Goal: Transaction & Acquisition: Purchase product/service

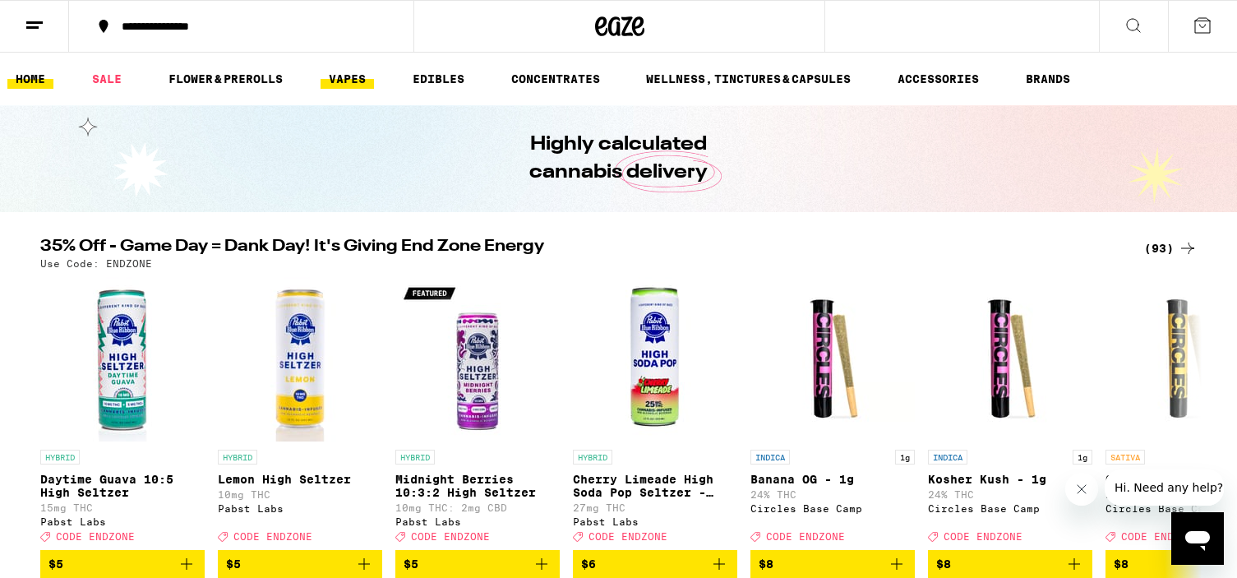
click at [342, 85] on link "VAPES" at bounding box center [347, 79] width 53 height 20
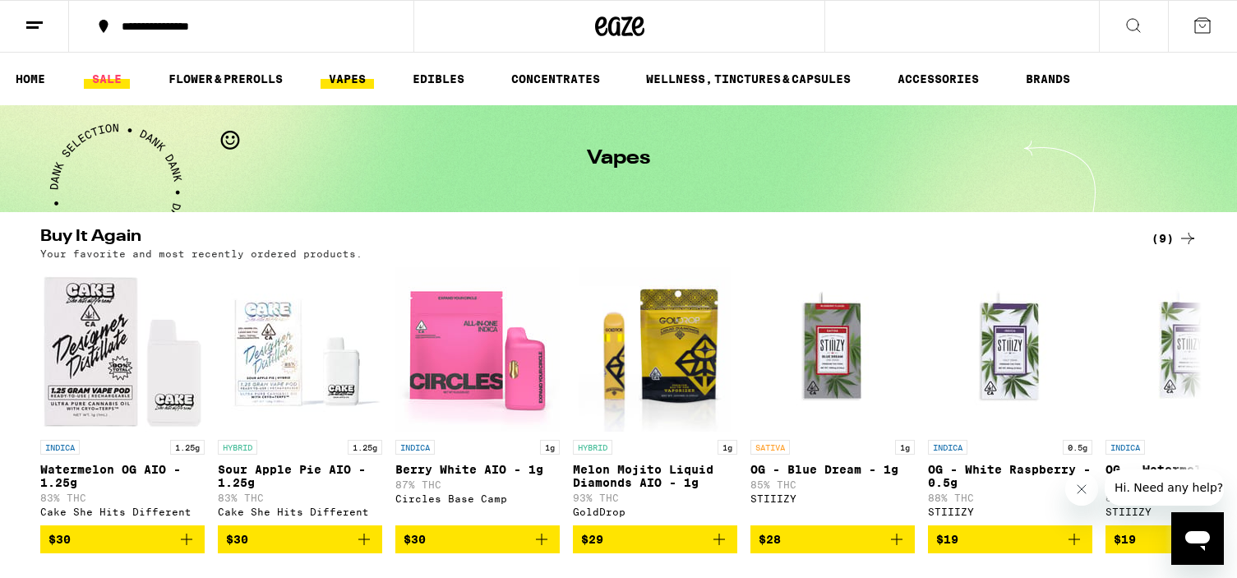
click at [112, 76] on link "SALE" at bounding box center [107, 79] width 46 height 20
click at [101, 72] on link "SALE" at bounding box center [107, 79] width 46 height 20
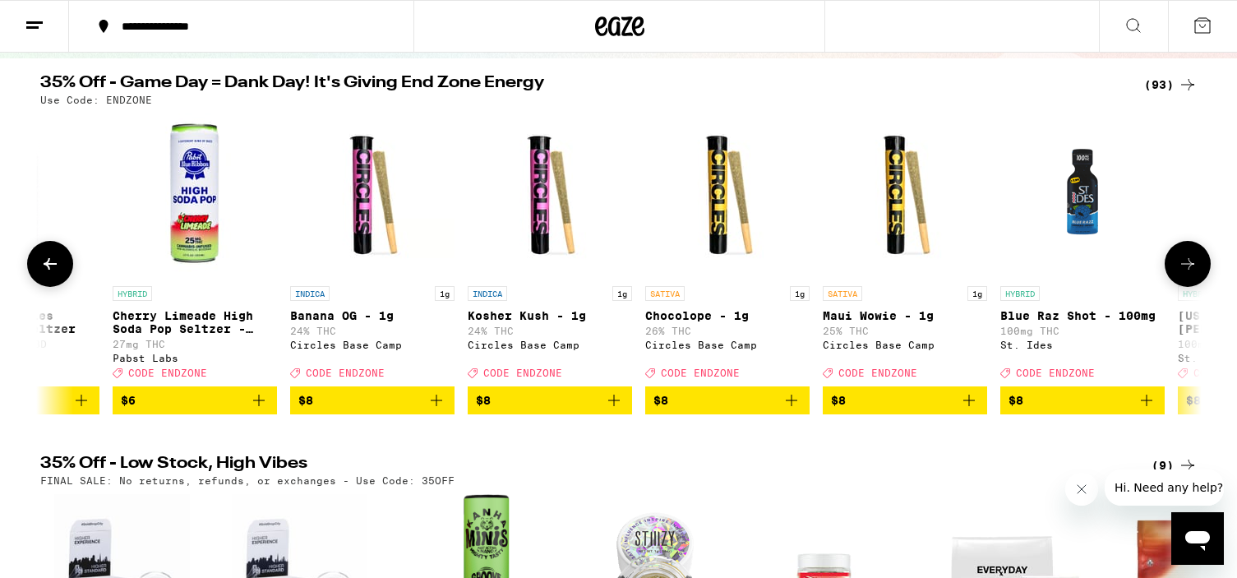
scroll to position [0, 471]
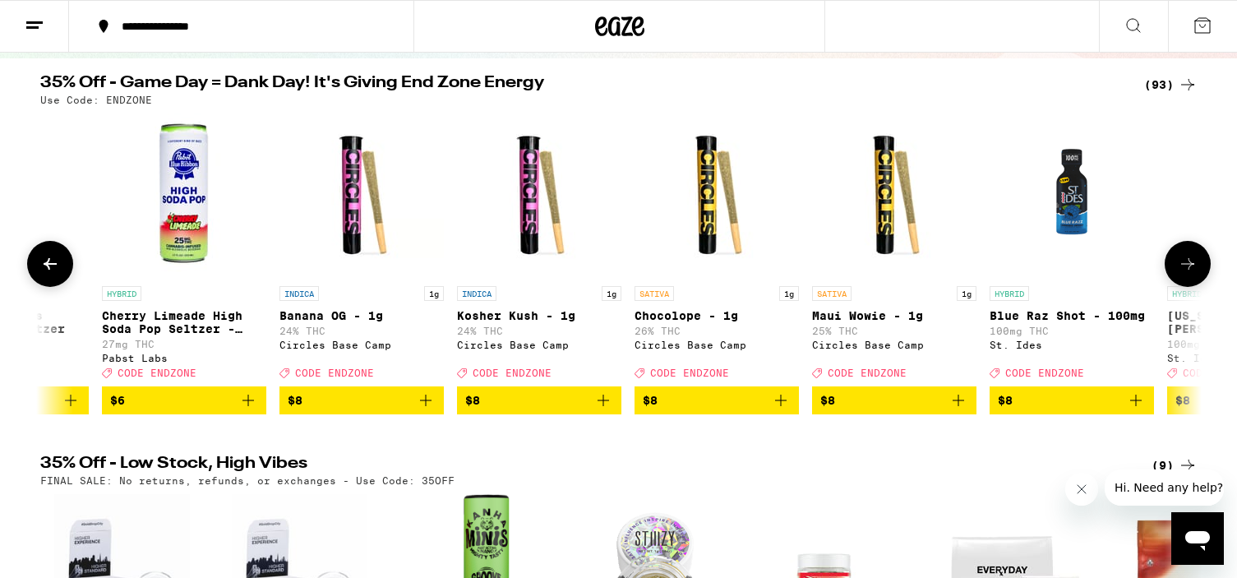
click at [425, 406] on icon "Add to bag" at bounding box center [426, 401] width 12 height 12
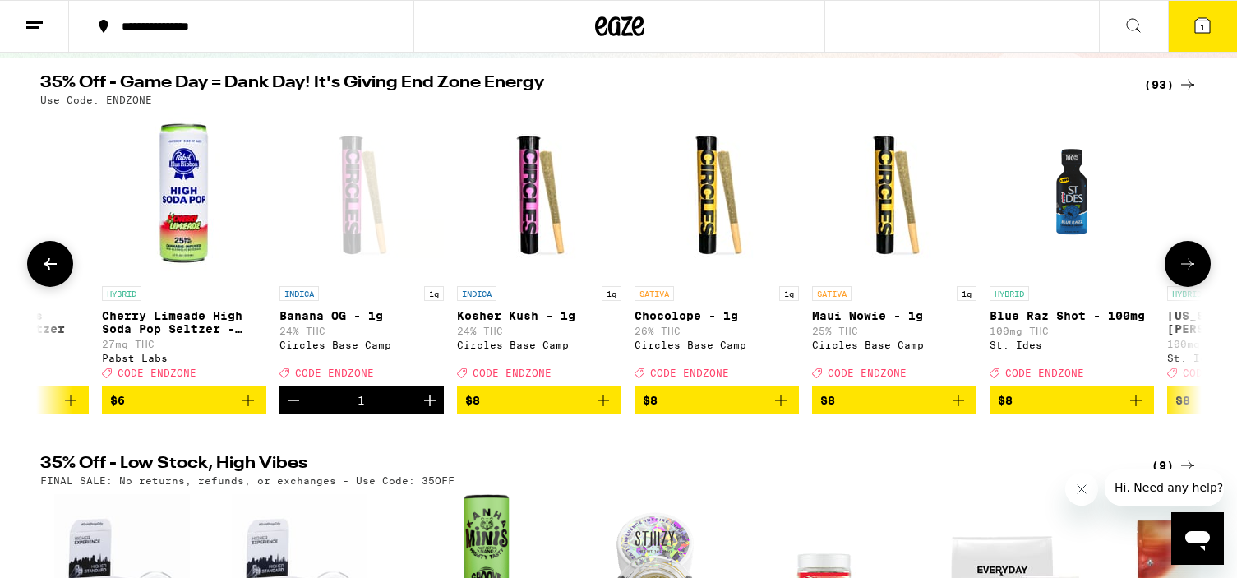
click at [430, 406] on icon "Increment" at bounding box center [430, 401] width 12 height 12
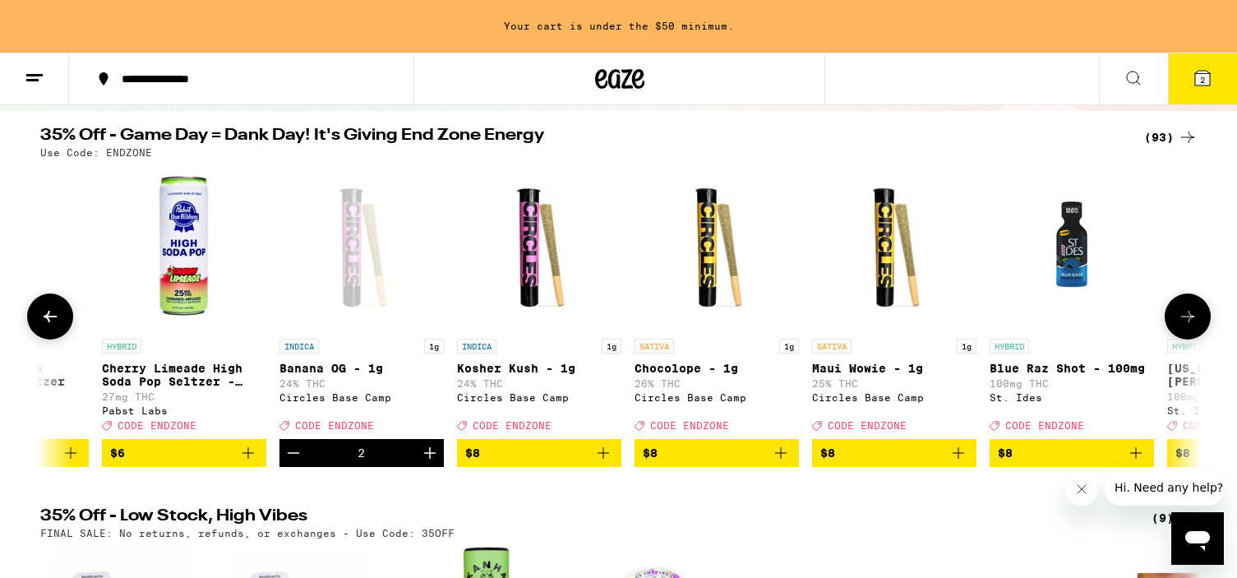
scroll to position [206, 0]
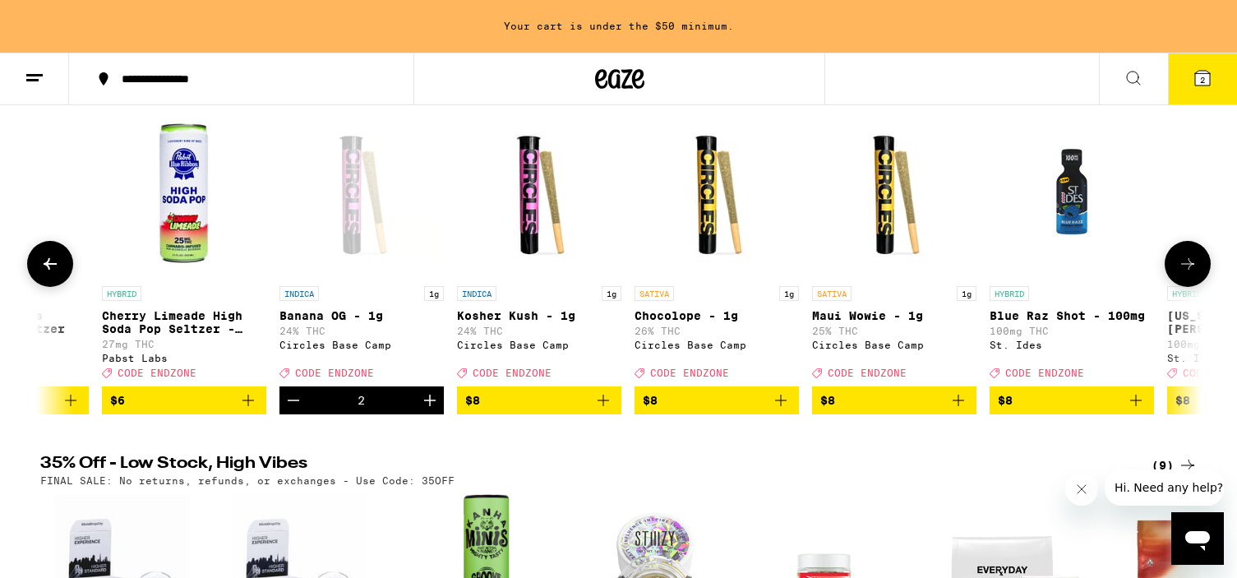
click at [435, 410] on icon "Increment" at bounding box center [430, 400] width 20 height 20
click at [609, 409] on icon "Add to bag" at bounding box center [604, 400] width 20 height 20
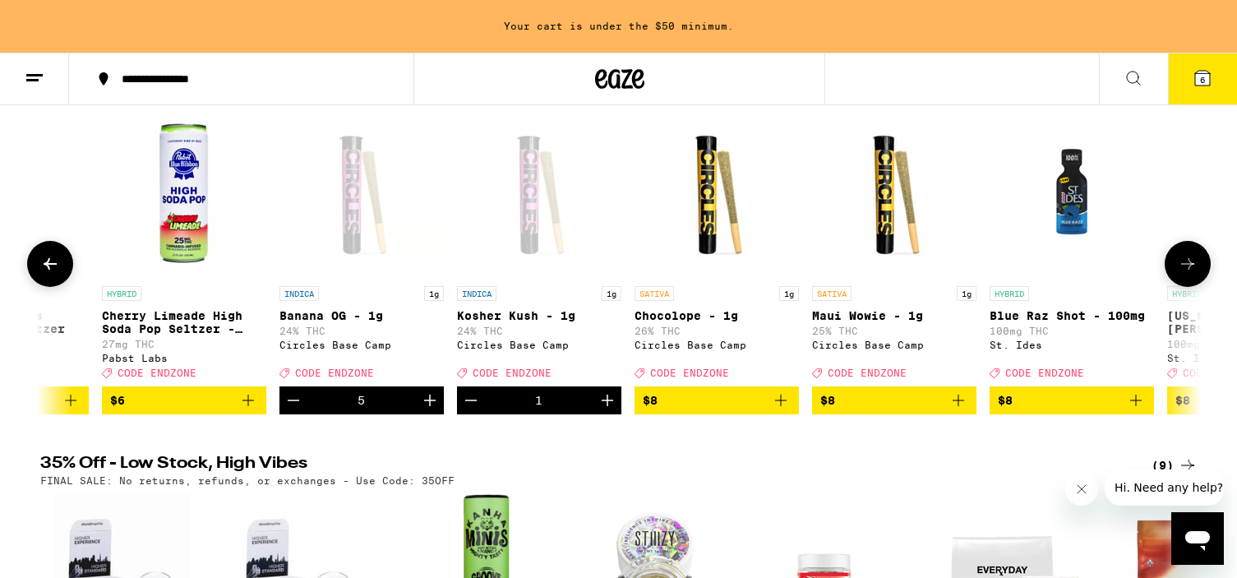
click at [609, 409] on icon "Increment" at bounding box center [608, 400] width 20 height 20
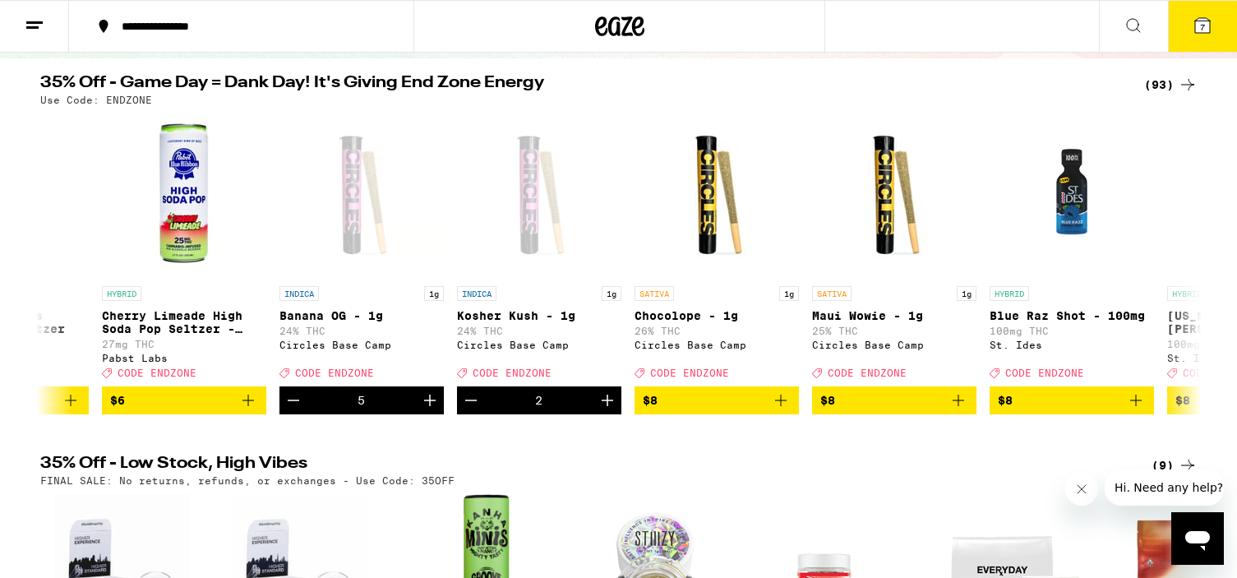
click at [1208, 19] on icon at bounding box center [1203, 26] width 20 height 20
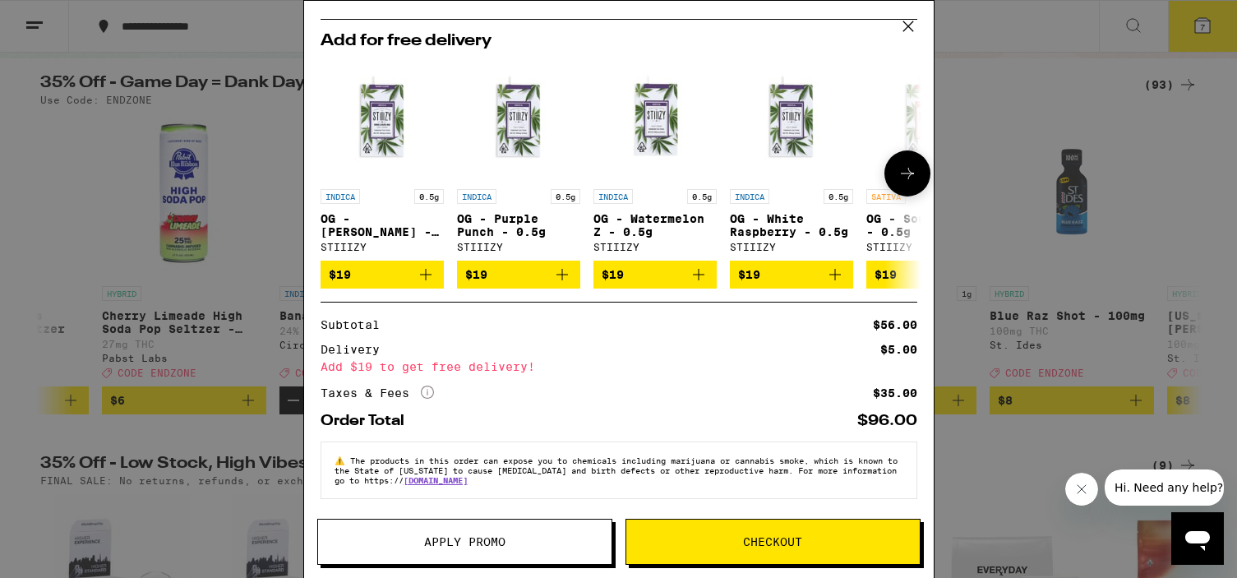
scroll to position [164, 0]
click at [487, 544] on span "Apply Promo" at bounding box center [464, 542] width 81 height 12
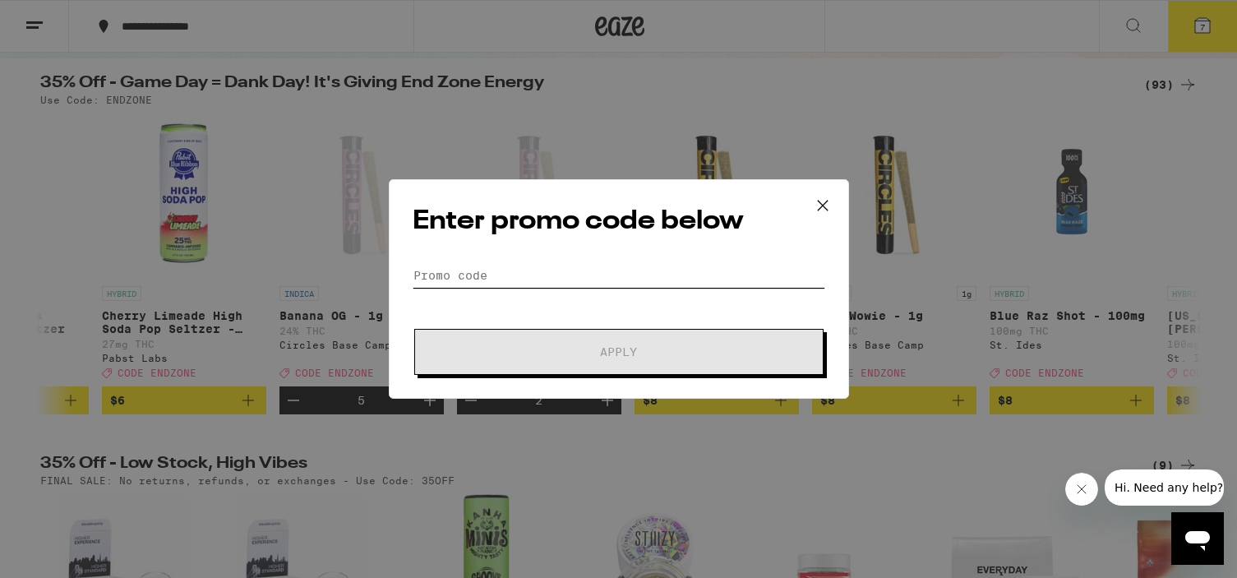
click at [524, 277] on input "Promo Code" at bounding box center [619, 275] width 413 height 25
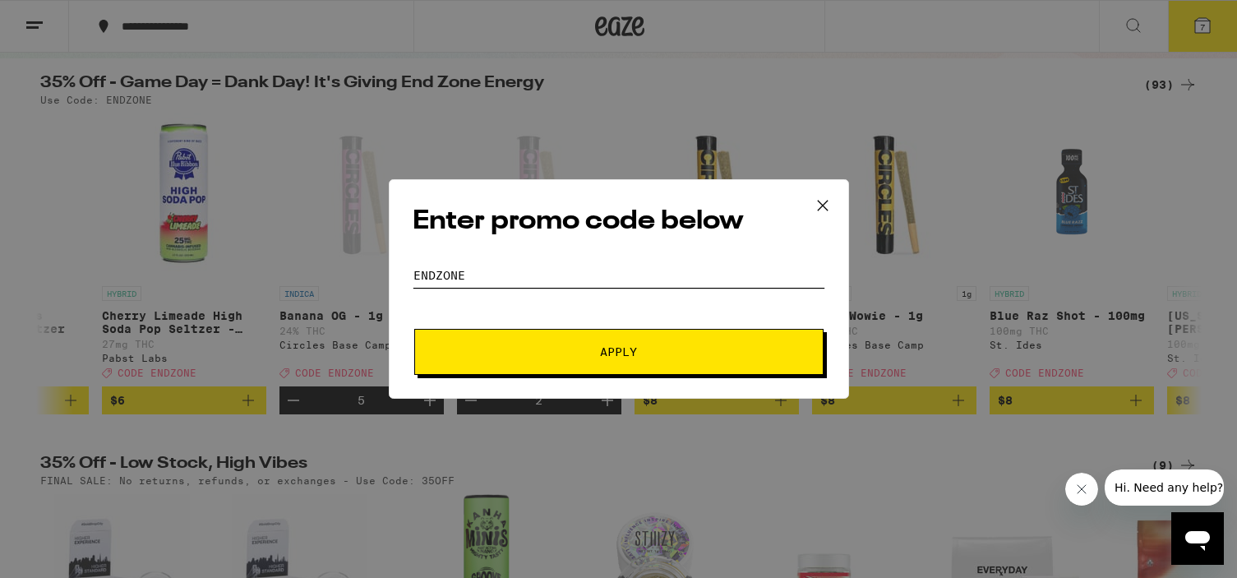
type input "endzone"
click at [414, 329] on button "Apply" at bounding box center [618, 352] width 409 height 46
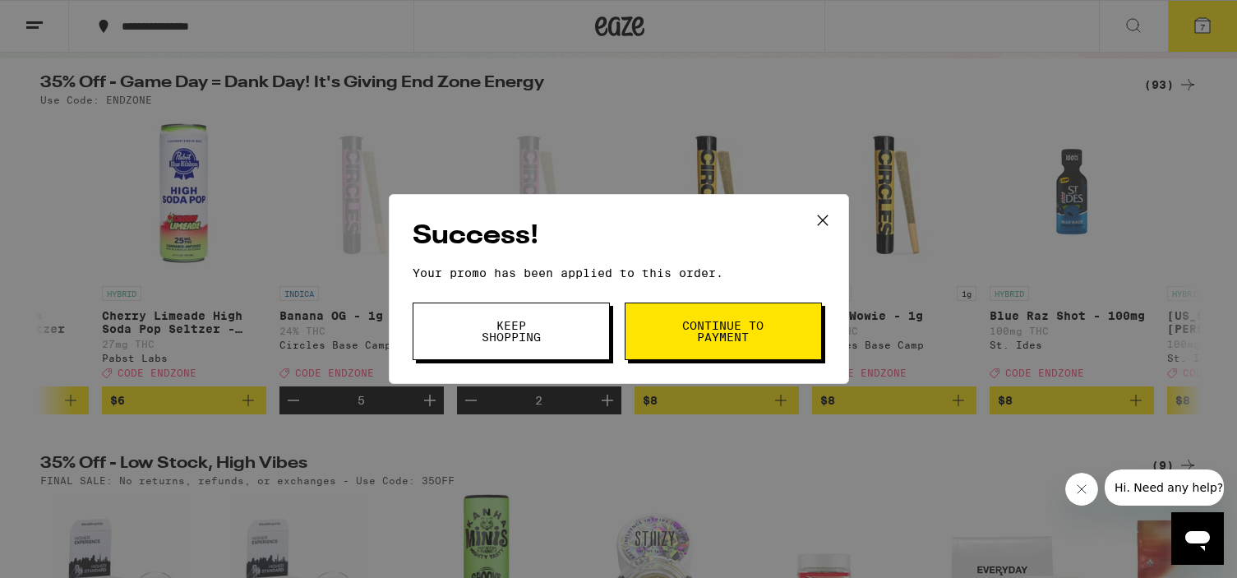
click at [663, 325] on button "Continue to payment" at bounding box center [723, 332] width 197 height 58
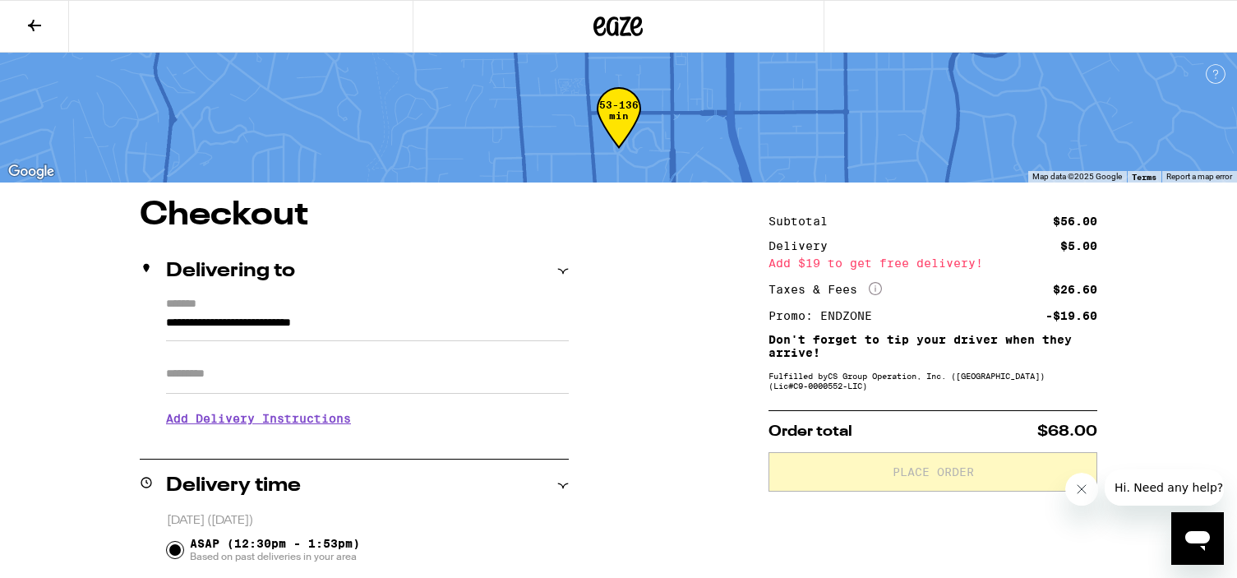
click at [38, 23] on icon at bounding box center [35, 26] width 20 height 20
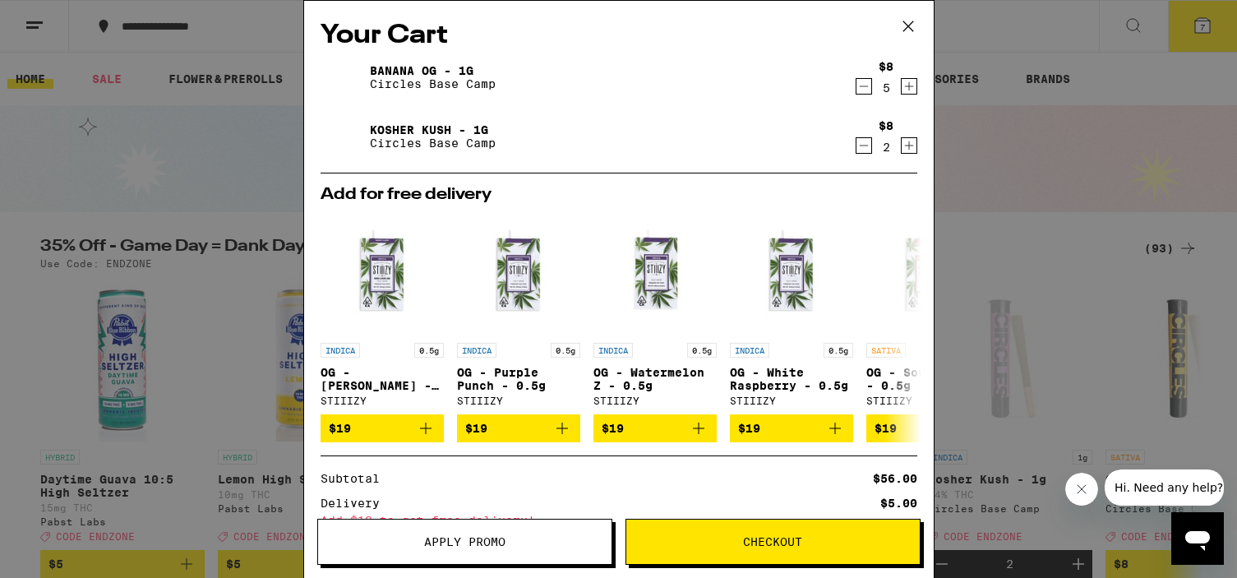
click at [862, 95] on icon "Decrement" at bounding box center [864, 86] width 15 height 20
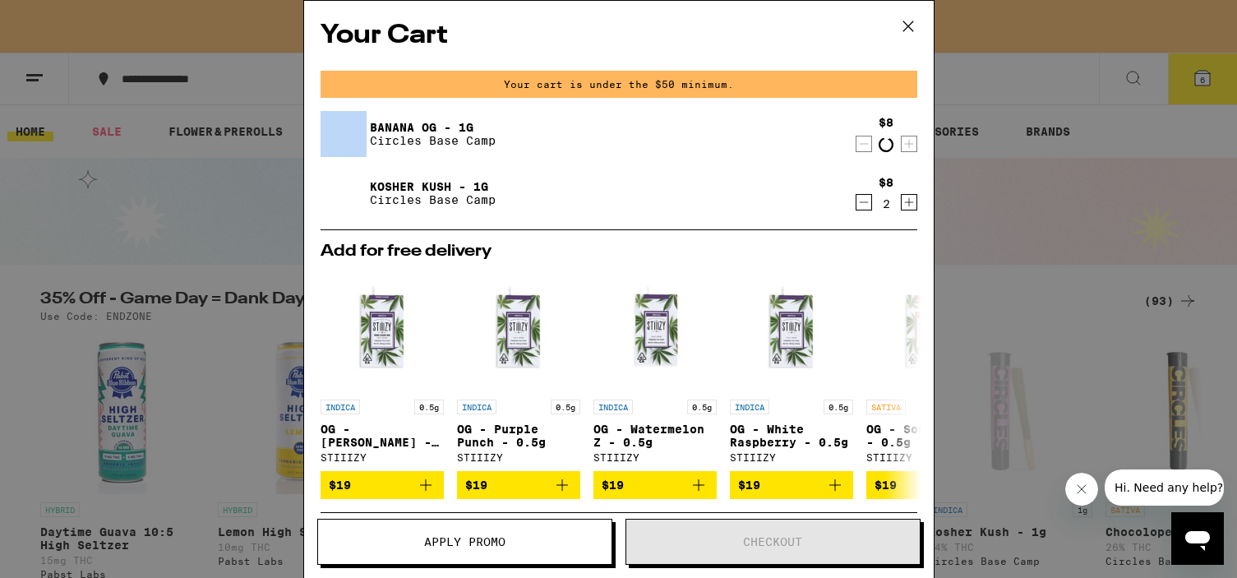
click at [862, 95] on div "Your cart is under the $50 minimum." at bounding box center [619, 84] width 597 height 27
click at [861, 138] on icon "Decrement" at bounding box center [864, 143] width 15 height 20
click at [861, 138] on icon "Decrement" at bounding box center [864, 144] width 15 height 20
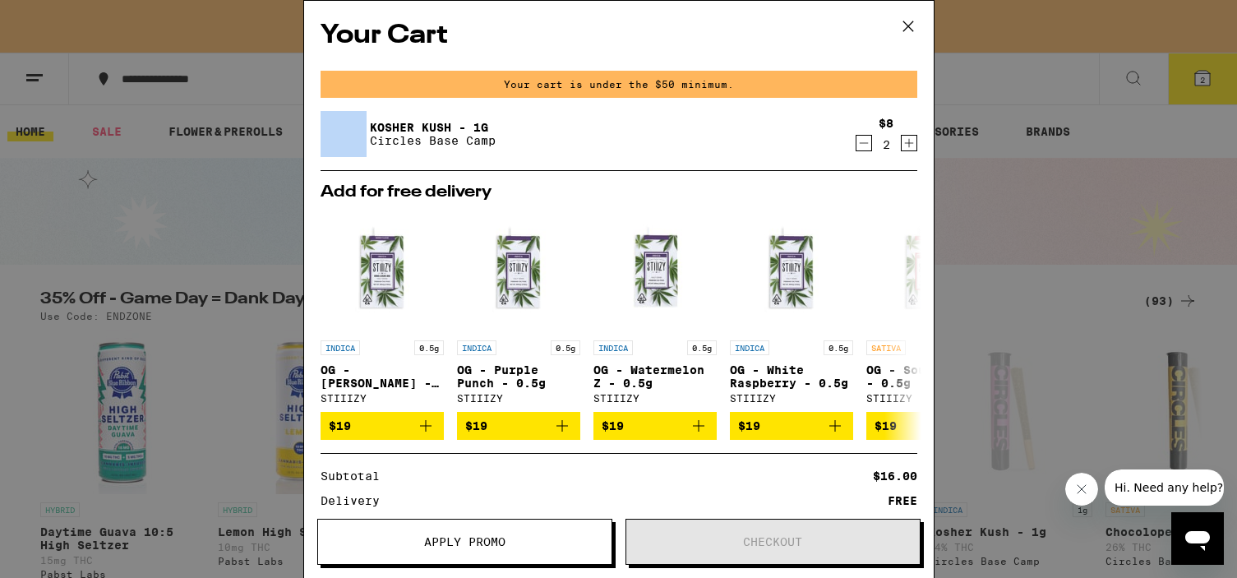
click at [861, 138] on icon "Decrement" at bounding box center [864, 143] width 15 height 20
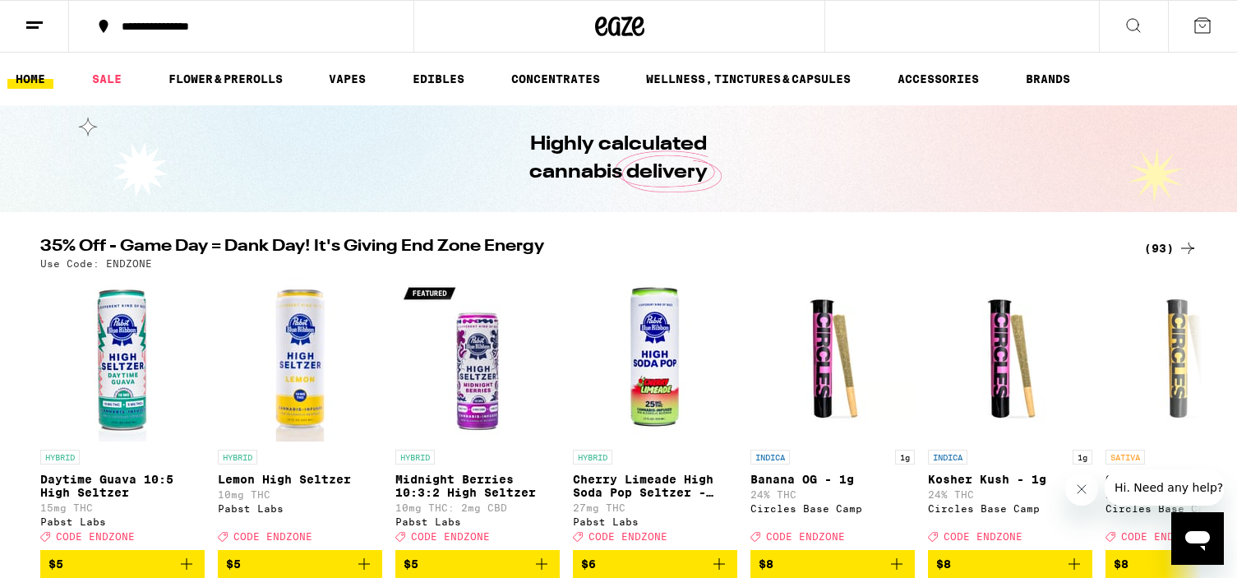
click at [861, 138] on div "Your Cart Add for free delivery INDICA 0.5g OG - [PERSON_NAME] - 0.5g STIIIZY $…" at bounding box center [618, 289] width 1237 height 578
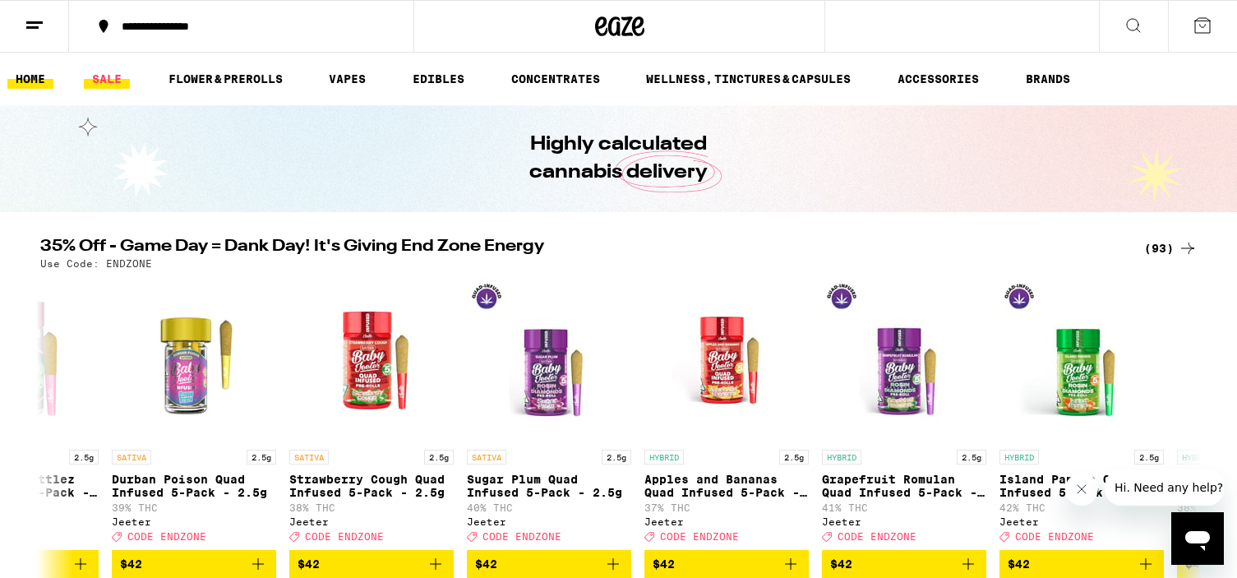
click at [108, 75] on link "SALE" at bounding box center [107, 79] width 46 height 20
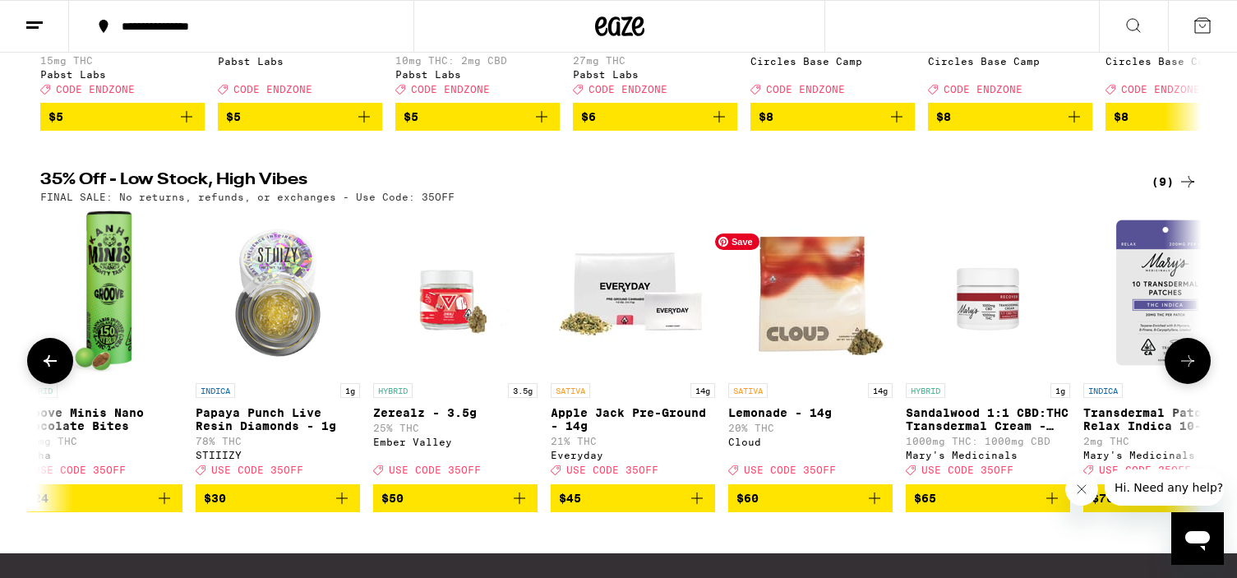
scroll to position [0, 441]
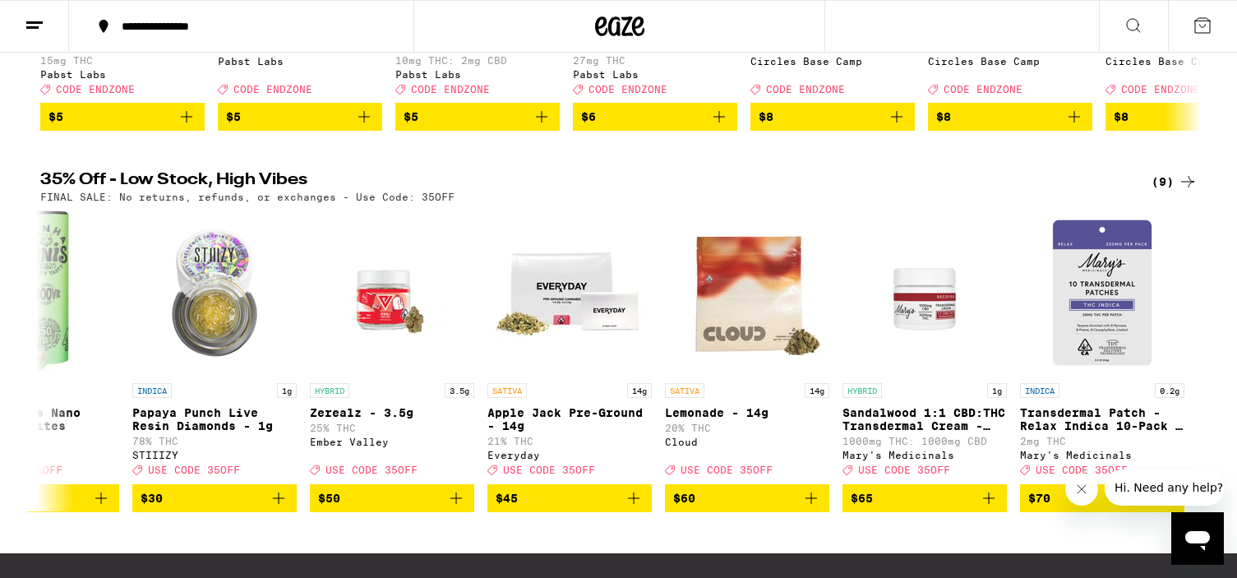
click at [1081, 489] on icon "Close message from company" at bounding box center [1082, 489] width 8 height 8
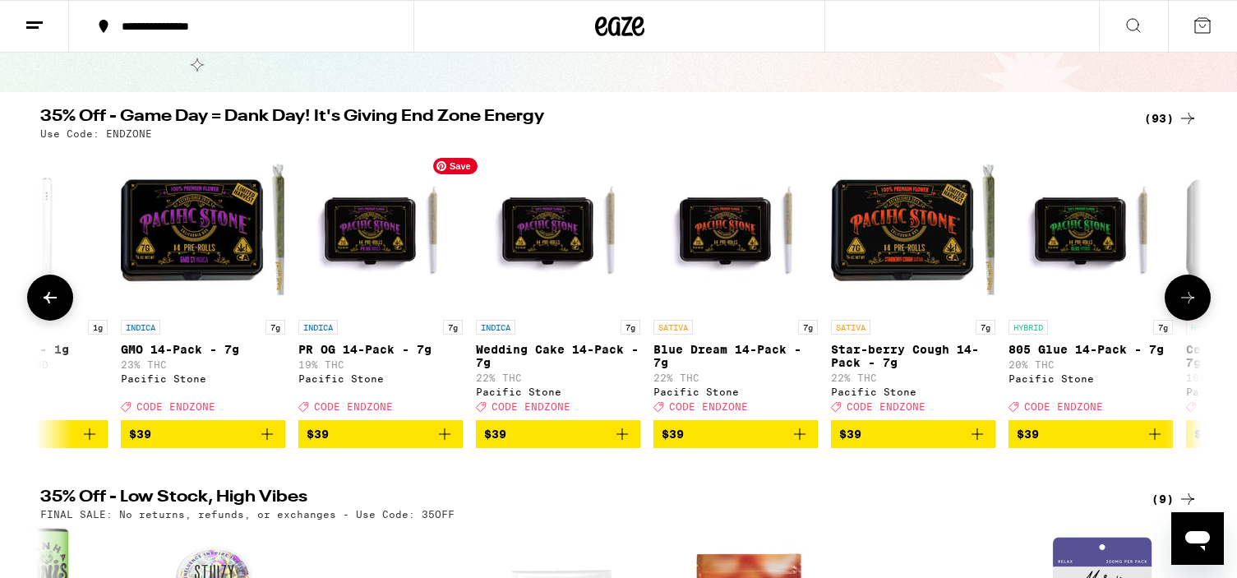
scroll to position [0, 10928]
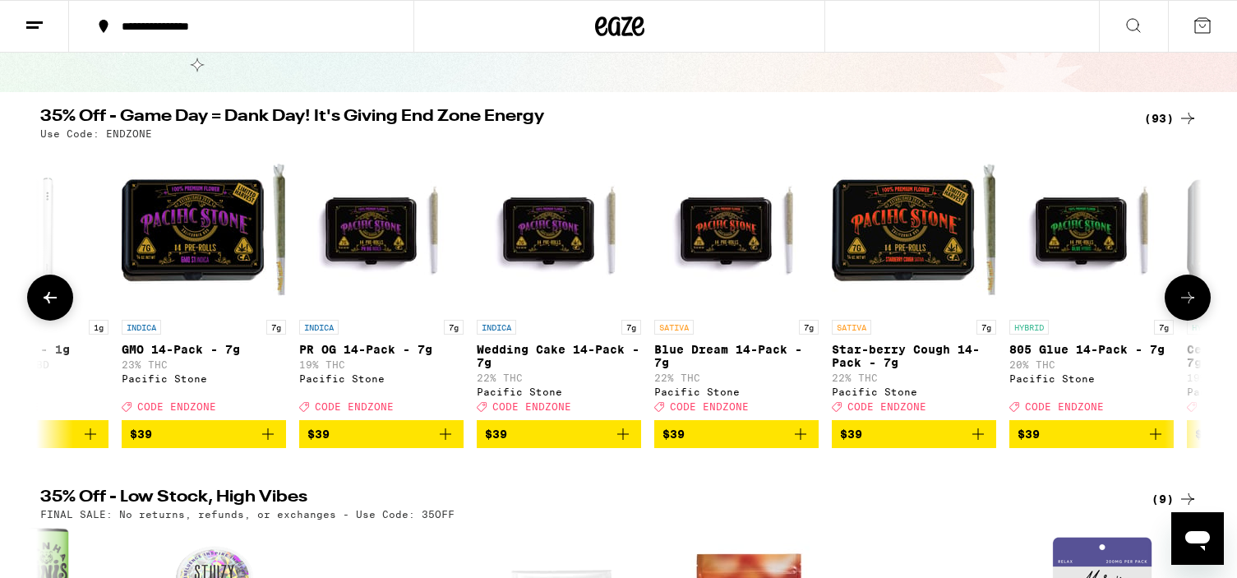
click at [269, 443] on icon "Add to bag" at bounding box center [268, 434] width 20 height 20
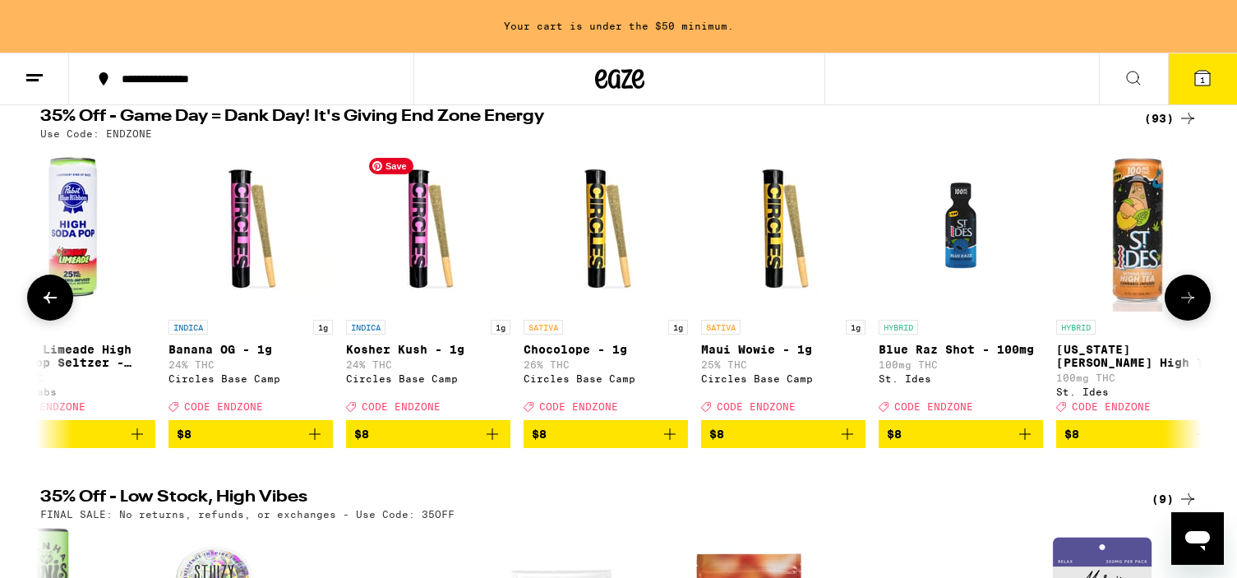
scroll to position [0, 585]
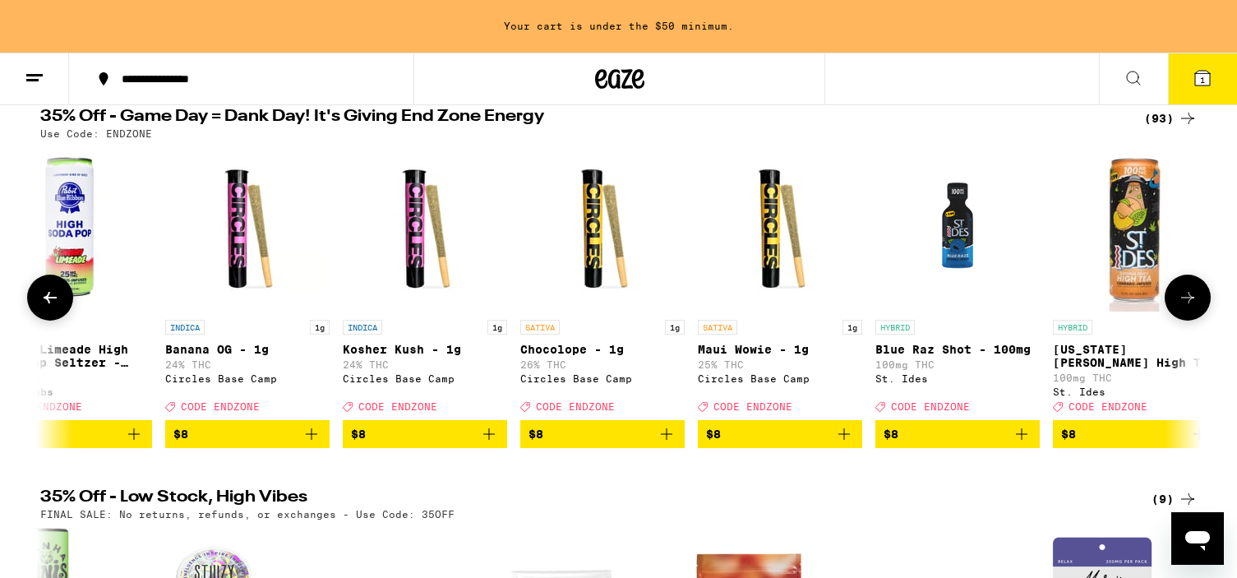
click at [314, 444] on icon "Add to bag" at bounding box center [312, 434] width 20 height 20
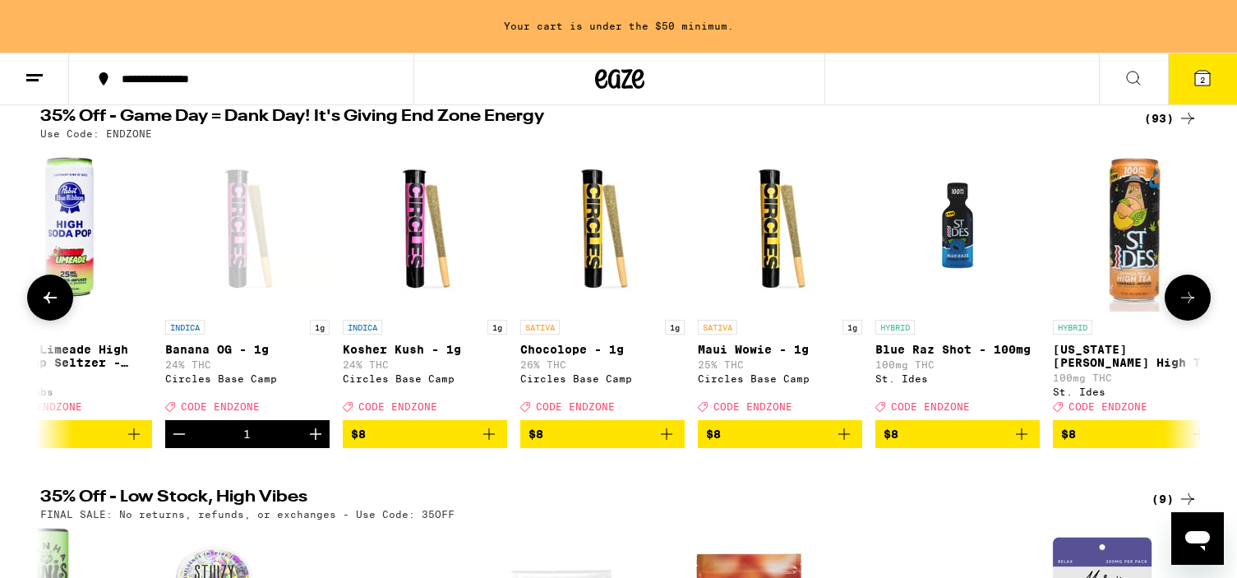
click at [178, 443] on icon "Decrement" at bounding box center [179, 434] width 20 height 20
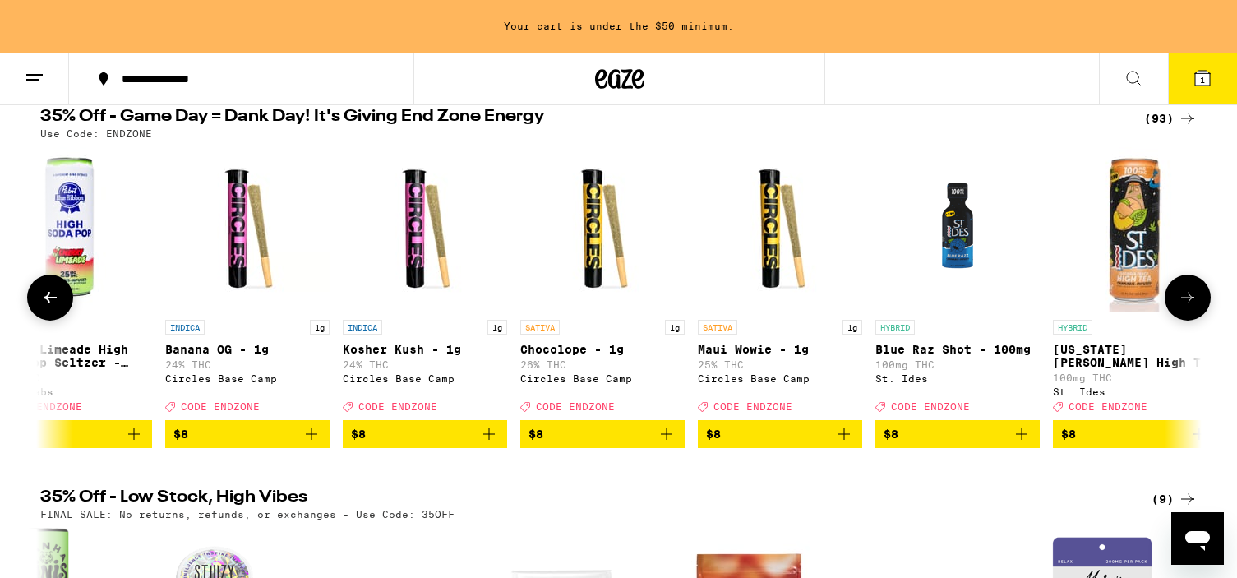
click at [314, 444] on icon "Add to bag" at bounding box center [312, 434] width 20 height 20
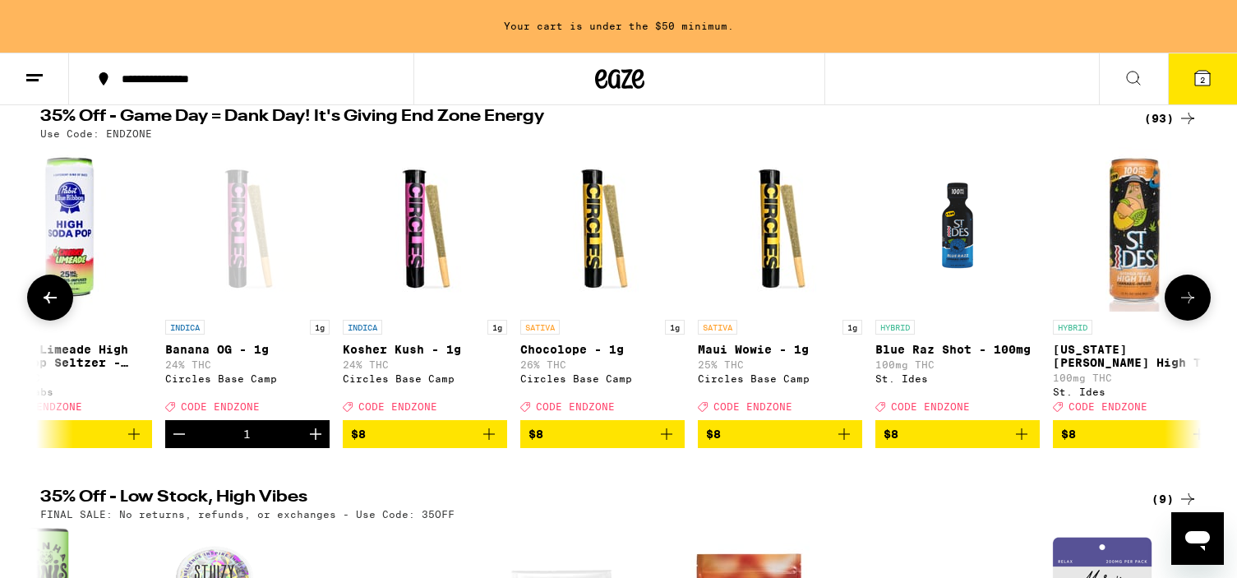
click at [664, 444] on icon "Add to bag" at bounding box center [667, 434] width 20 height 20
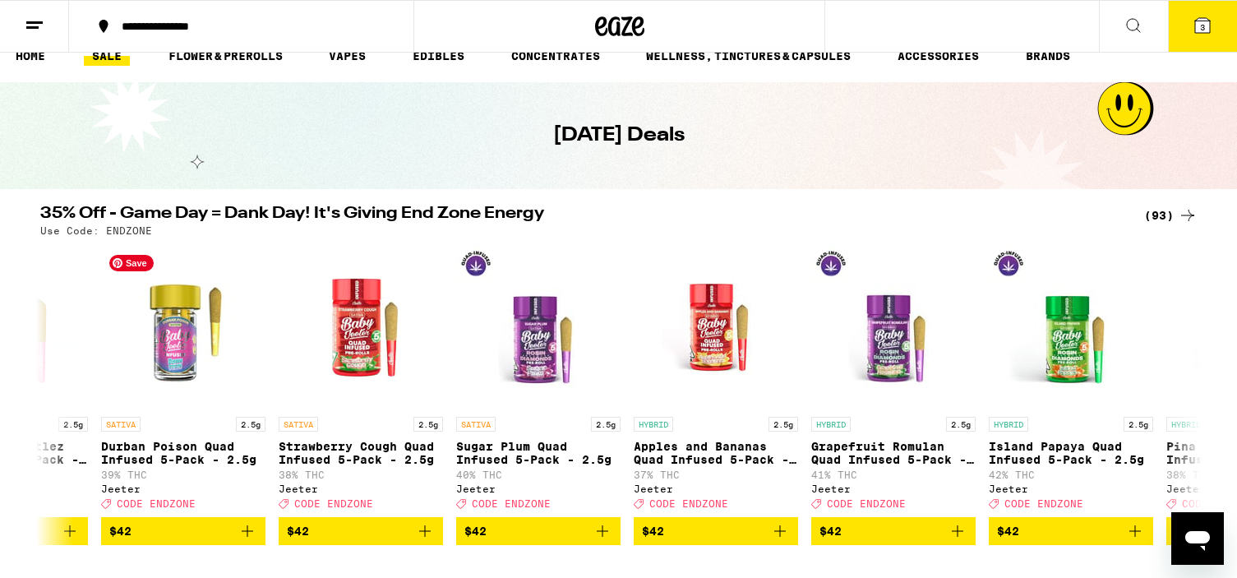
scroll to position [0, 0]
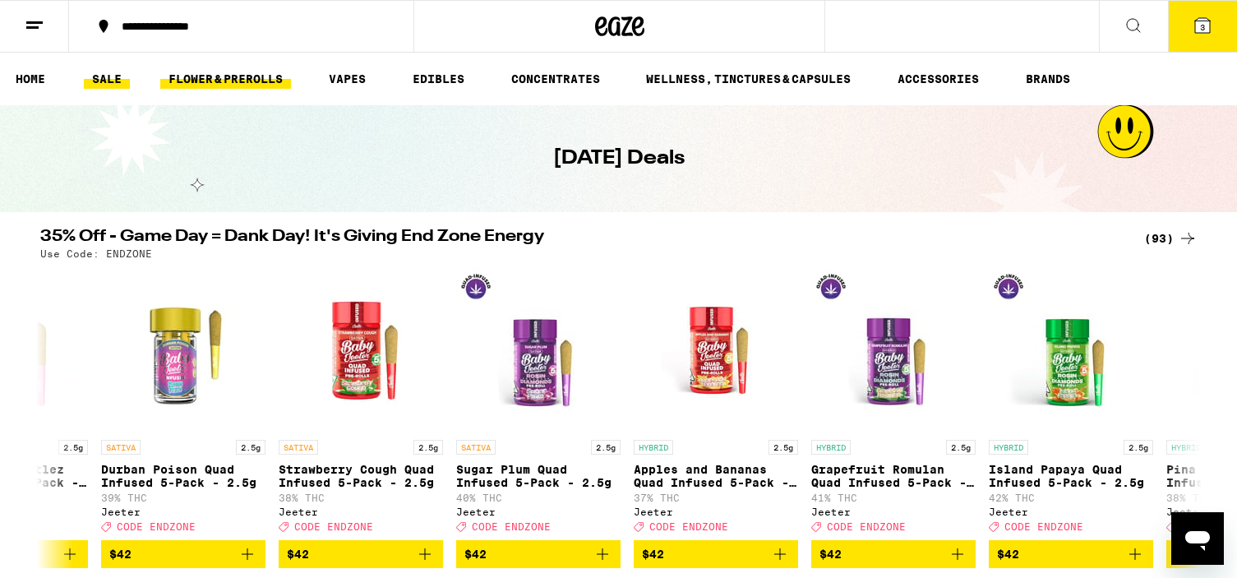
click at [260, 85] on link "FLOWER & PREROLLS" at bounding box center [225, 79] width 131 height 20
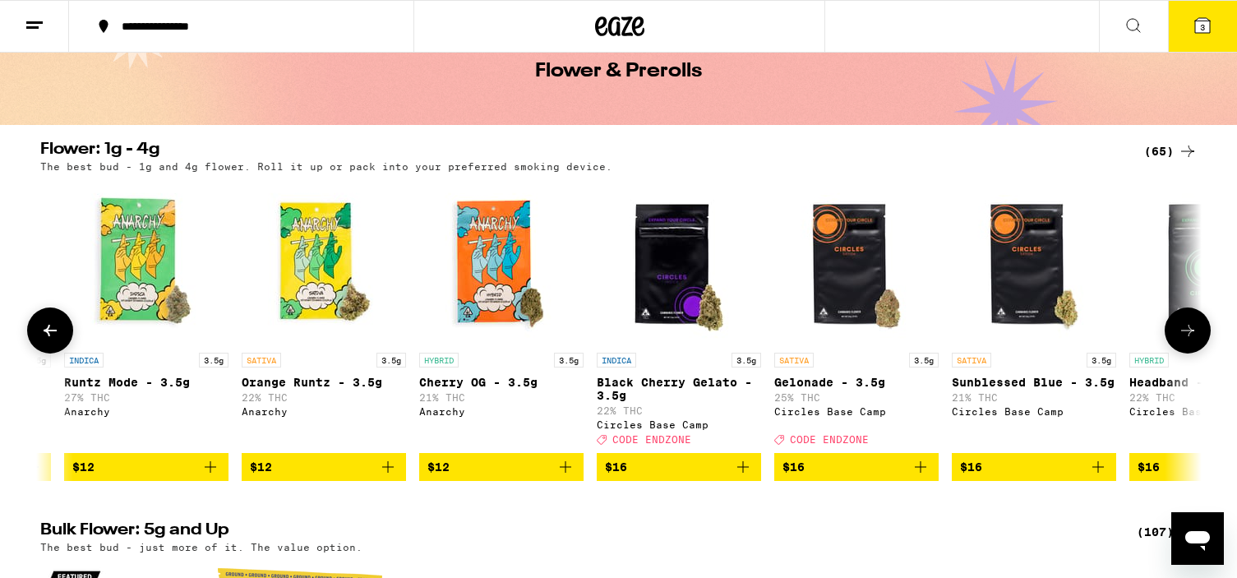
scroll to position [102, 0]
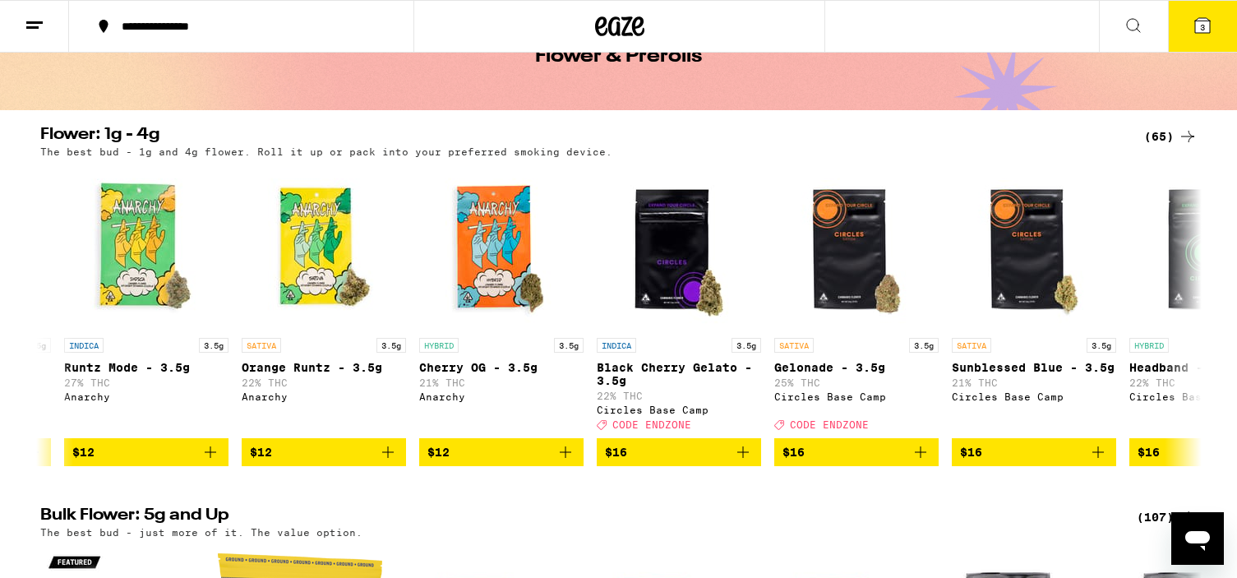
click at [1213, 37] on button "3" at bounding box center [1202, 26] width 69 height 51
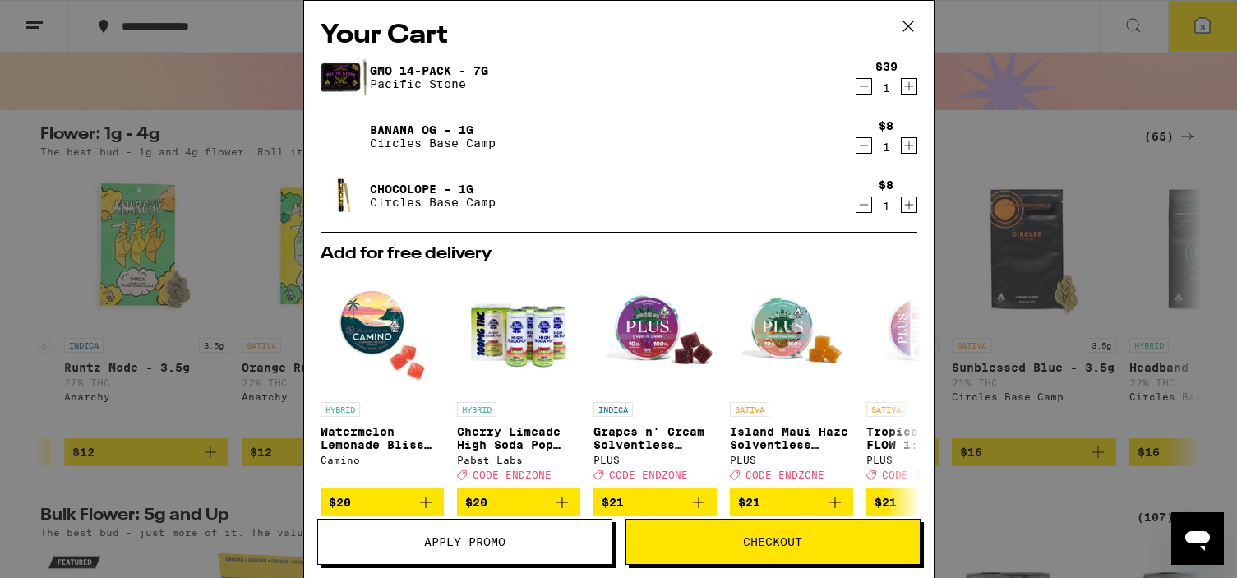
click at [433, 547] on span "Apply Promo" at bounding box center [464, 542] width 81 height 12
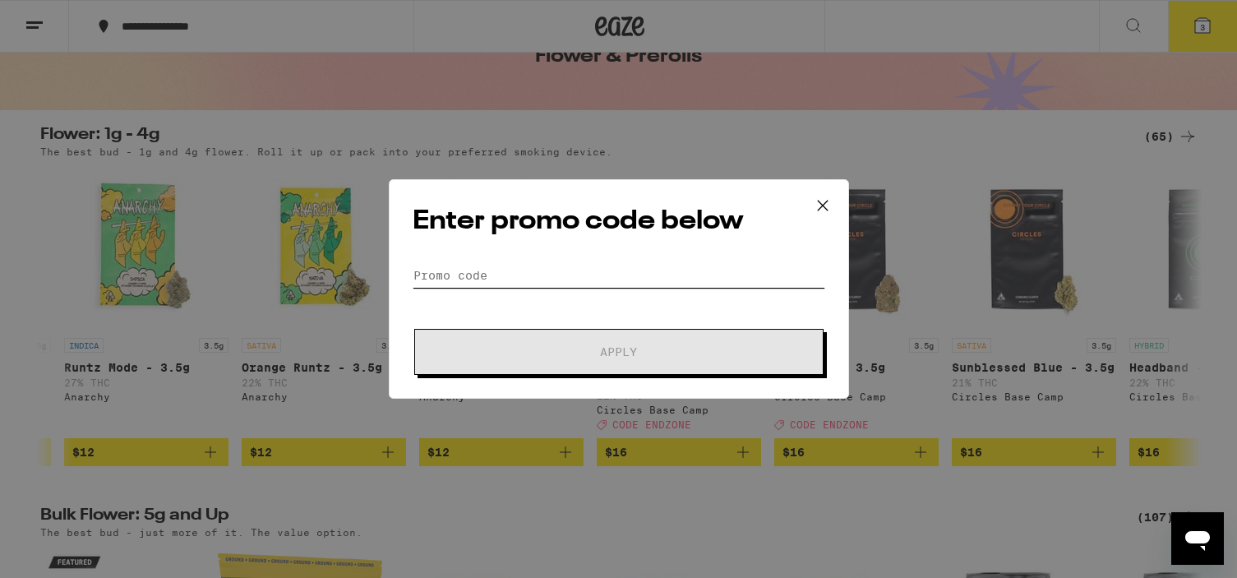
click at [495, 272] on input "Promo Code" at bounding box center [619, 275] width 413 height 25
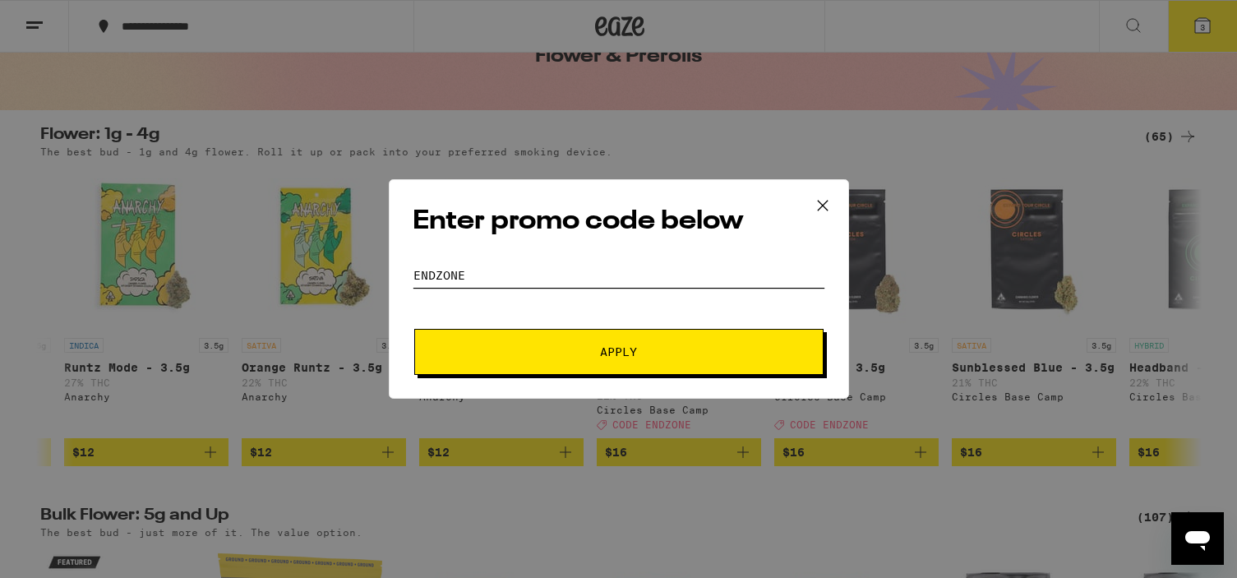
type input "endzone"
click at [414, 329] on button "Apply" at bounding box center [618, 352] width 409 height 46
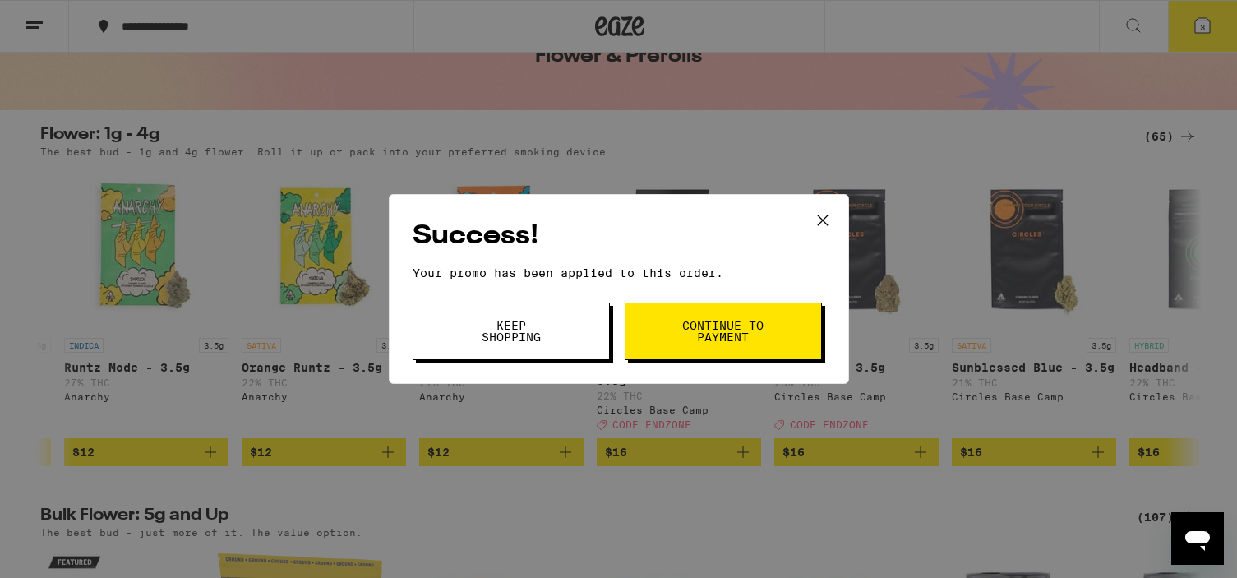
click at [557, 335] on button "Keep Shopping" at bounding box center [511, 332] width 197 height 58
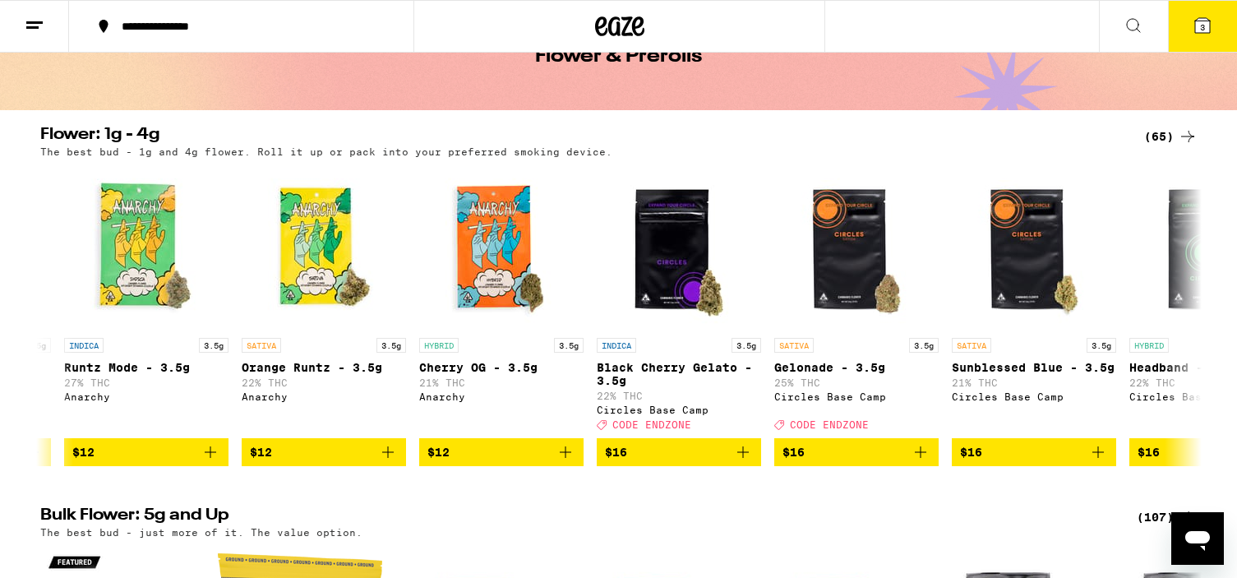
click at [1192, 30] on button "3" at bounding box center [1202, 26] width 69 height 51
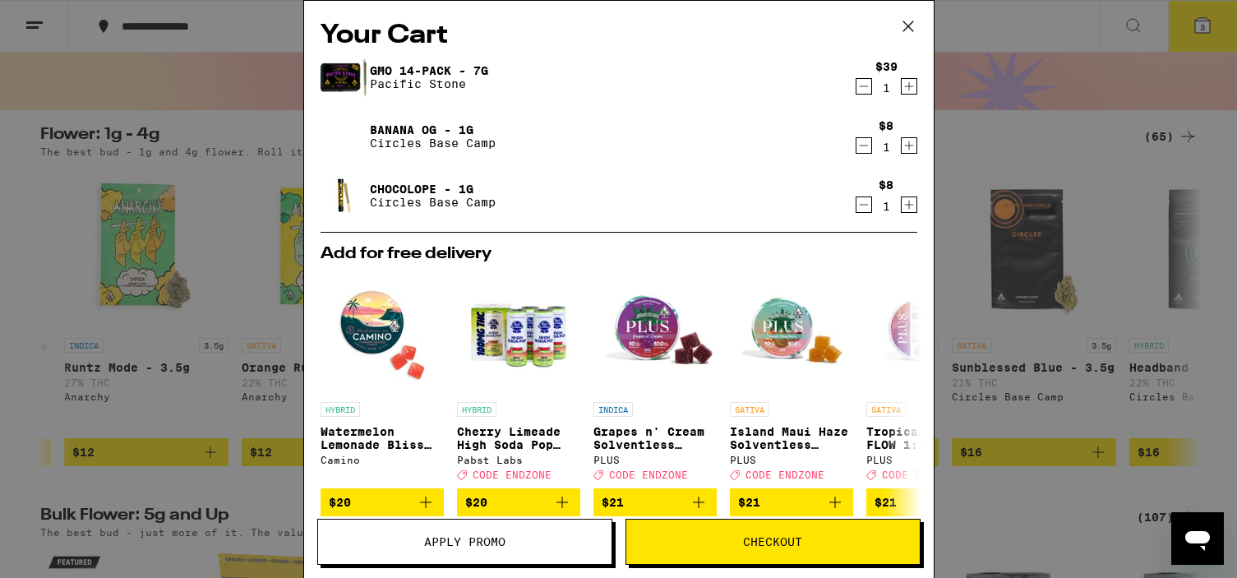
click at [910, 18] on icon at bounding box center [908, 26] width 25 height 25
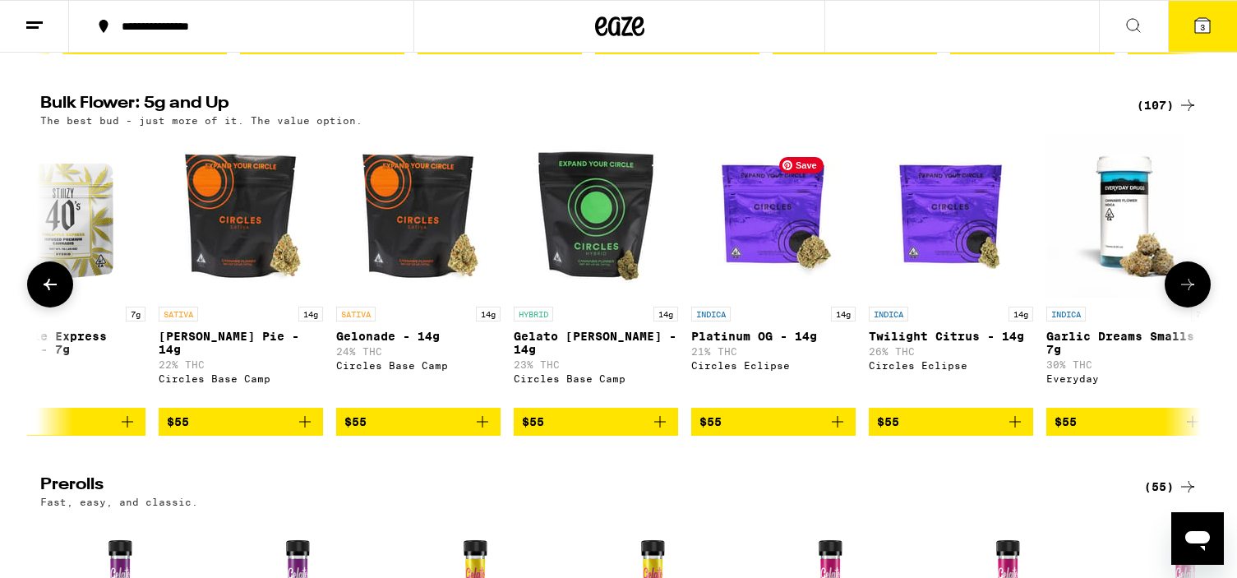
scroll to position [0, 7328]
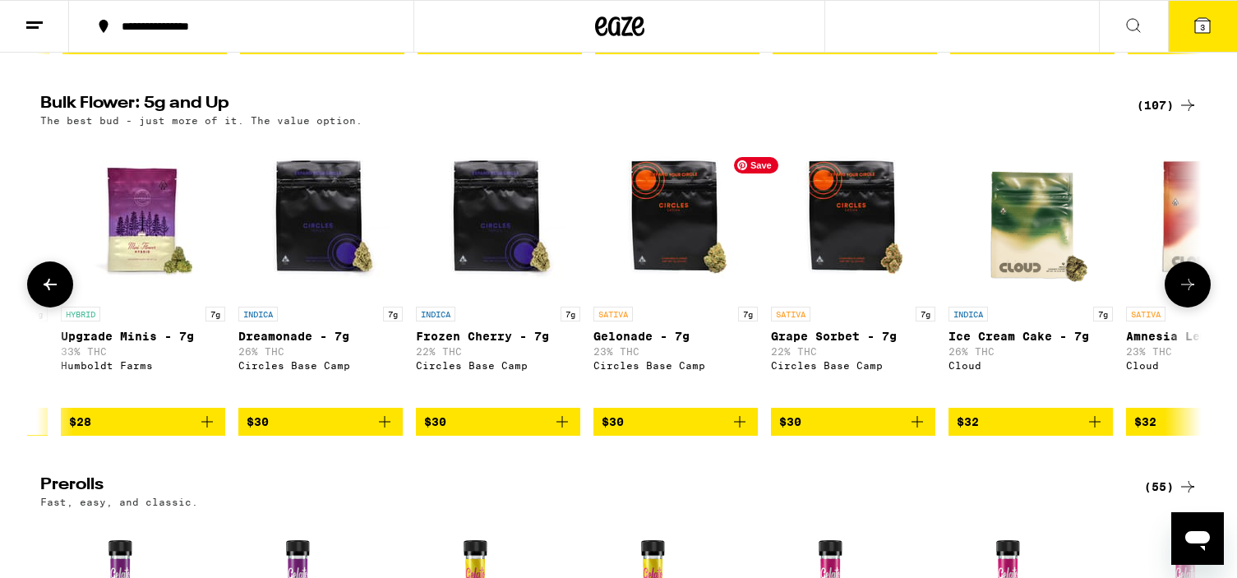
scroll to position [0, 719]
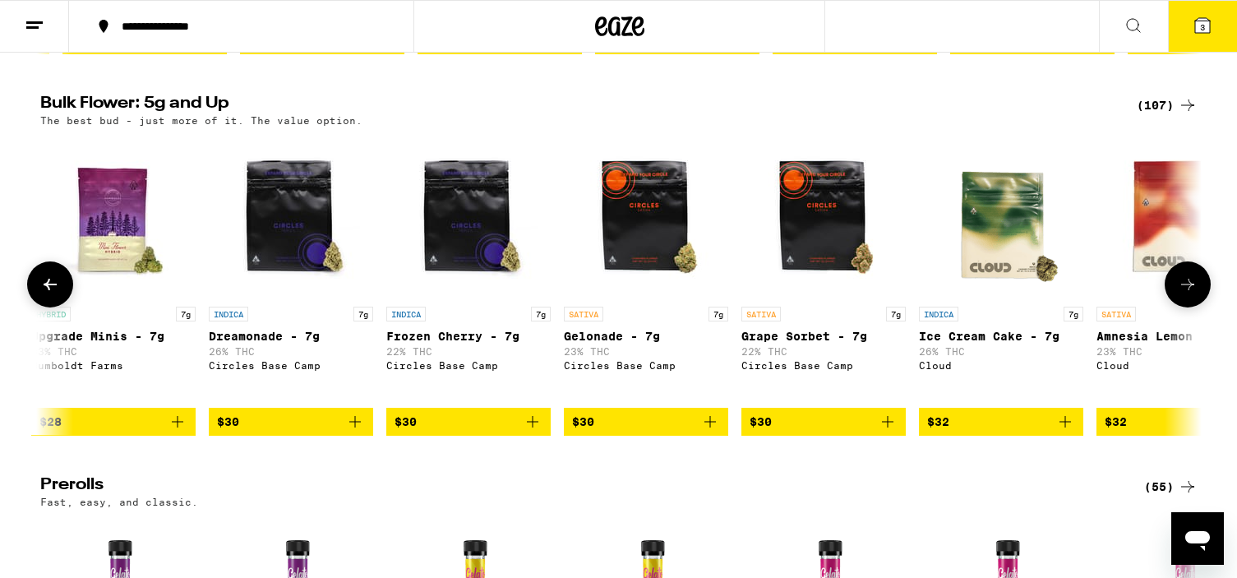
click at [356, 432] on icon "Add to bag" at bounding box center [355, 422] width 20 height 20
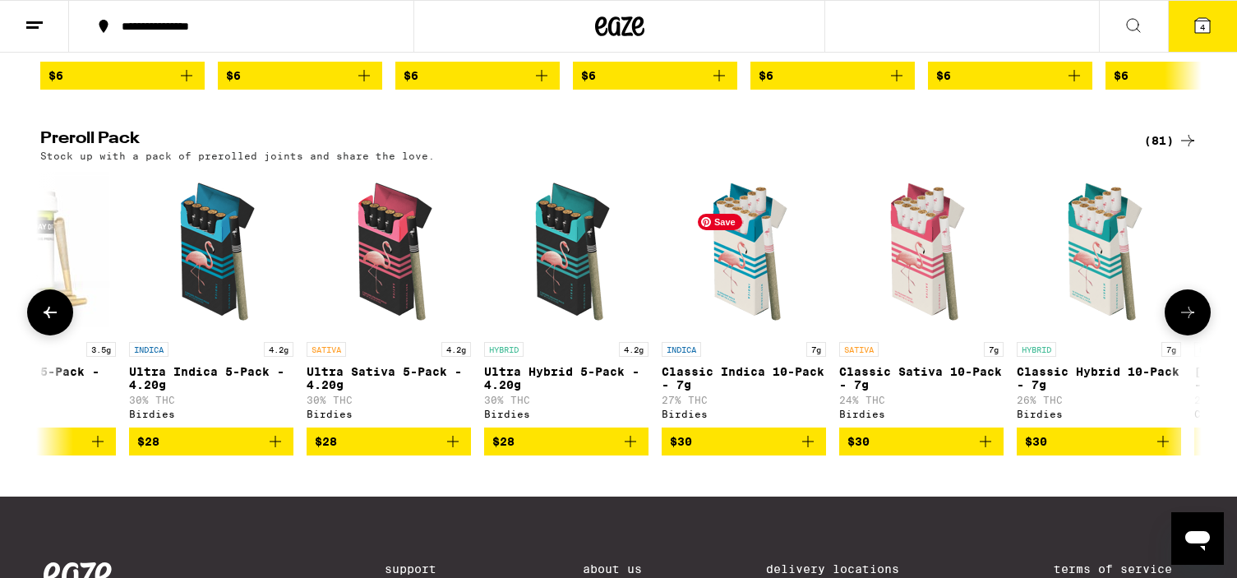
scroll to position [0, 1508]
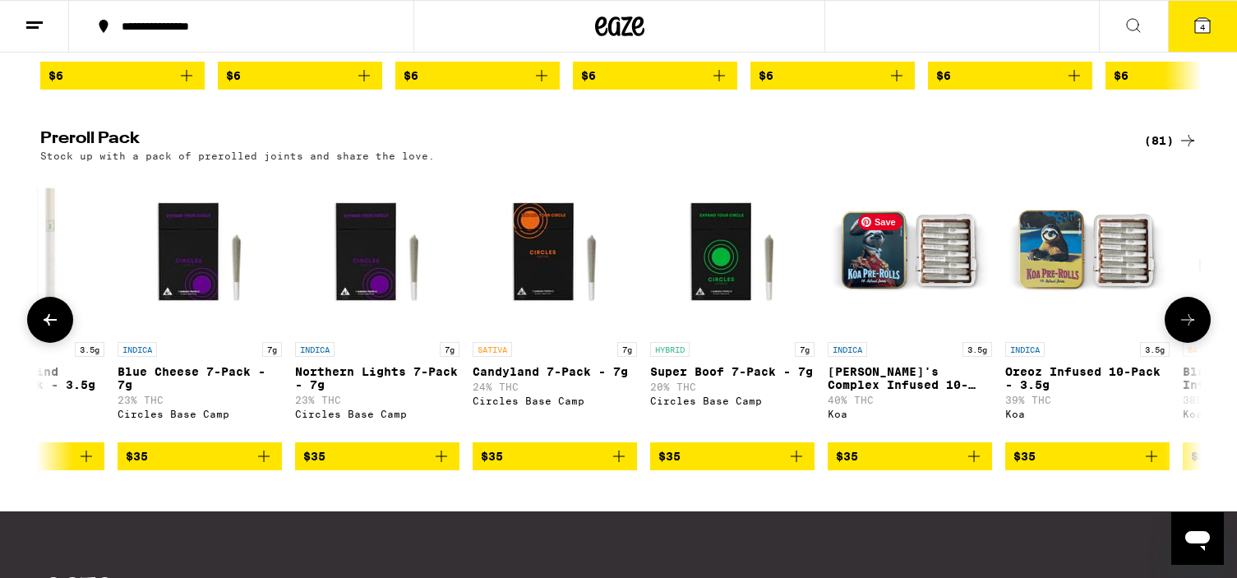
scroll to position [0, 3830]
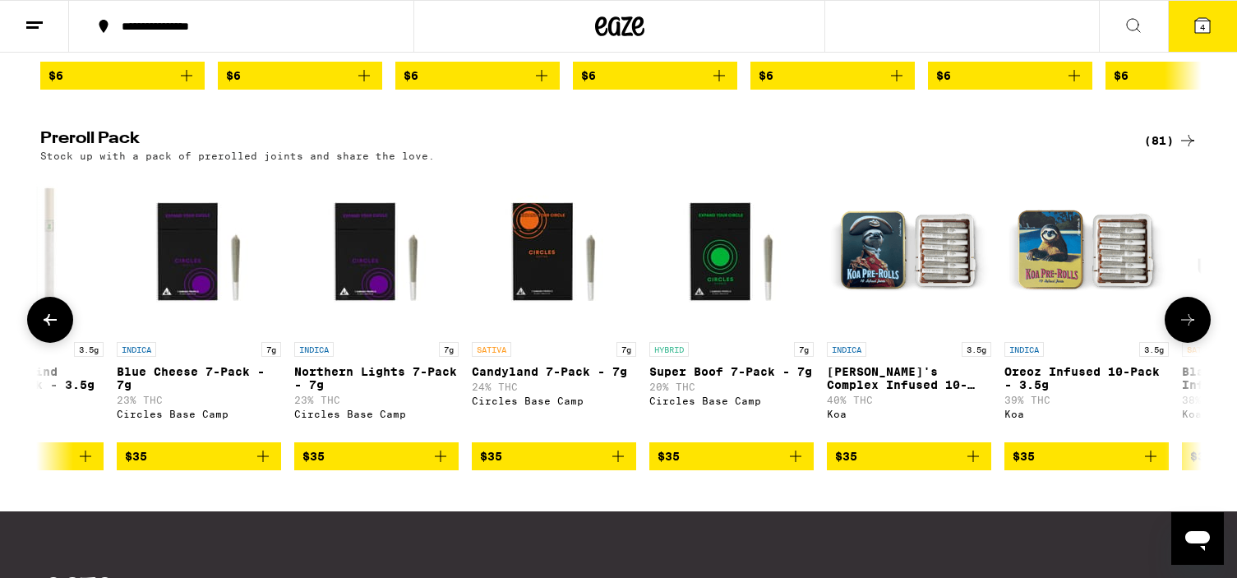
click at [795, 462] on icon "Add to bag" at bounding box center [796, 457] width 12 height 12
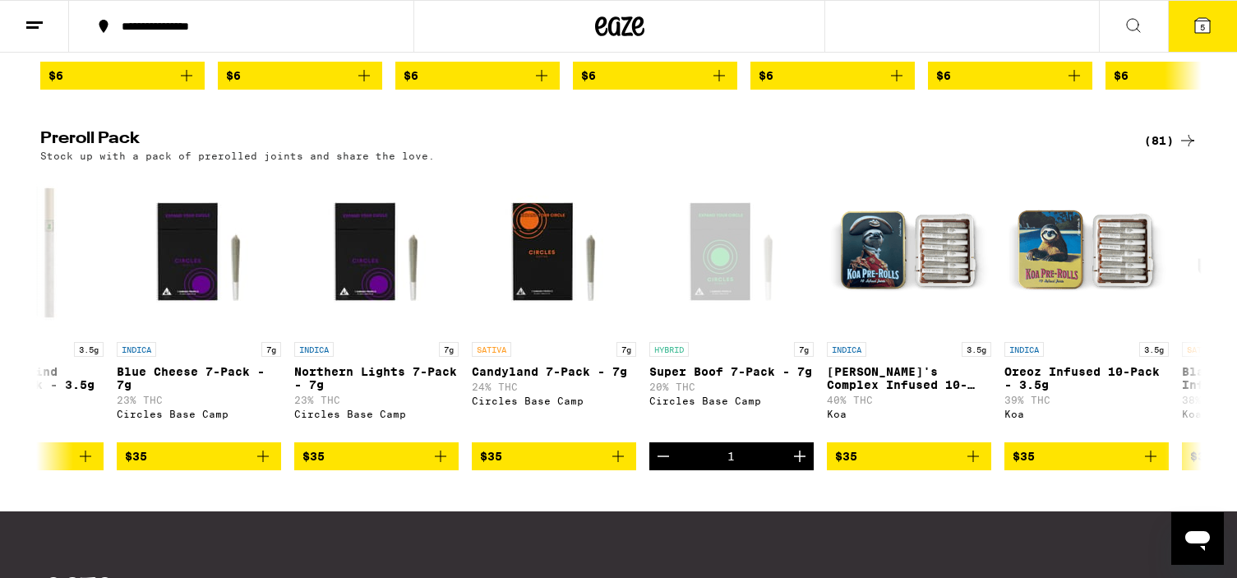
click at [1211, 36] on button "5" at bounding box center [1202, 26] width 69 height 51
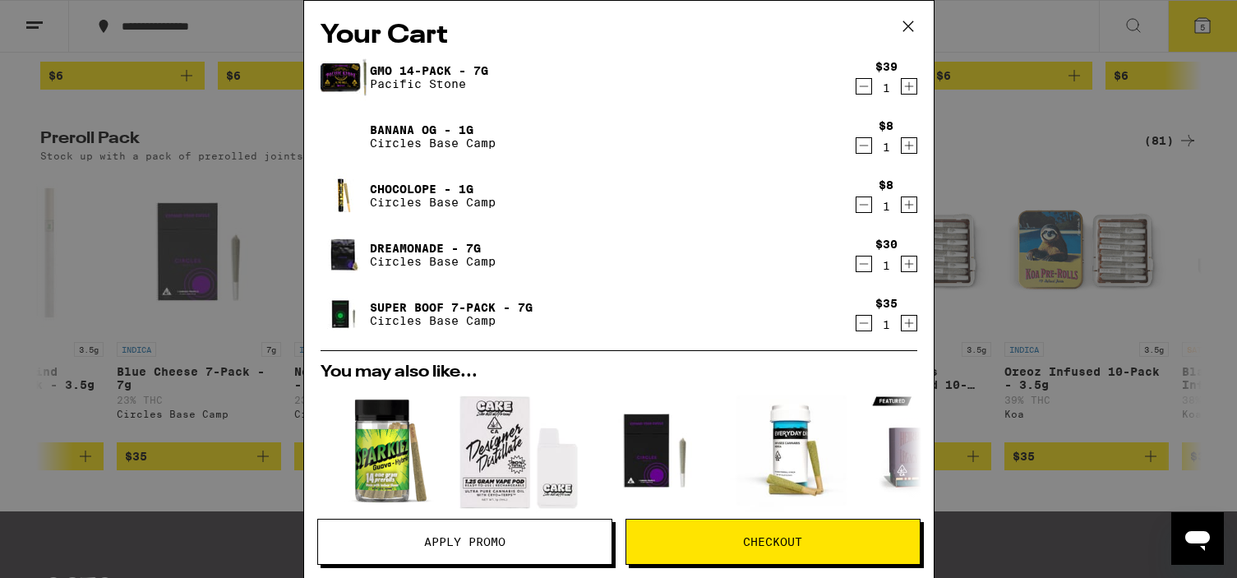
click at [913, 30] on icon at bounding box center [908, 26] width 10 height 10
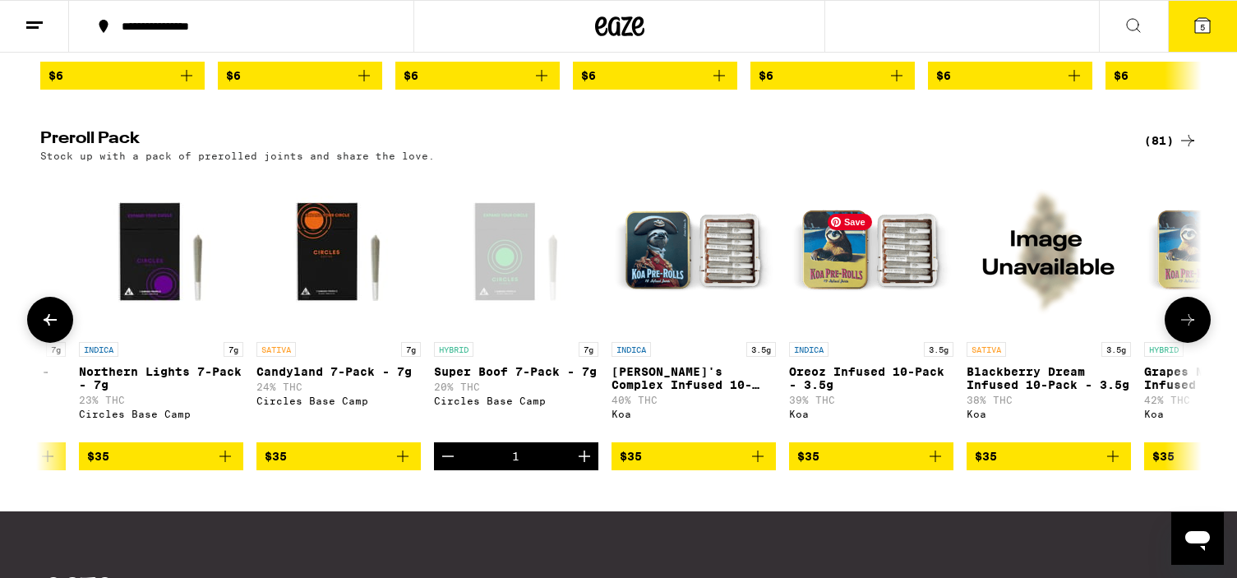
scroll to position [0, 4049]
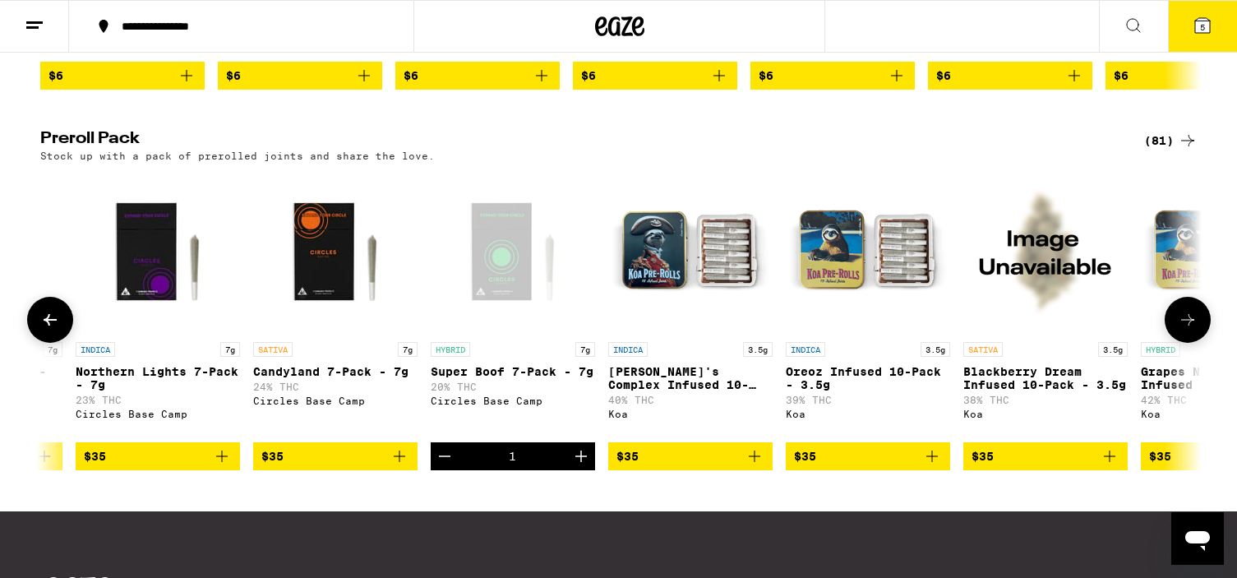
click at [441, 466] on icon "Decrement" at bounding box center [445, 456] width 20 height 20
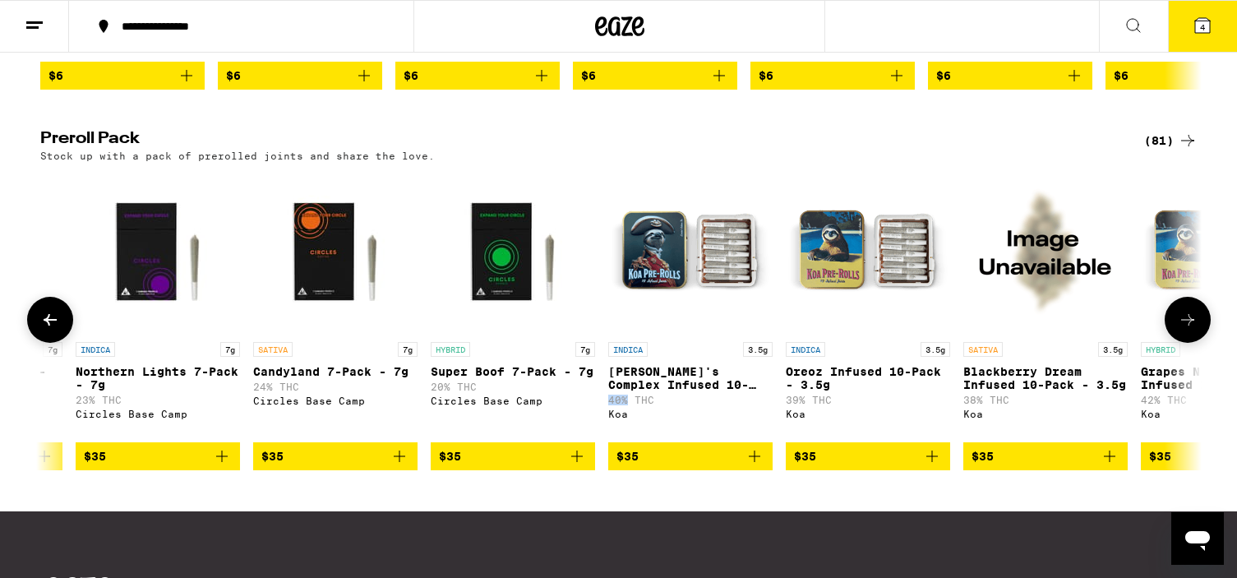
drag, startPoint x: 602, startPoint y: 442, endPoint x: 623, endPoint y: 441, distance: 21.4
click at [623, 441] on div "SATIVA 2.5g Orange Sunset Infused 5-Pack - 2.5g 36% THC STIIIZY $37 SATIVA 3.5g…" at bounding box center [619, 319] width 1184 height 301
click at [598, 470] on div "SATIVA 2.5g Orange Sunset Infused 5-Pack - 2.5g 36% THC STIIIZY $37 SATIVA 3.5g…" at bounding box center [619, 319] width 1184 height 301
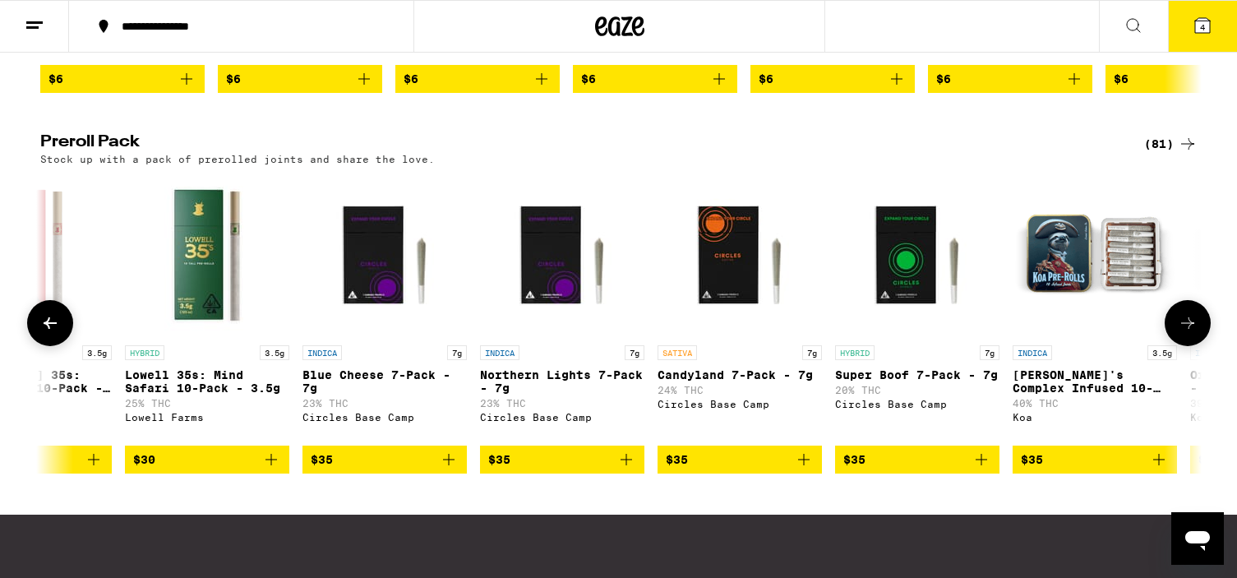
scroll to position [0, 3649]
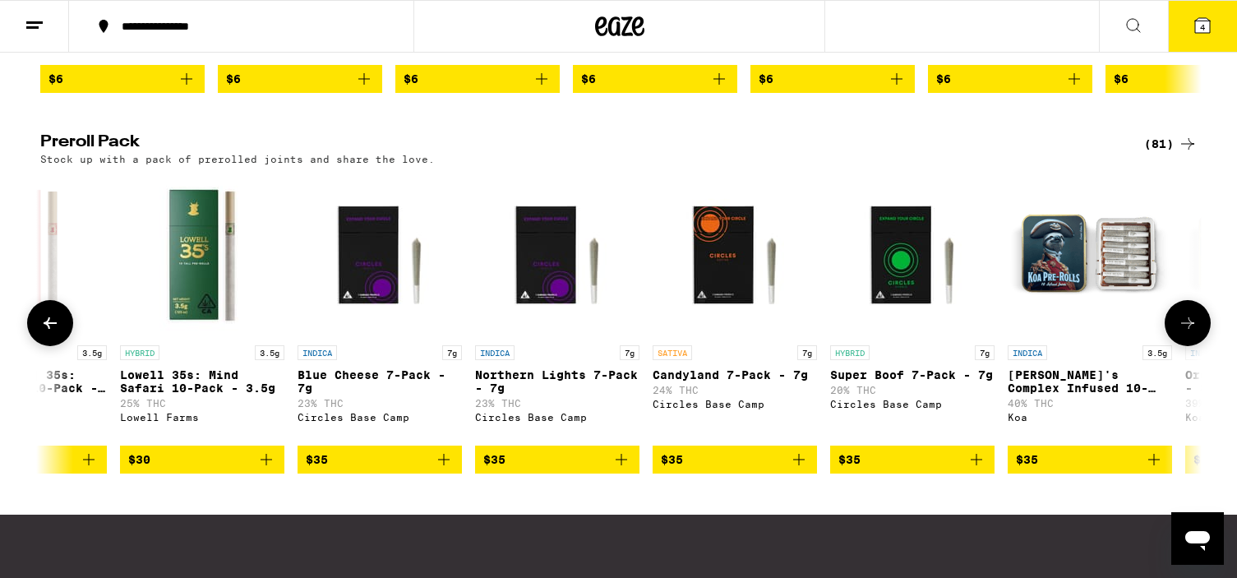
click at [980, 469] on icon "Add to bag" at bounding box center [977, 460] width 20 height 20
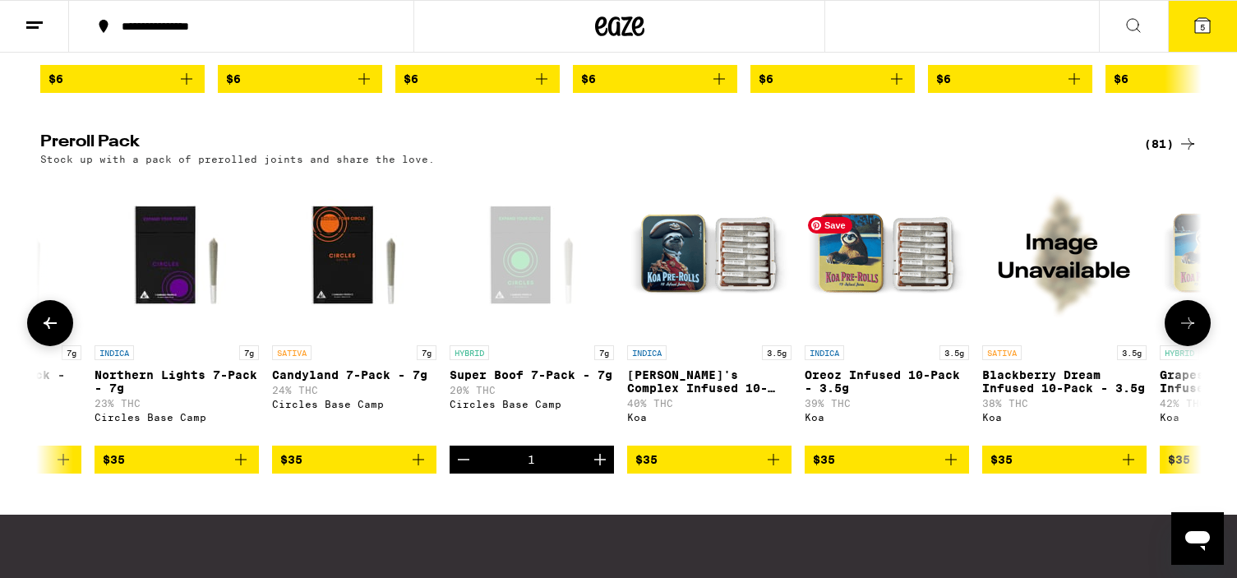
scroll to position [0, 4035]
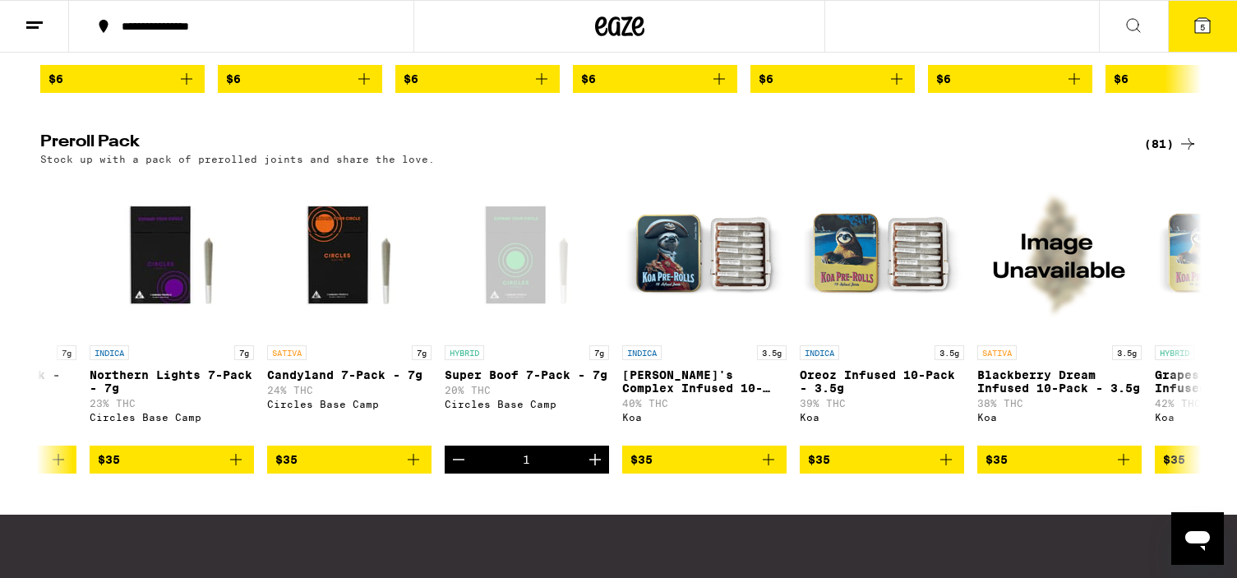
click at [1206, 36] on button "5" at bounding box center [1202, 26] width 69 height 51
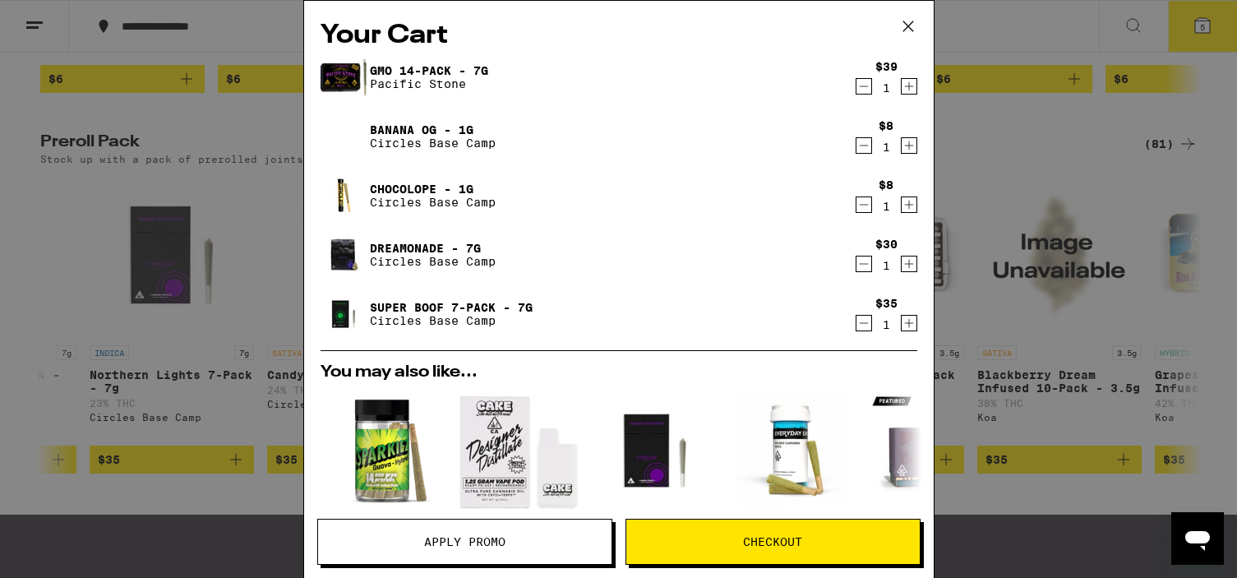
click at [866, 146] on icon "Decrement" at bounding box center [864, 146] width 15 height 20
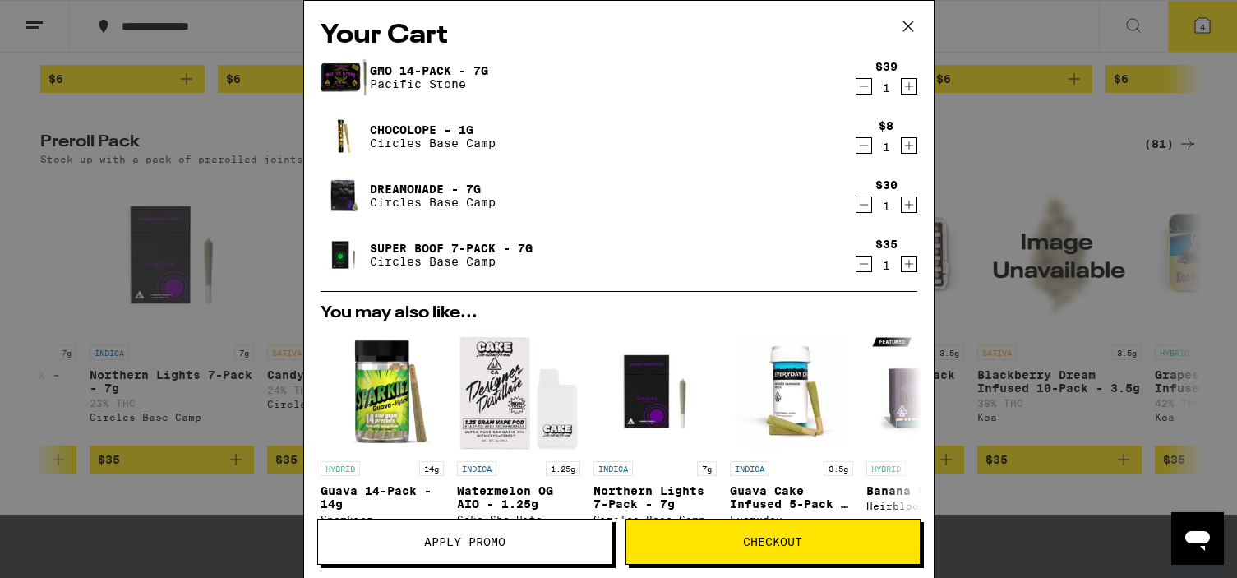
click at [865, 146] on icon "Decrement" at bounding box center [864, 146] width 15 height 20
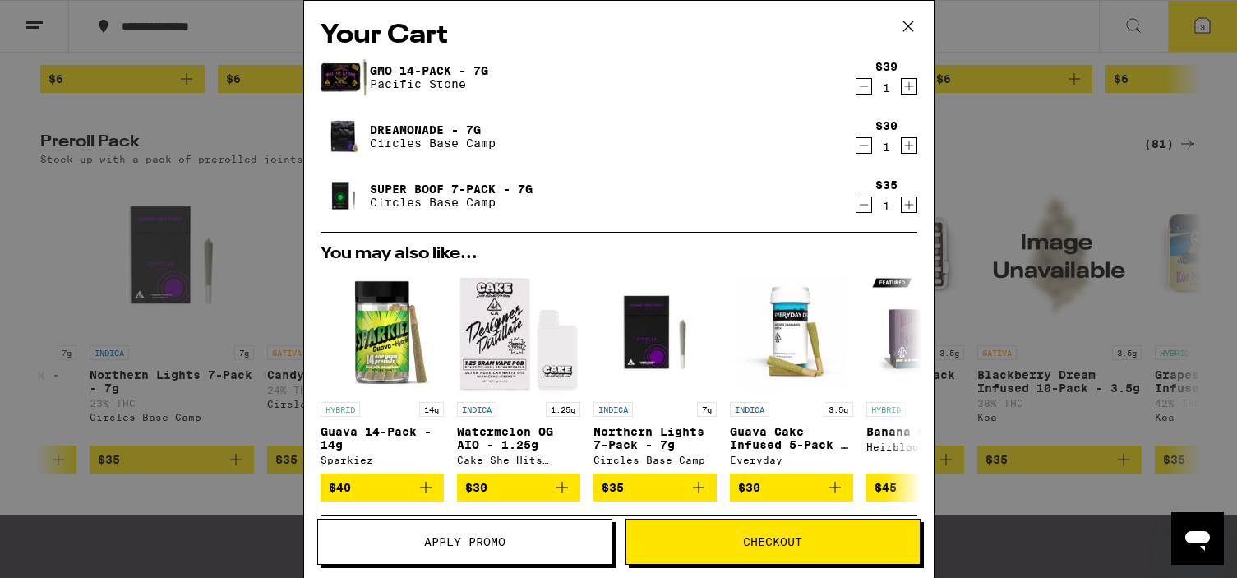
click at [905, 31] on icon at bounding box center [908, 26] width 25 height 25
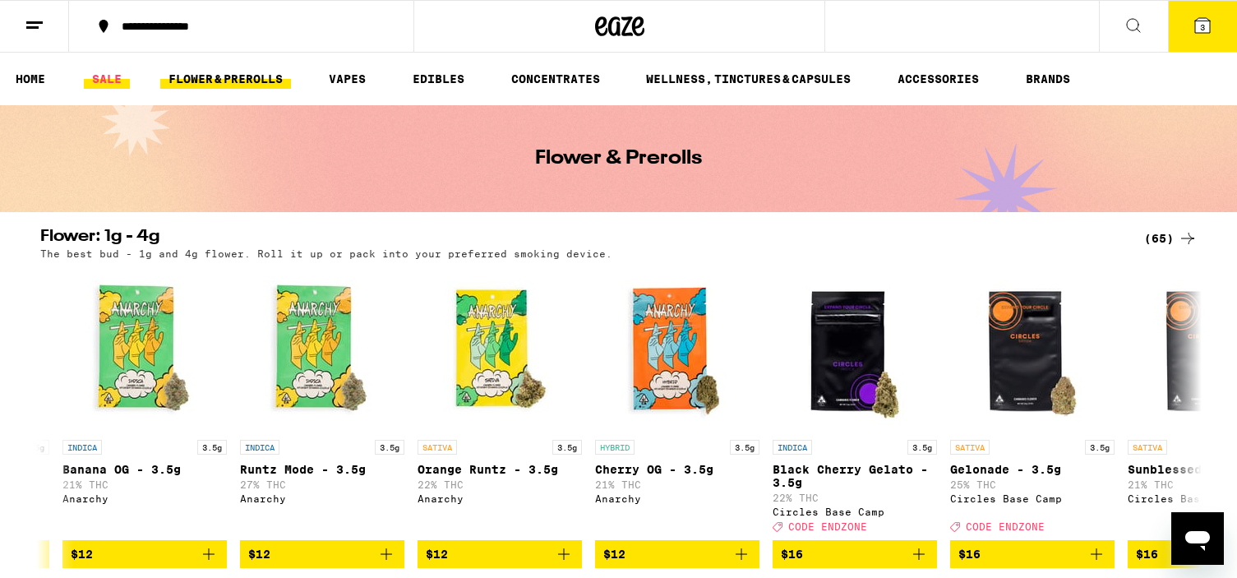
click at [110, 74] on link "SALE" at bounding box center [107, 79] width 46 height 20
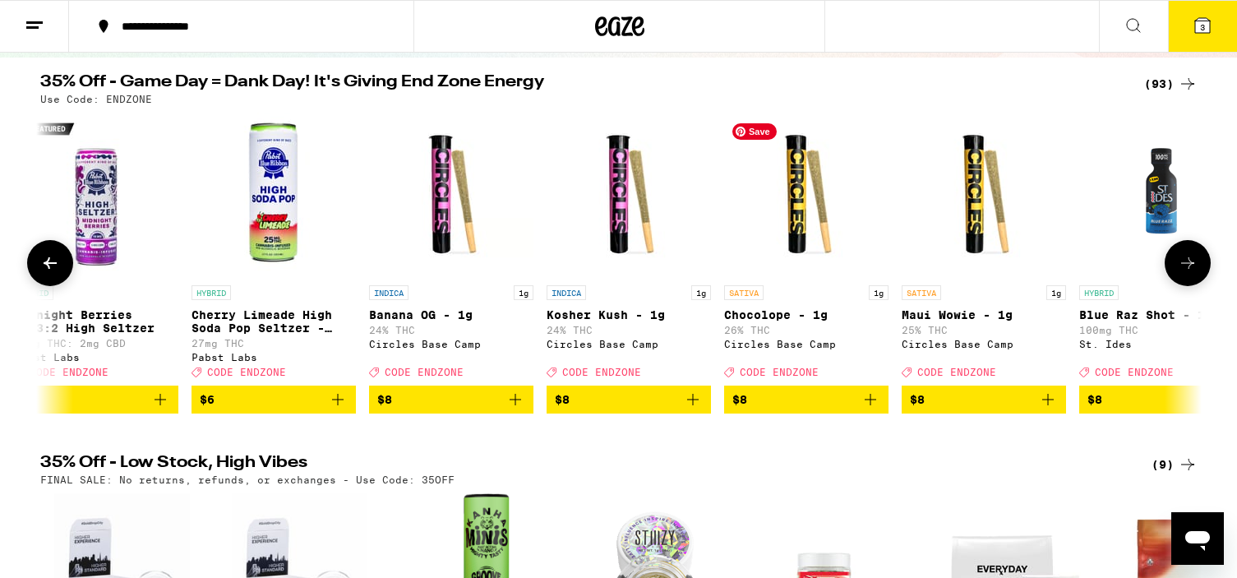
scroll to position [157, 0]
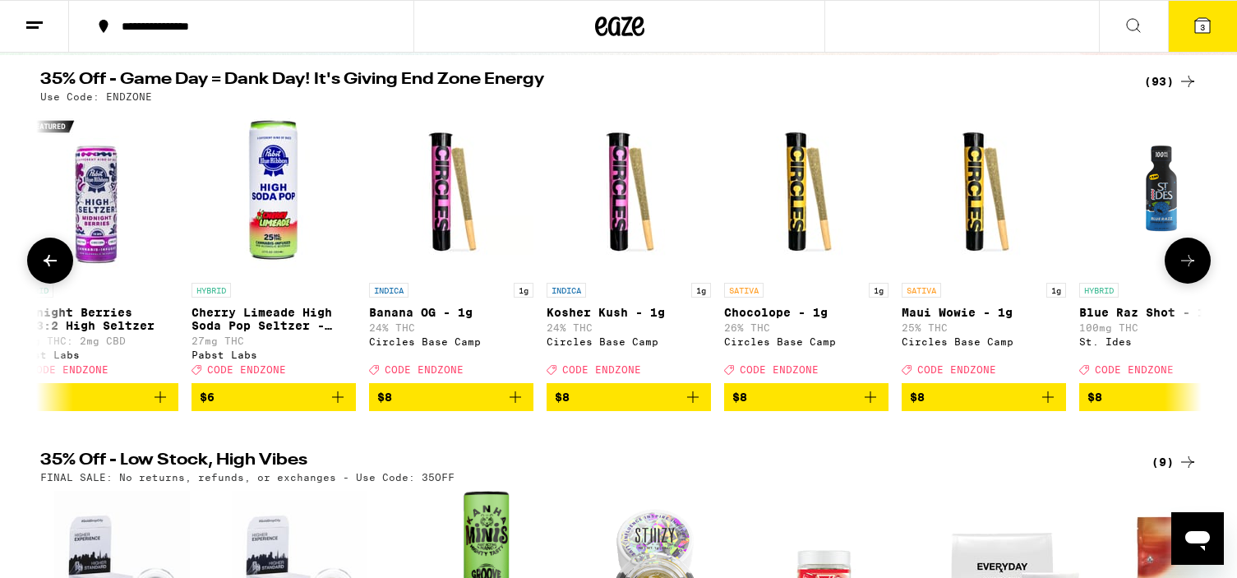
click at [872, 407] on icon "Add to bag" at bounding box center [871, 397] width 20 height 20
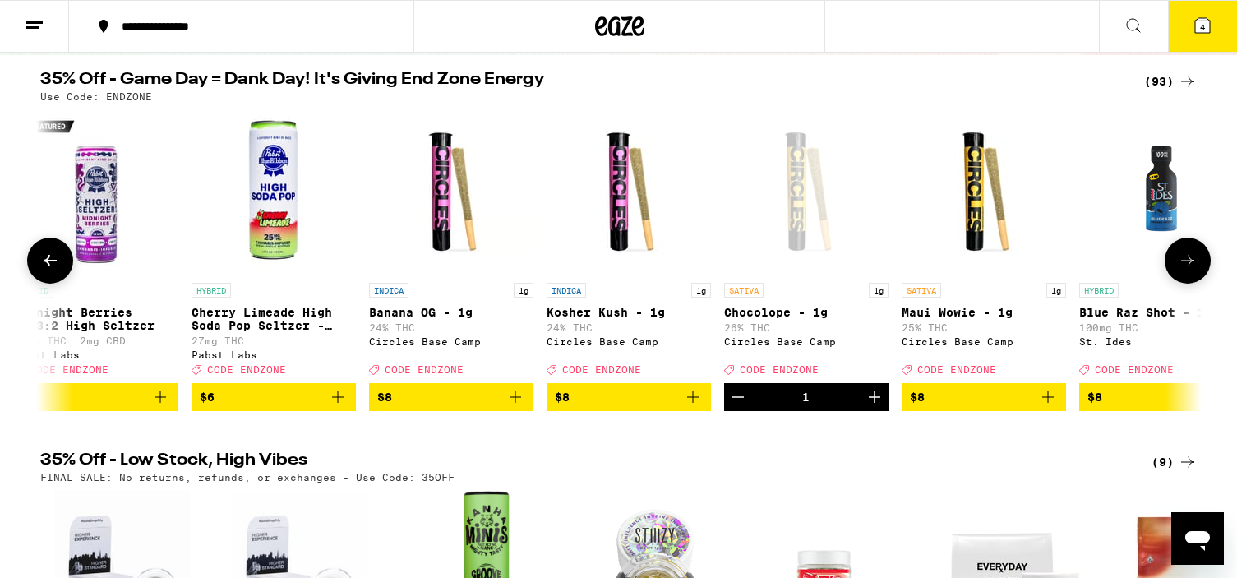
click at [518, 404] on icon "Add to bag" at bounding box center [516, 397] width 20 height 20
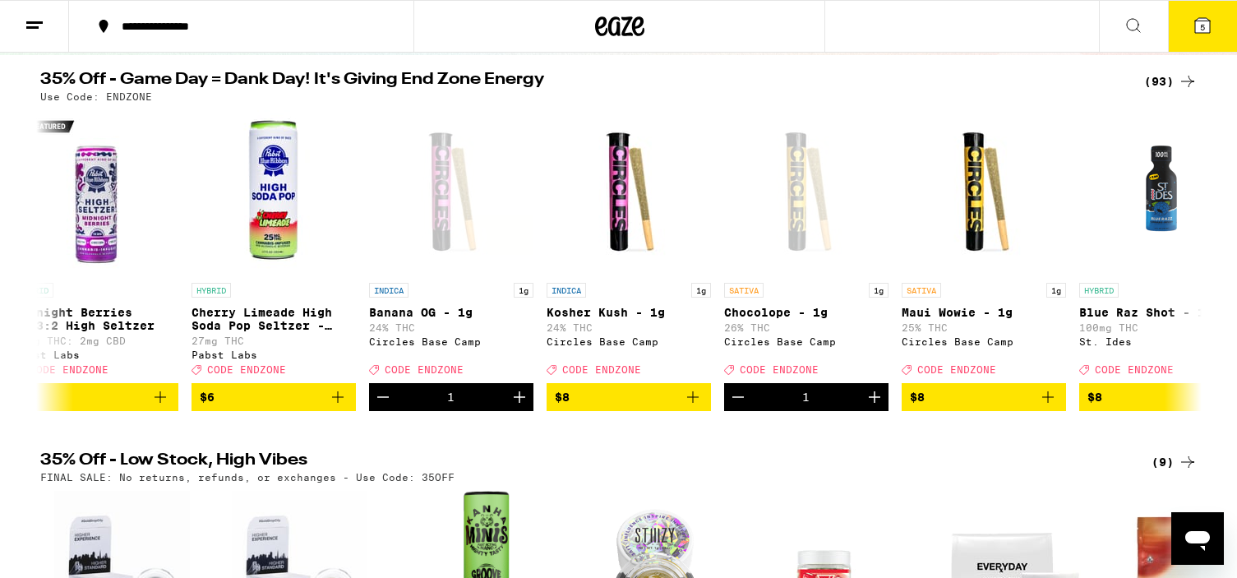
click at [1200, 33] on icon at bounding box center [1203, 26] width 20 height 20
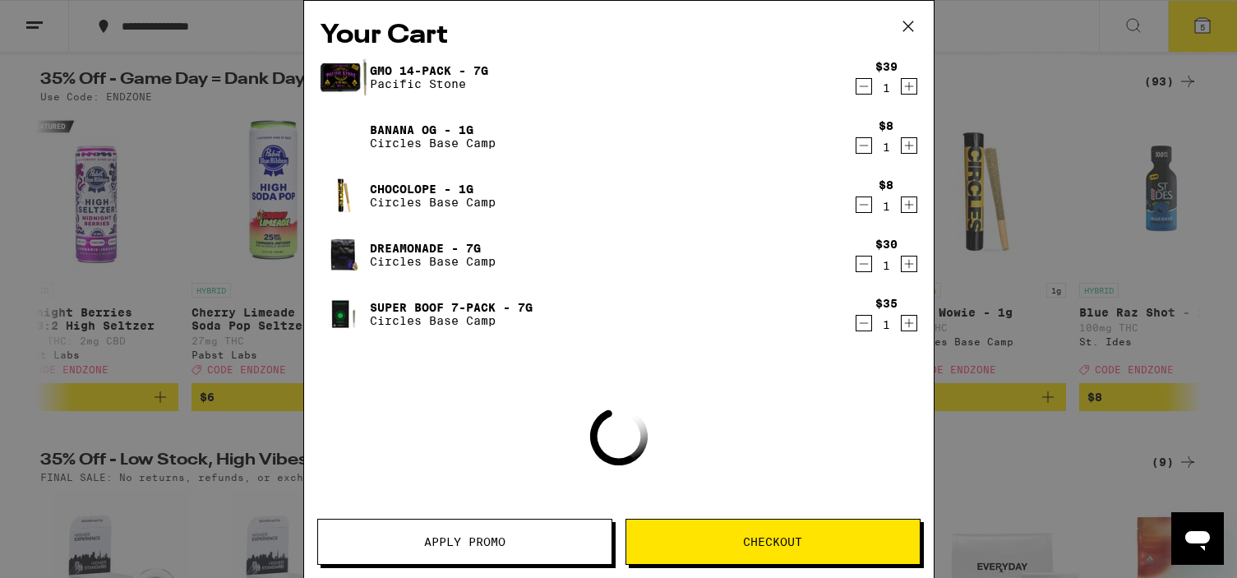
scroll to position [76, 0]
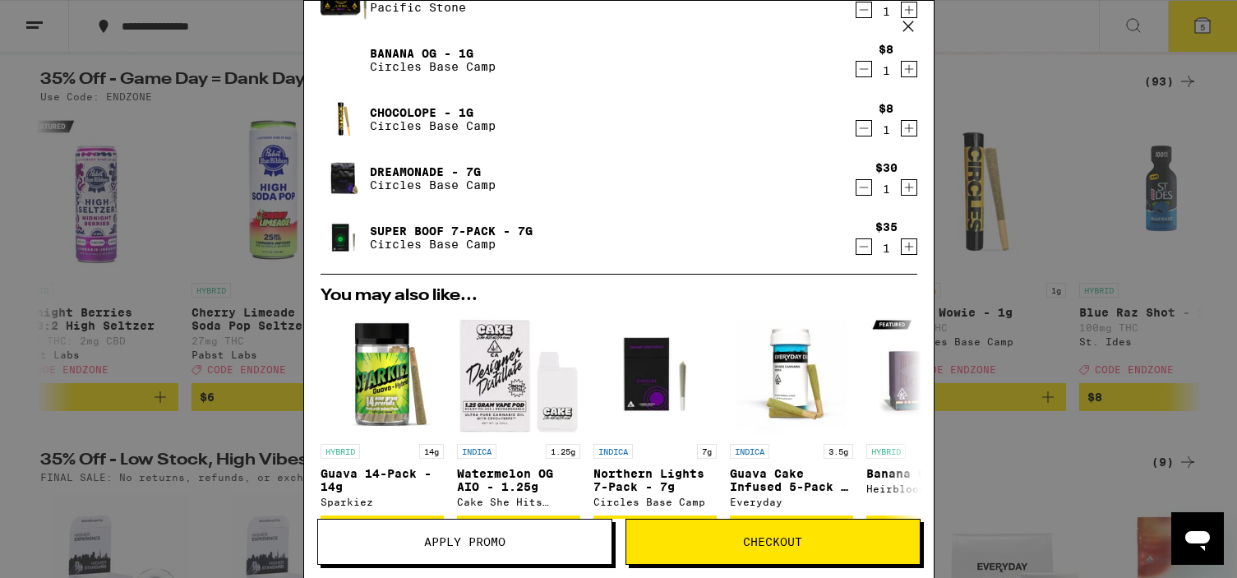
click at [488, 540] on span "Apply Promo" at bounding box center [464, 542] width 81 height 12
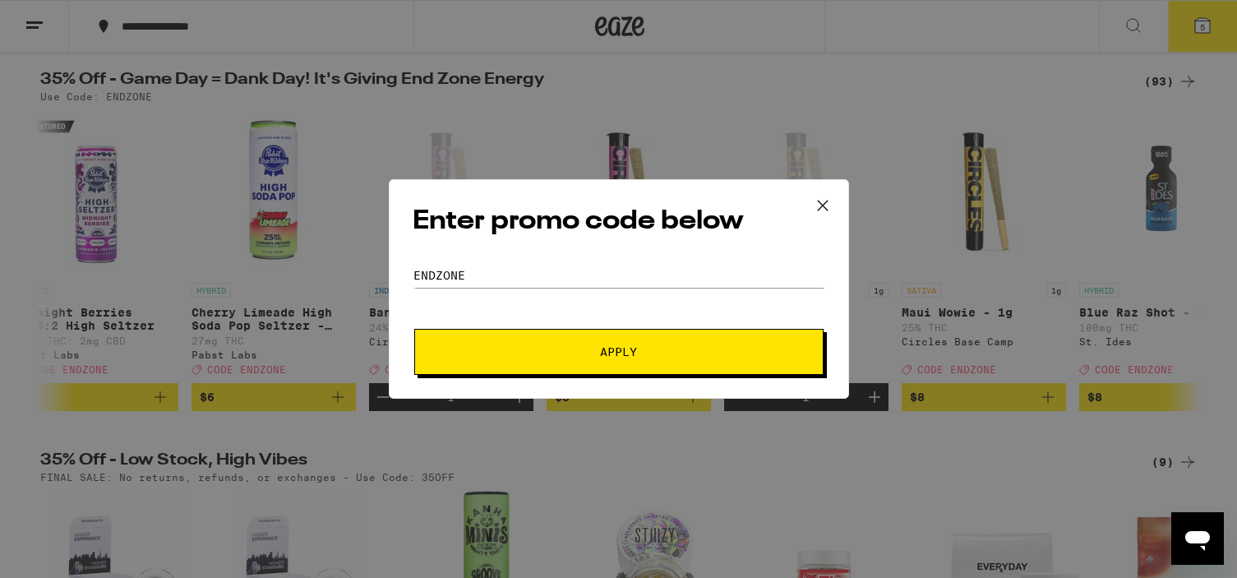
click at [585, 357] on button "Apply" at bounding box center [618, 352] width 409 height 46
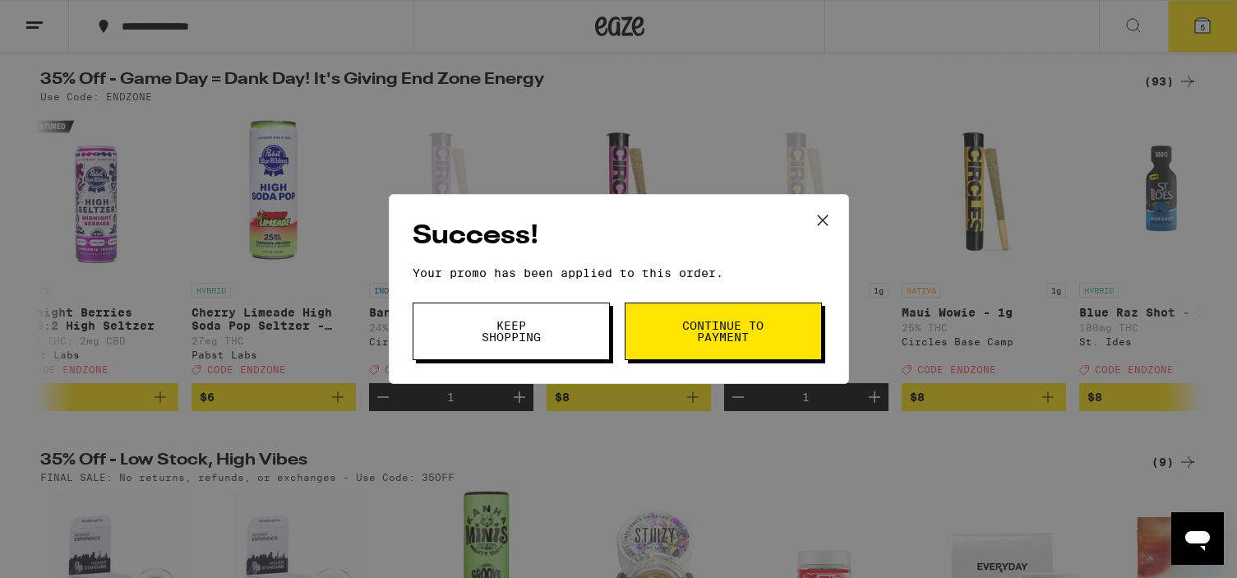
click at [542, 316] on button "Keep Shopping" at bounding box center [511, 332] width 197 height 58
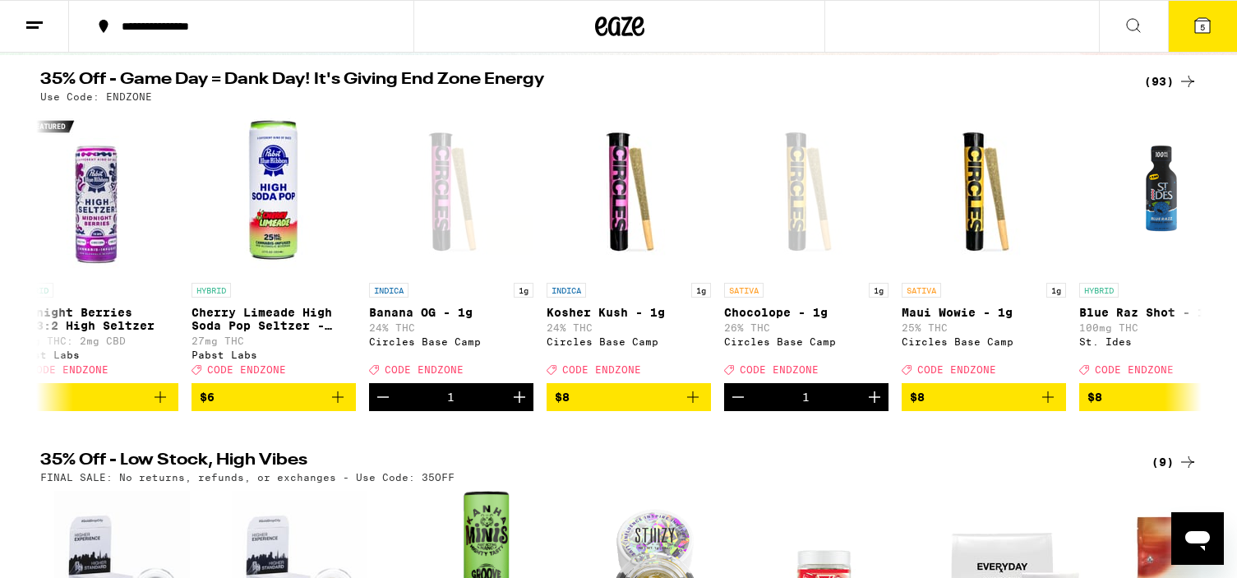
click at [1219, 21] on button "5" at bounding box center [1202, 26] width 69 height 51
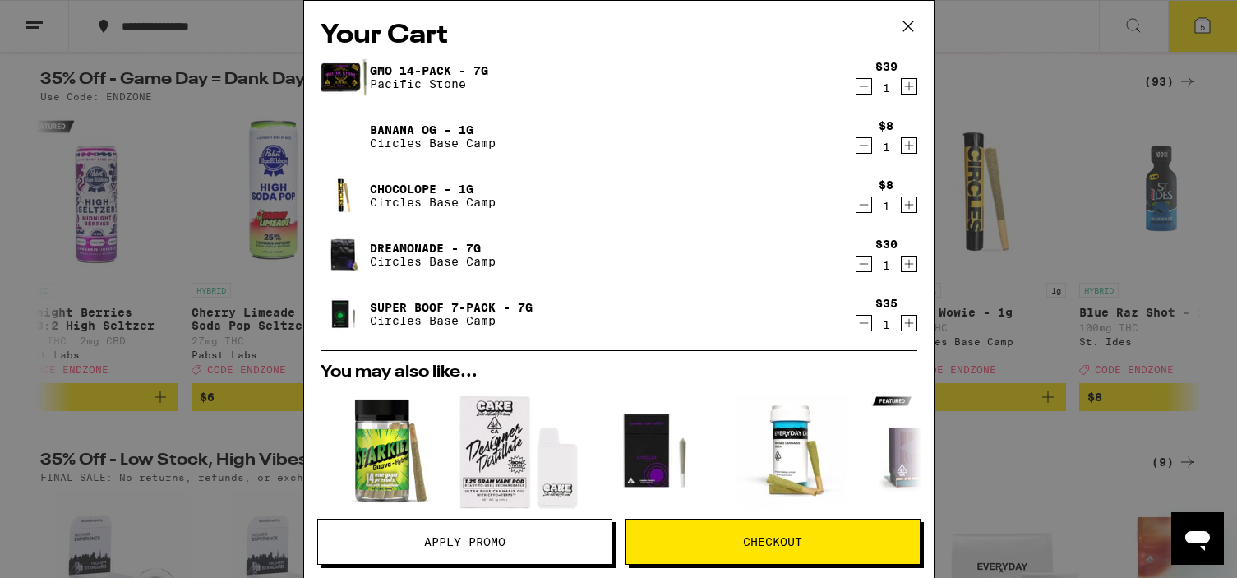
click at [908, 22] on icon at bounding box center [908, 26] width 25 height 25
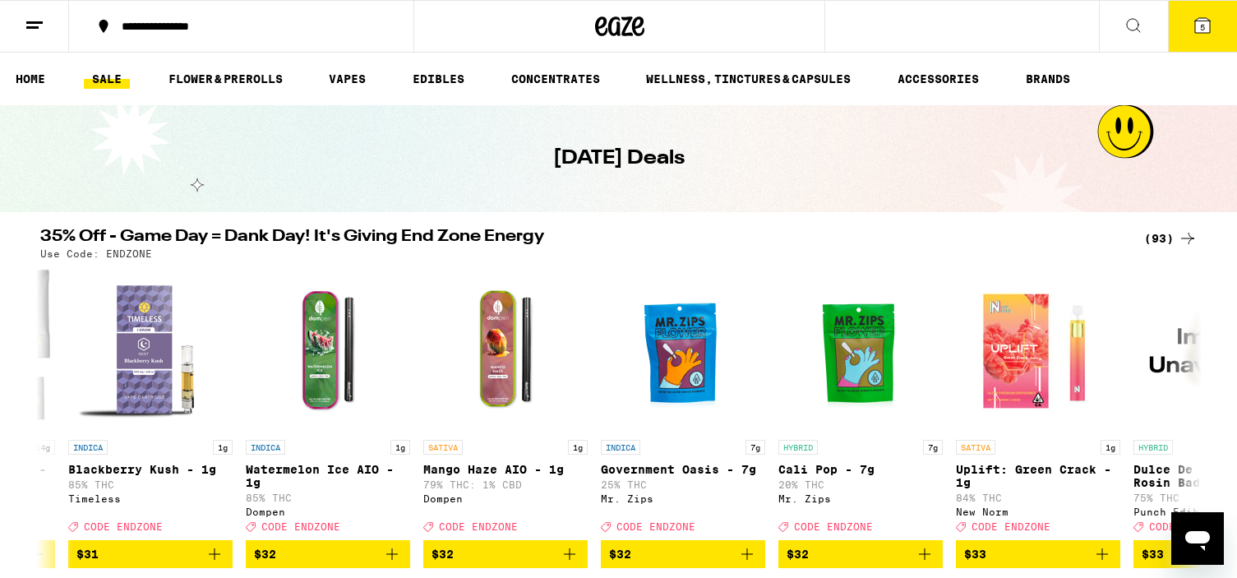
click at [348, 90] on ul "HOME SALE FLOWER & PREROLLS VAPES EDIBLES CONCENTRATES WELLNESS, TINCTURES & CA…" at bounding box center [618, 79] width 1237 height 53
click at [348, 87] on link "VAPES" at bounding box center [347, 79] width 53 height 20
click at [345, 87] on link "VAPES" at bounding box center [347, 79] width 53 height 20
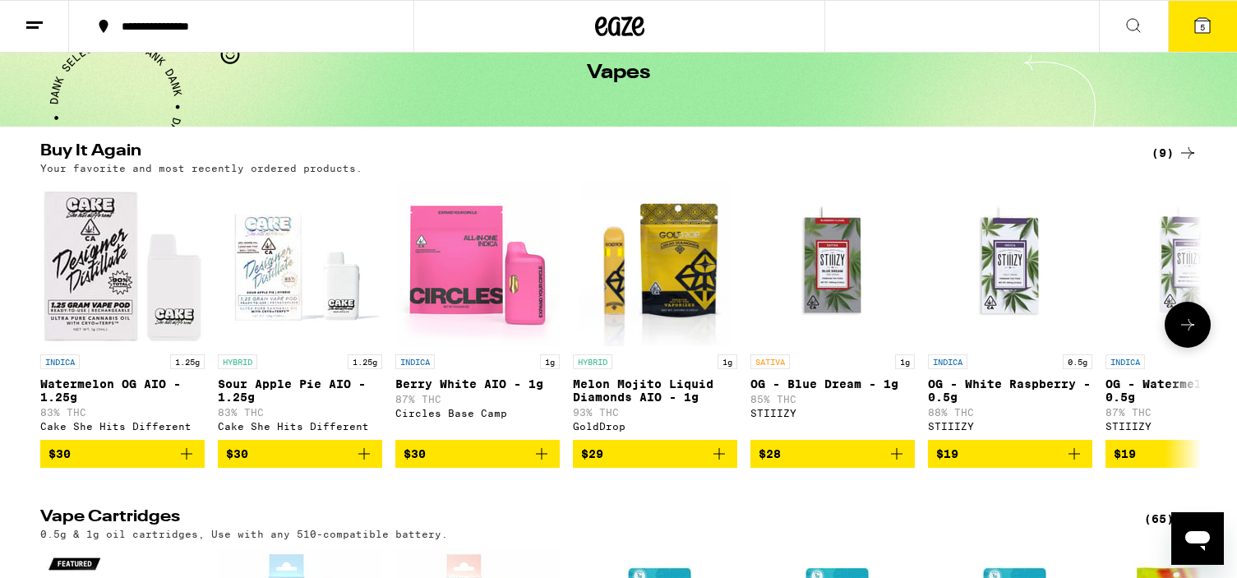
scroll to position [83, 0]
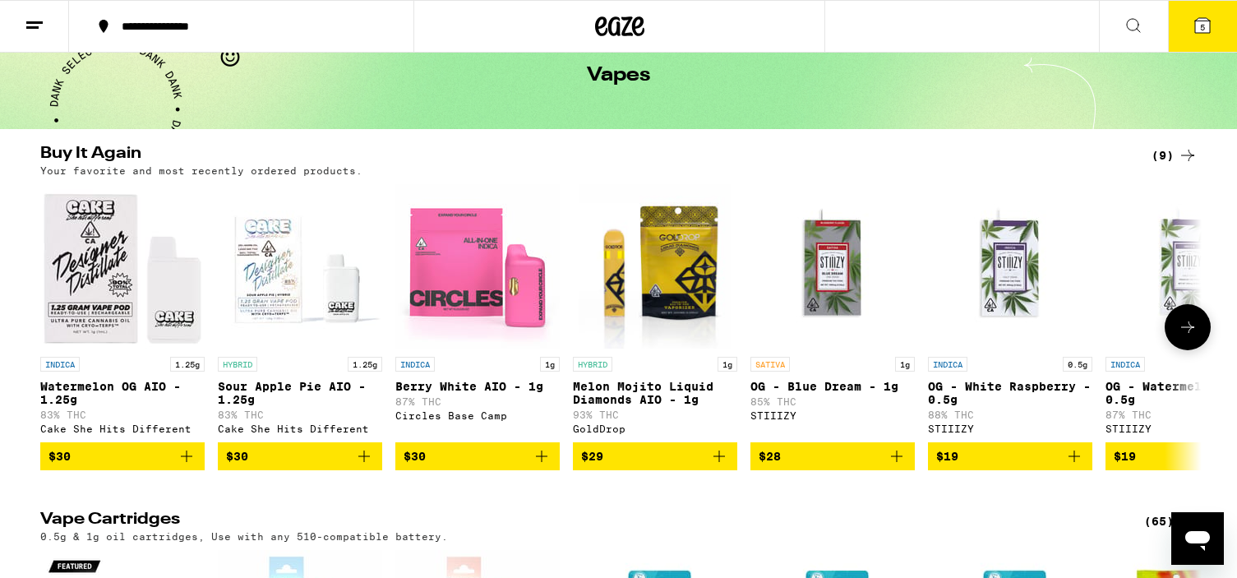
click at [363, 466] on icon "Add to bag" at bounding box center [364, 456] width 20 height 20
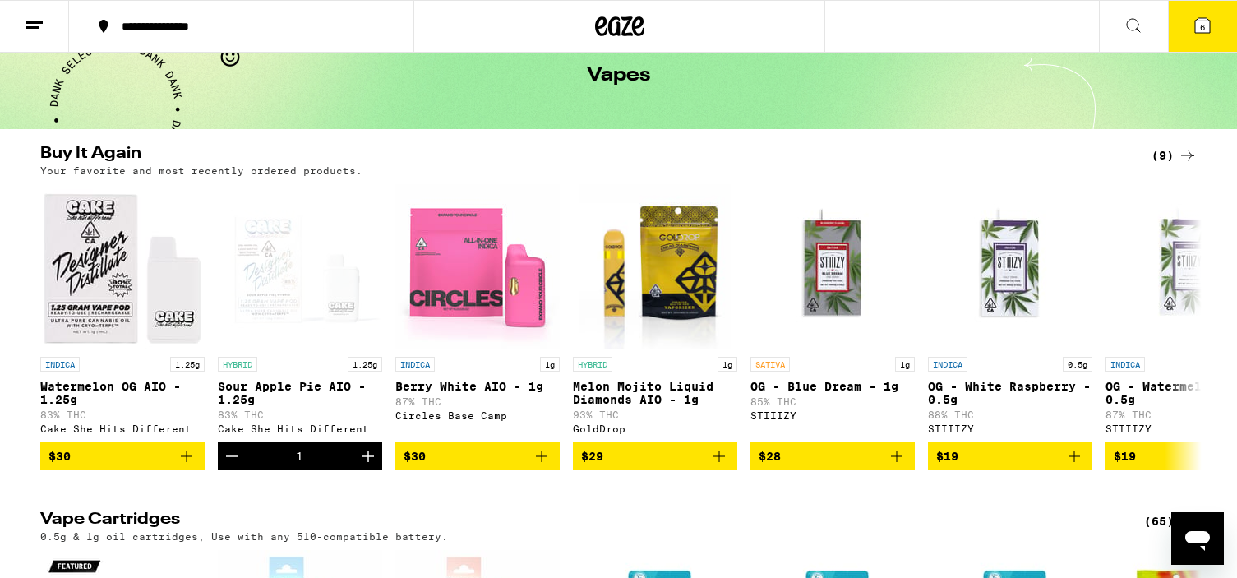
click at [1184, 16] on button "6" at bounding box center [1202, 26] width 69 height 51
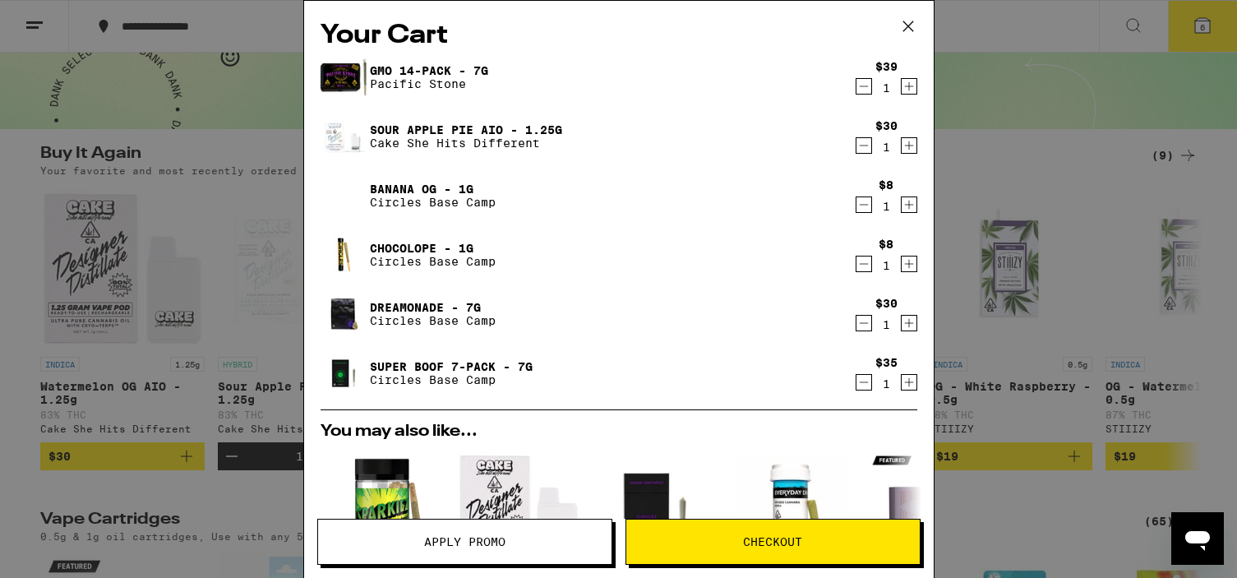
click at [857, 85] on icon "Decrement" at bounding box center [864, 86] width 15 height 20
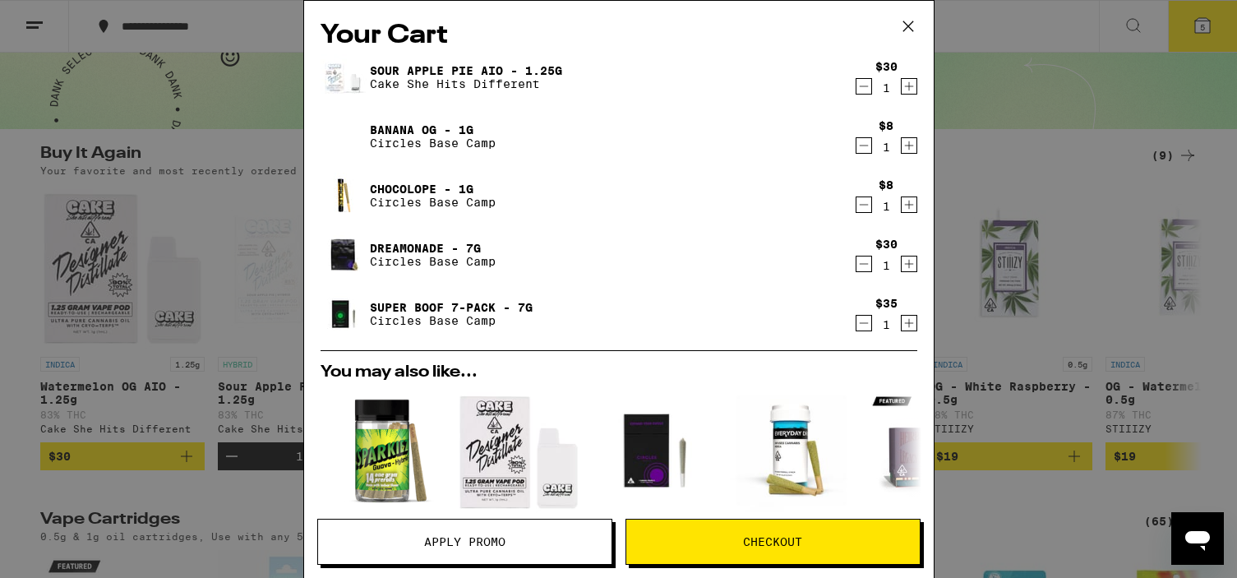
click at [857, 264] on icon "Decrement" at bounding box center [864, 264] width 15 height 20
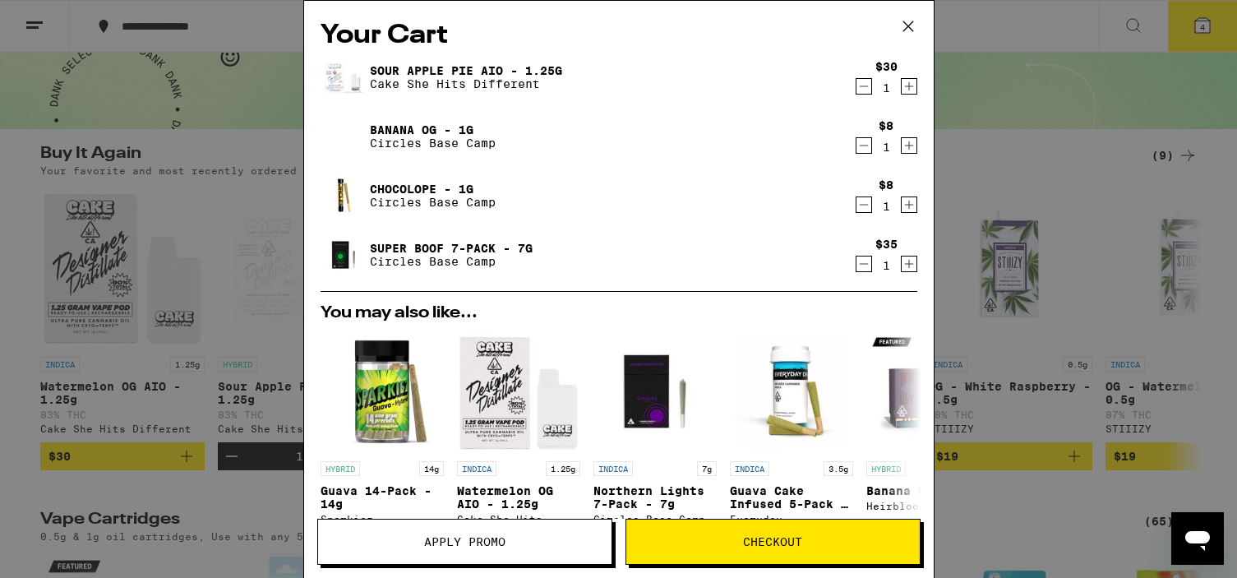
click at [903, 23] on icon at bounding box center [908, 26] width 25 height 25
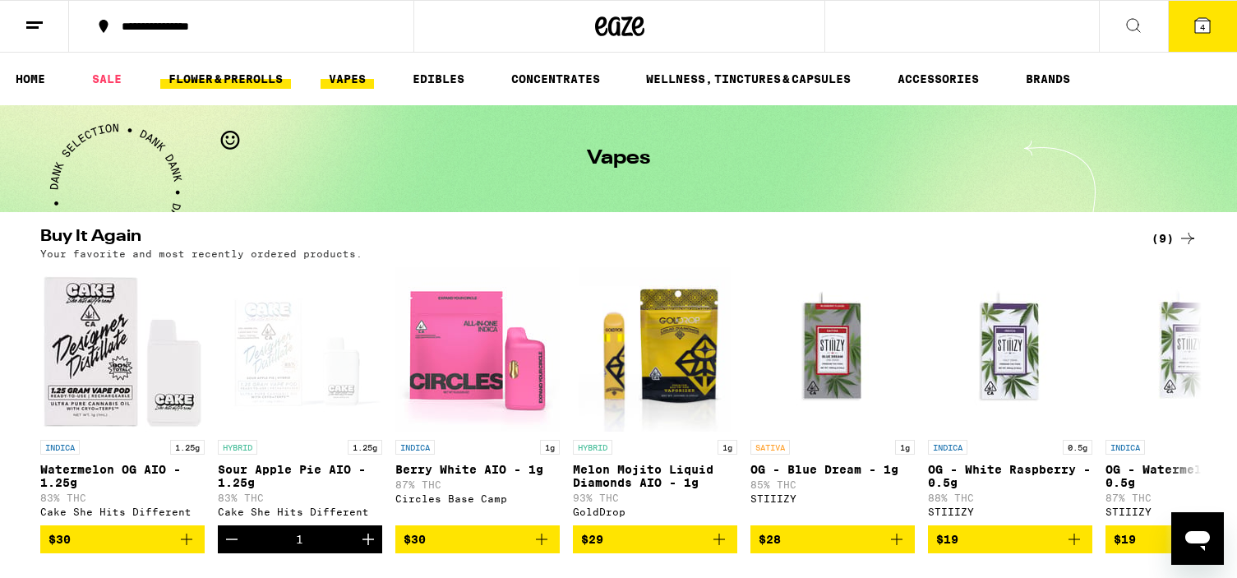
click at [263, 86] on link "FLOWER & PREROLLS" at bounding box center [225, 79] width 131 height 20
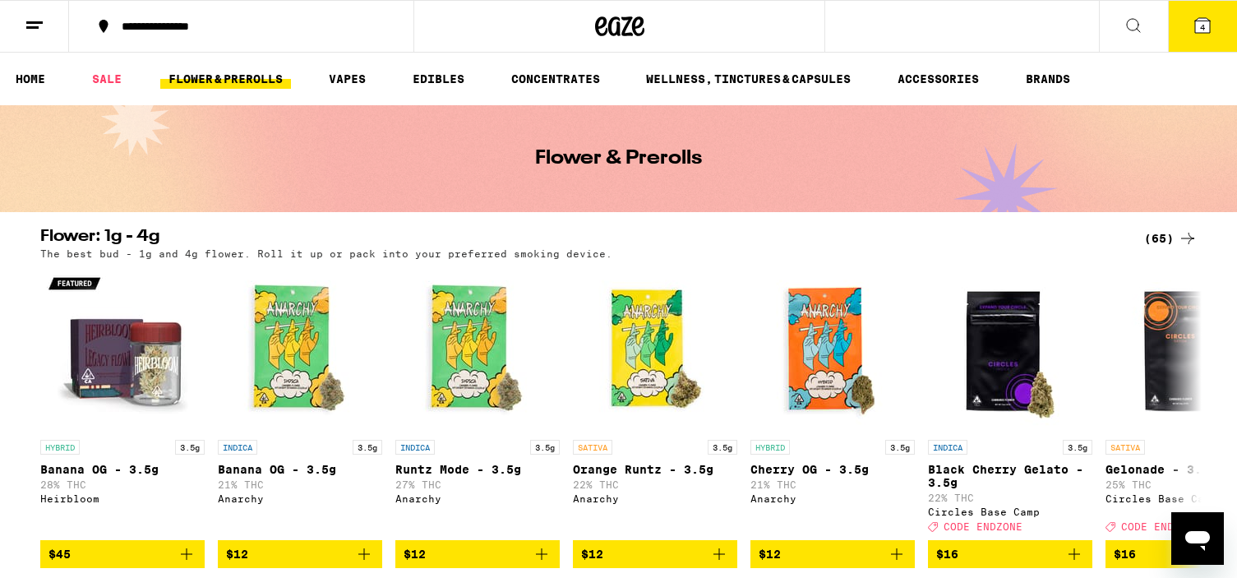
click at [1196, 14] on button "4" at bounding box center [1202, 26] width 69 height 51
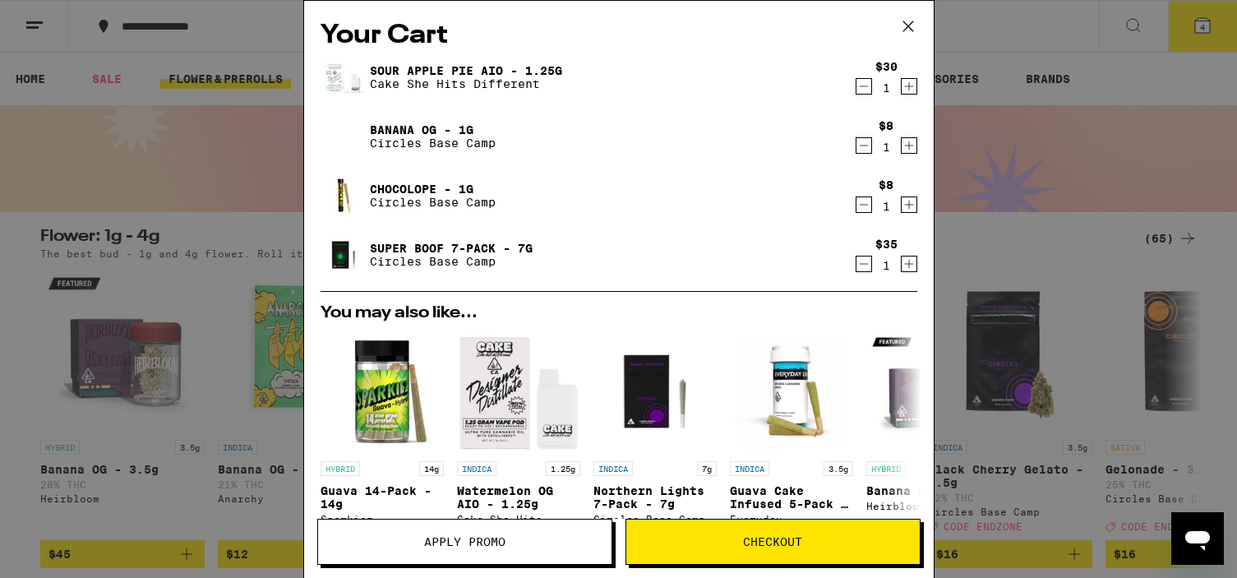
click at [908, 18] on icon at bounding box center [908, 26] width 25 height 25
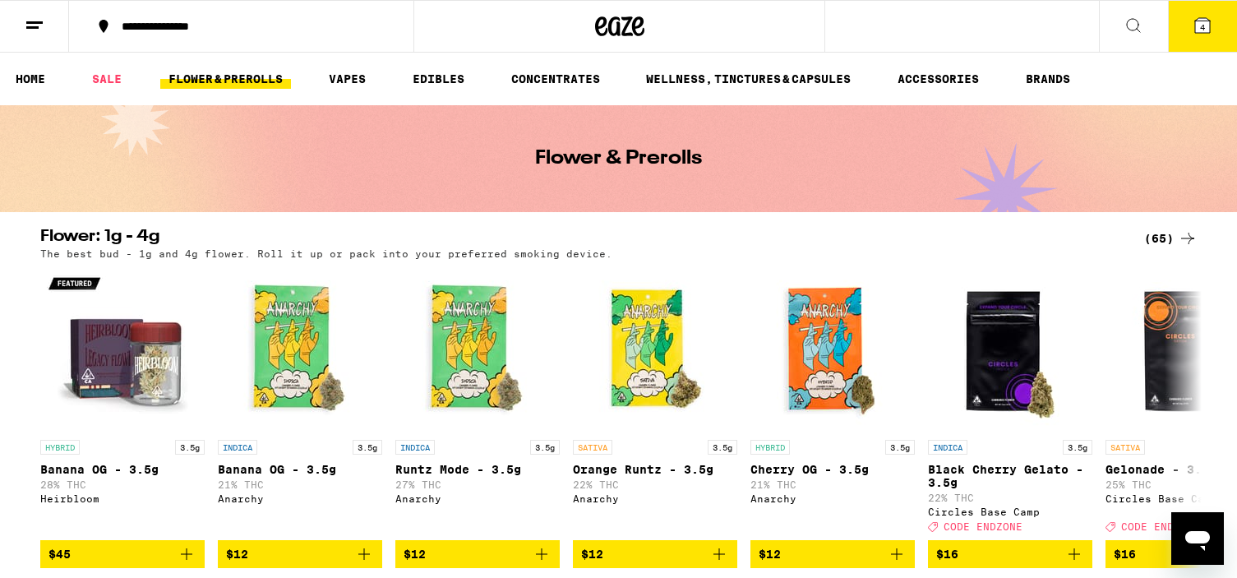
click at [229, 85] on link "FLOWER & PREROLLS" at bounding box center [225, 79] width 131 height 20
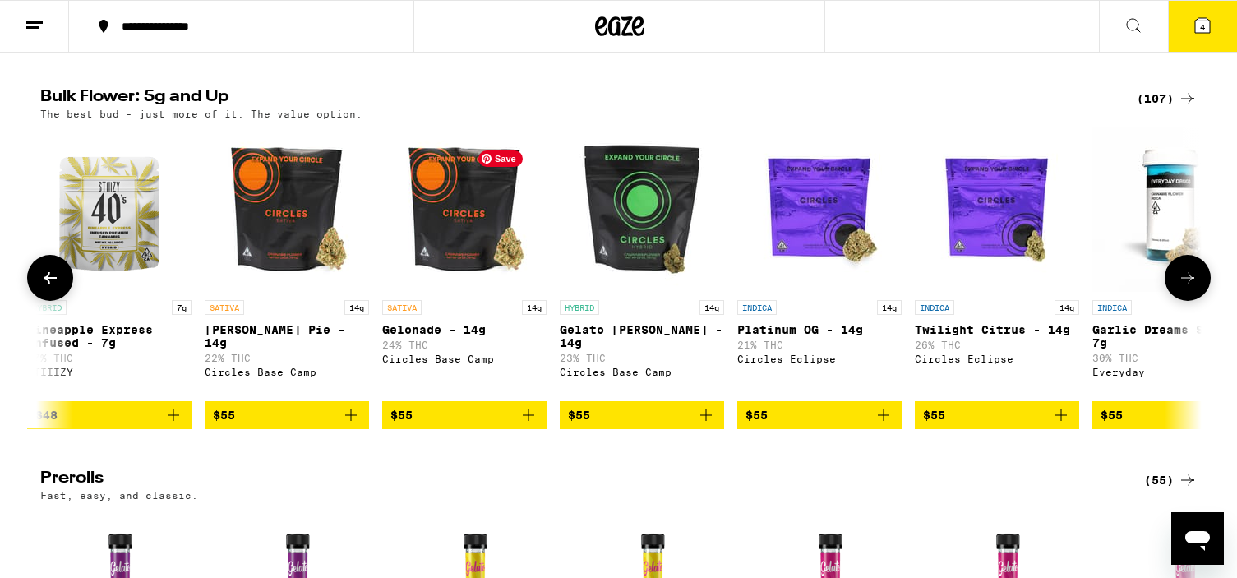
scroll to position [0, 7289]
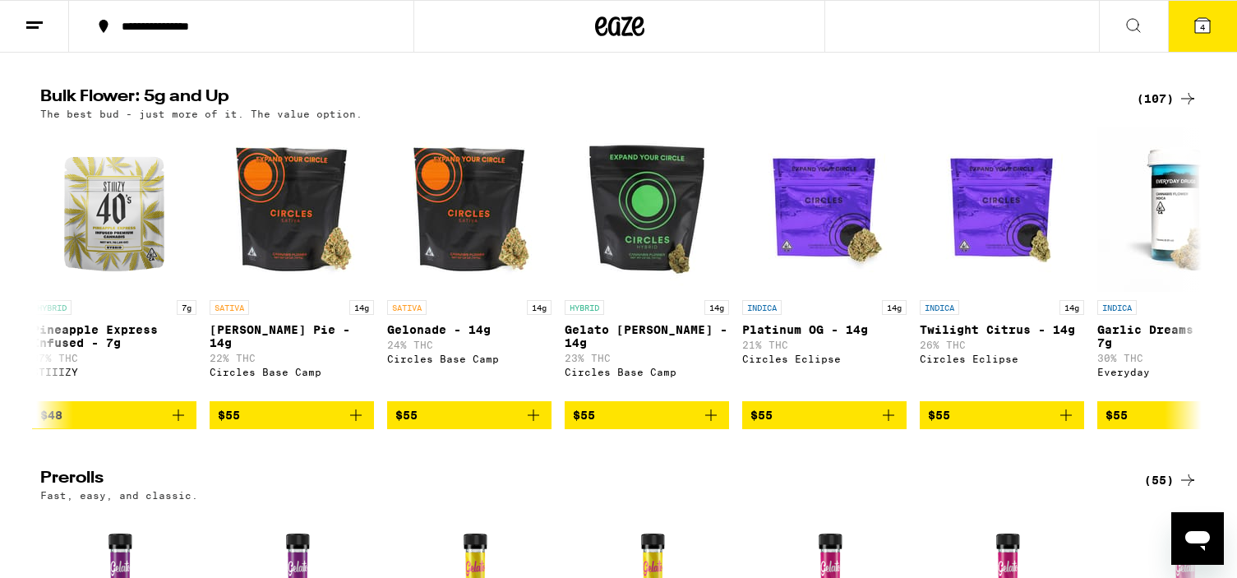
click at [1207, 14] on button "4" at bounding box center [1202, 26] width 69 height 51
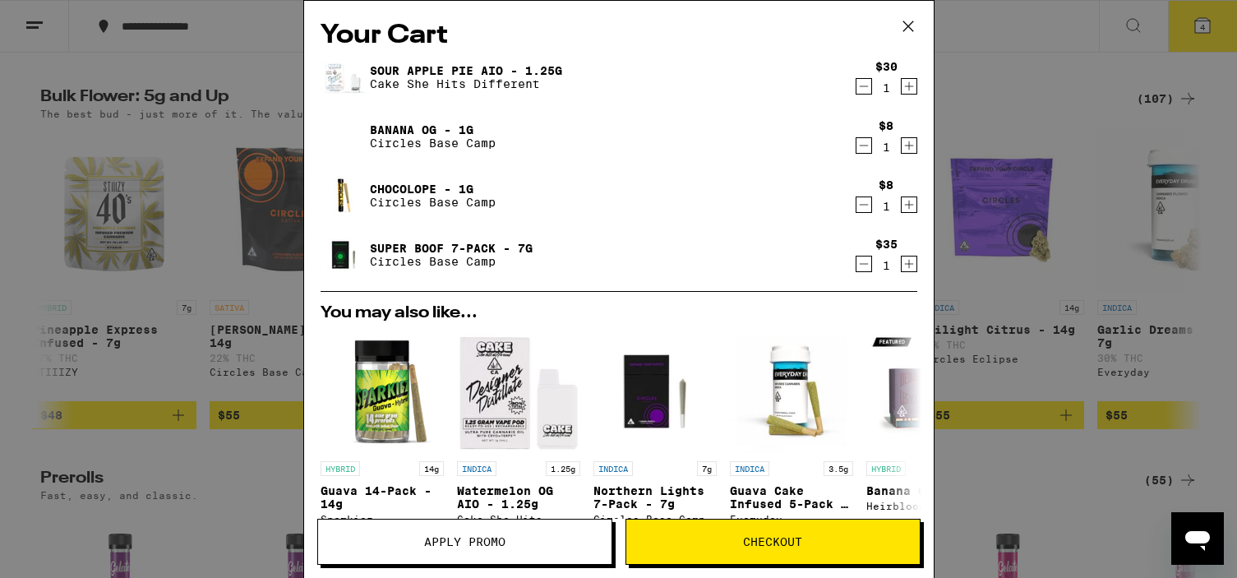
click at [899, 21] on icon at bounding box center [908, 26] width 25 height 25
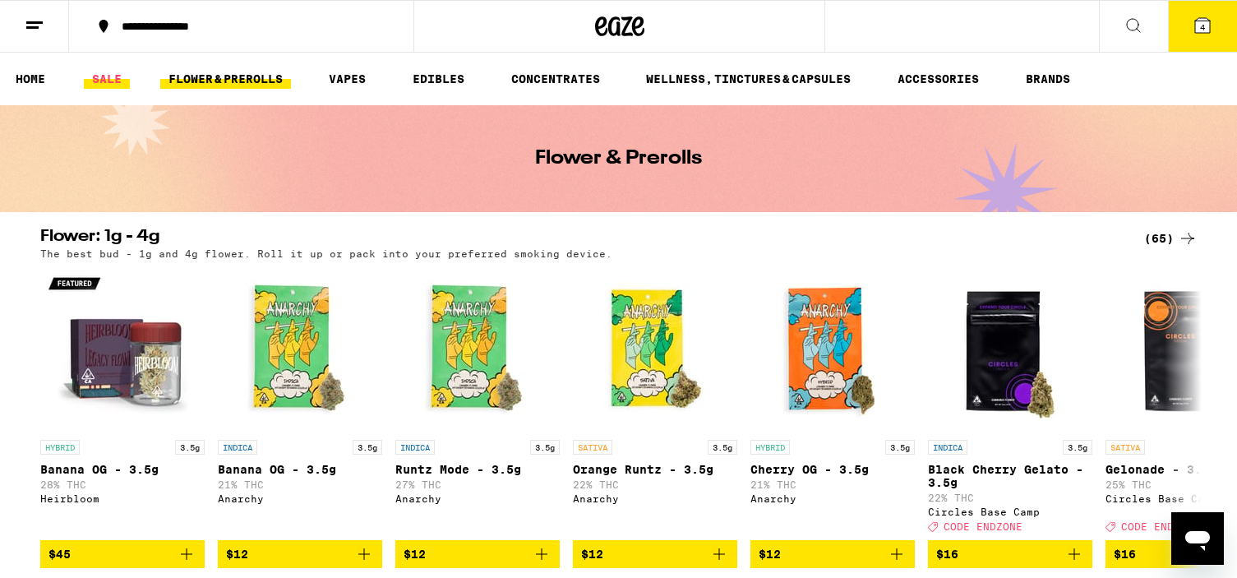
click at [117, 69] on link "SALE" at bounding box center [107, 79] width 46 height 20
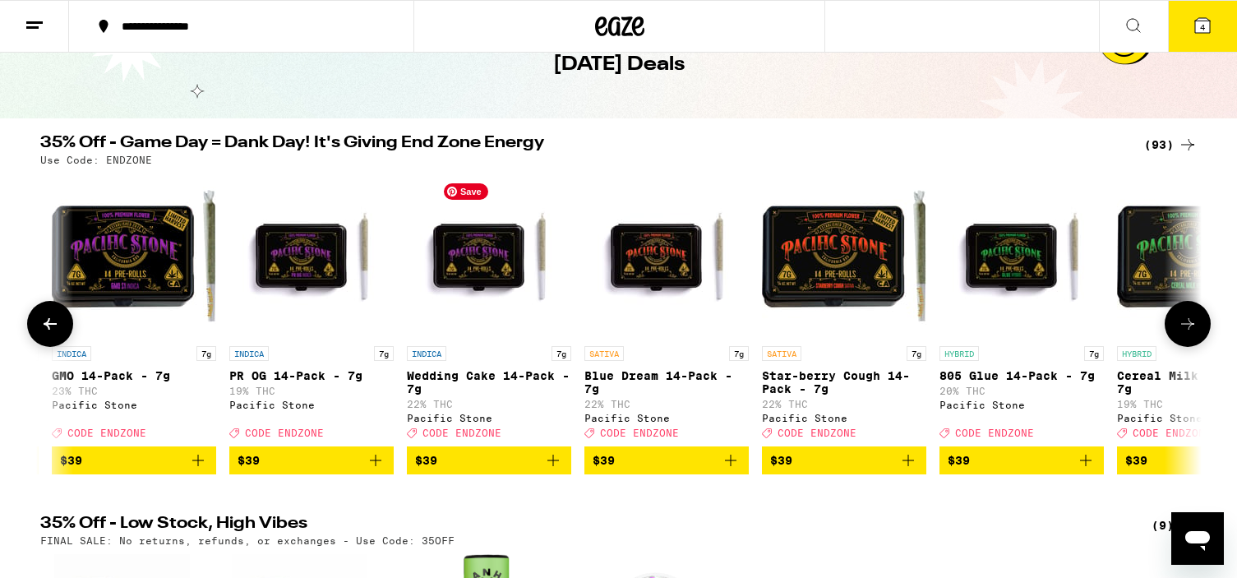
scroll to position [0, 10999]
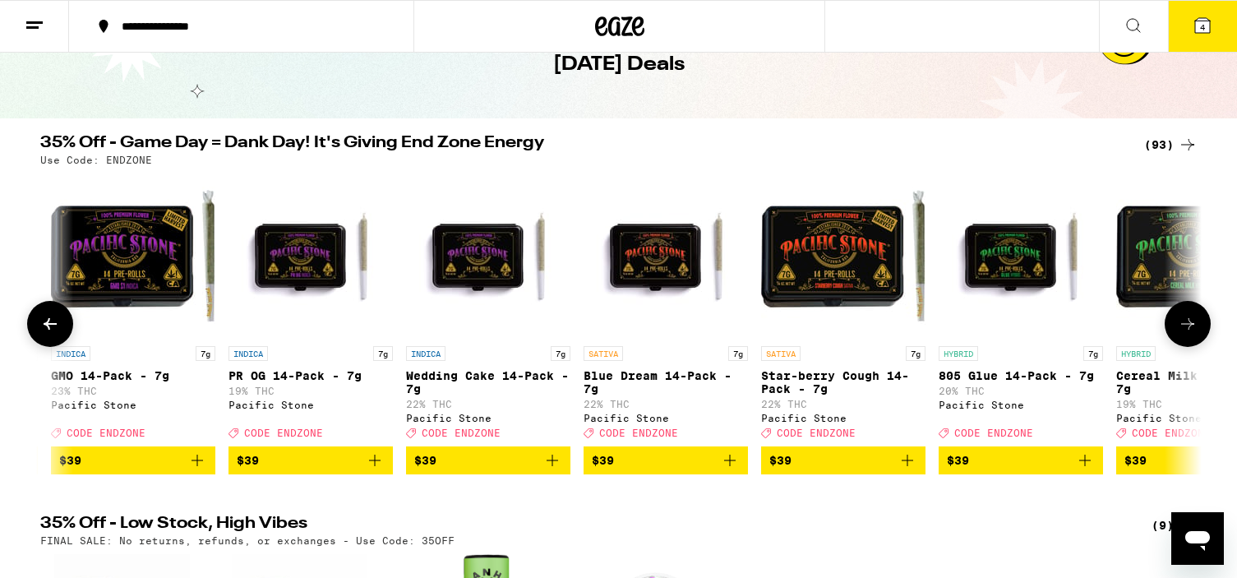
click at [728, 470] on icon "Add to bag" at bounding box center [730, 461] width 20 height 20
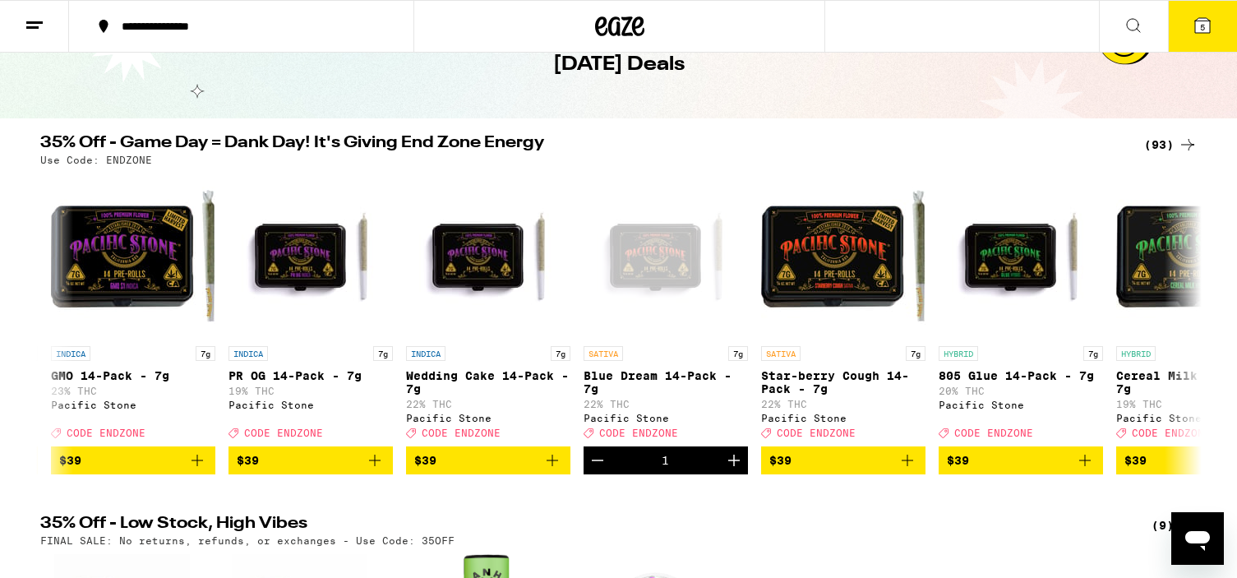
click at [1208, 13] on button "5" at bounding box center [1202, 26] width 69 height 51
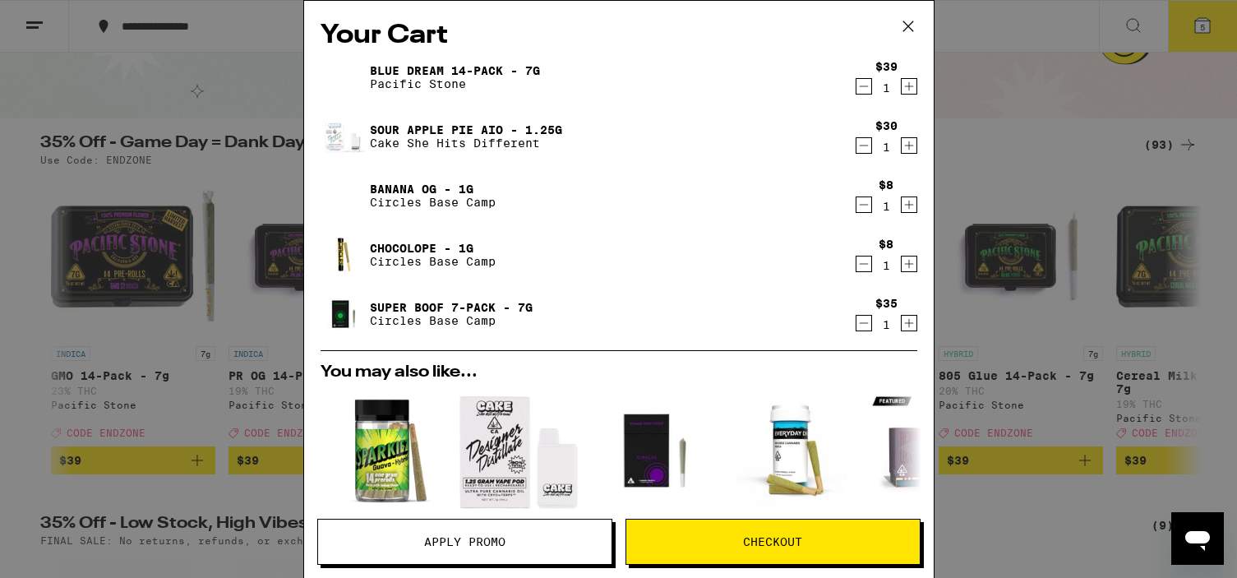
click at [553, 565] on div "Apply Promo Checkout" at bounding box center [619, 548] width 630 height 59
click at [553, 552] on button "Apply Promo" at bounding box center [464, 542] width 295 height 46
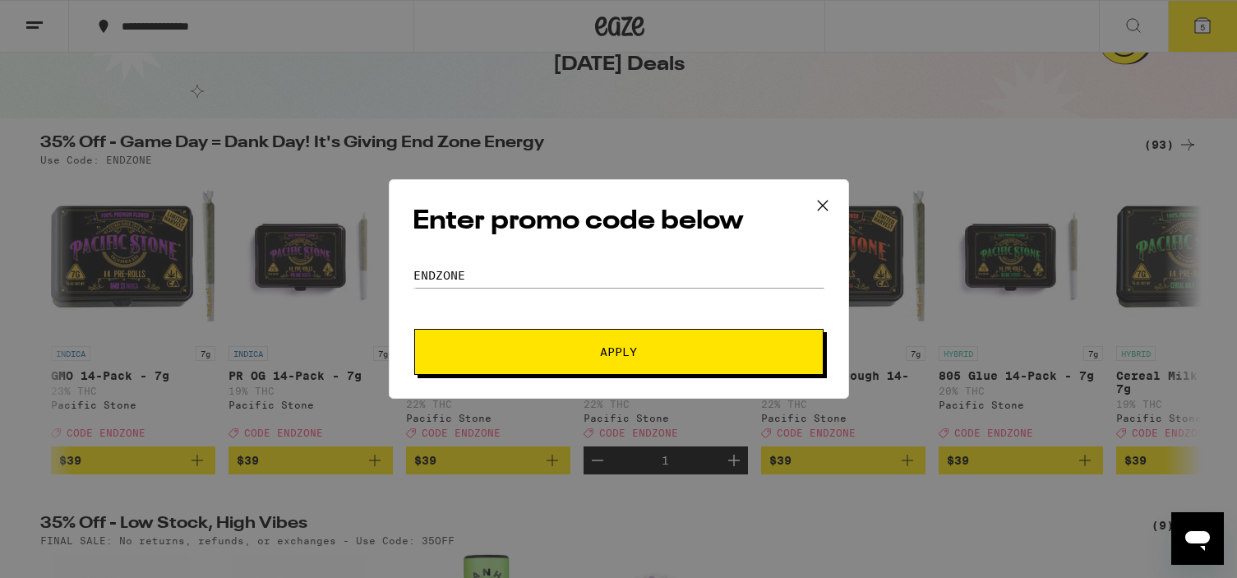
click at [584, 367] on button "Apply" at bounding box center [618, 352] width 409 height 46
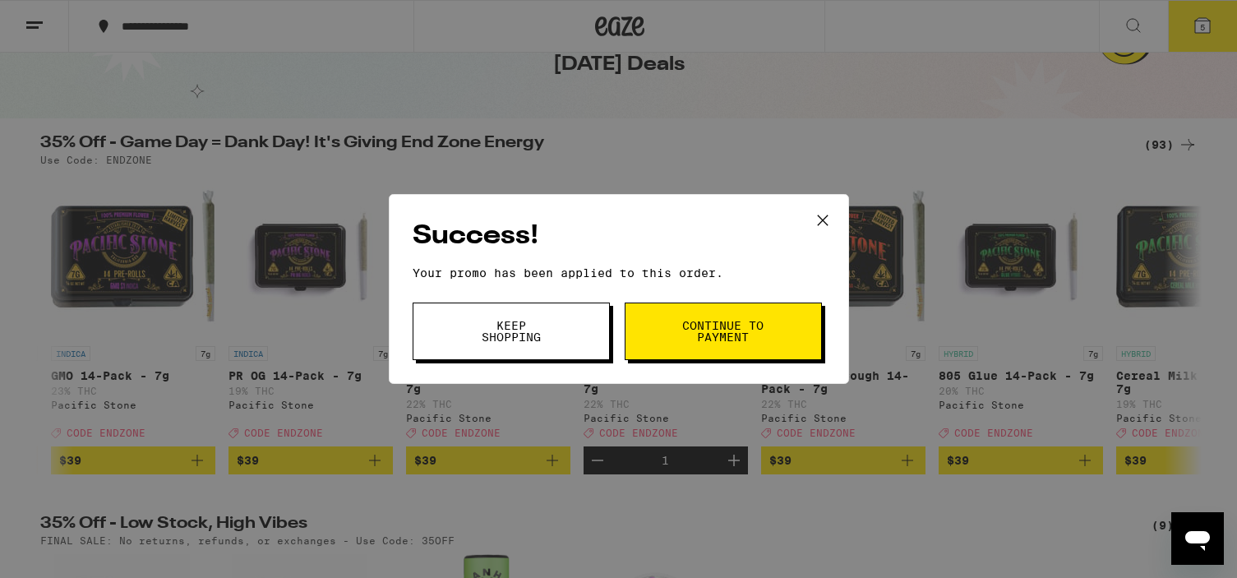
click at [575, 337] on button "Keep Shopping" at bounding box center [511, 332] width 197 height 58
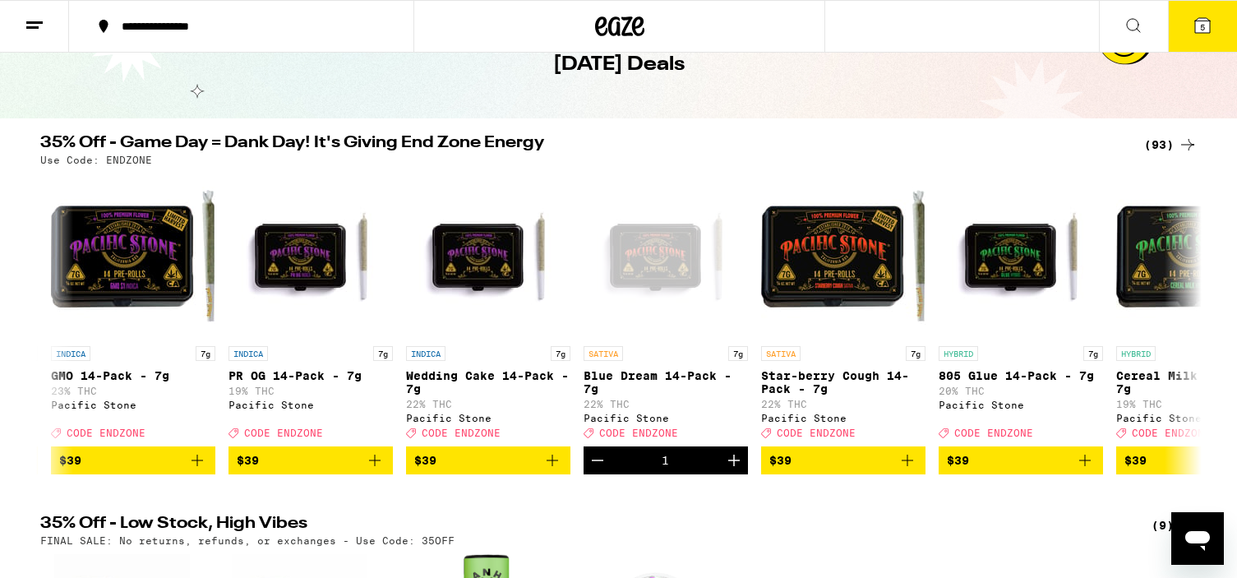
click at [1190, 39] on button "5" at bounding box center [1202, 26] width 69 height 51
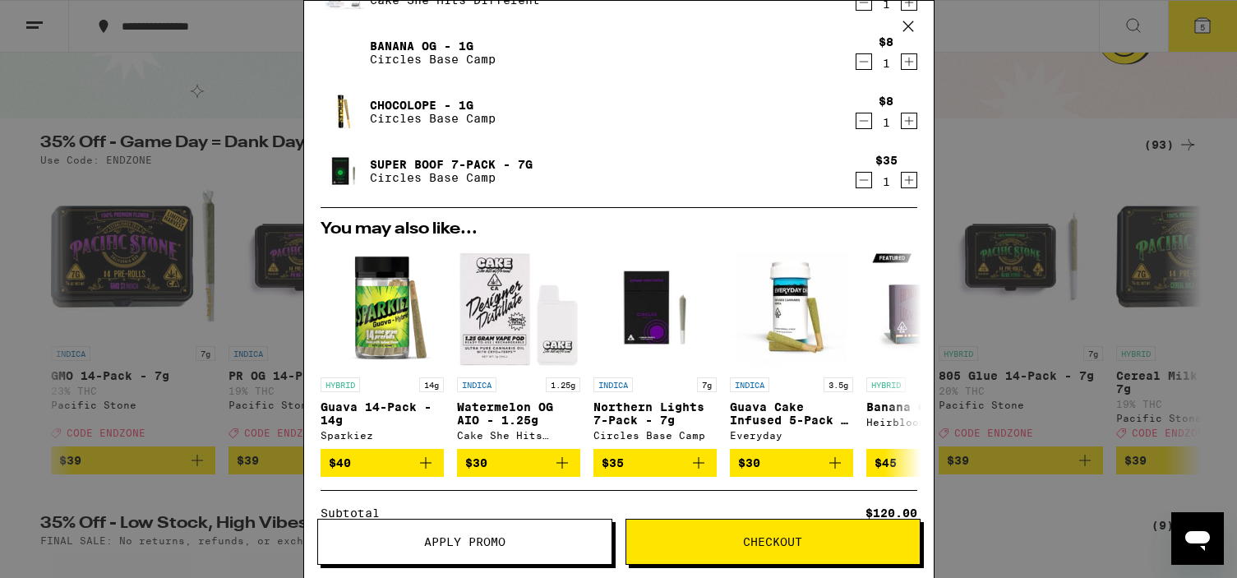
click at [758, 533] on button "Checkout" at bounding box center [773, 542] width 295 height 46
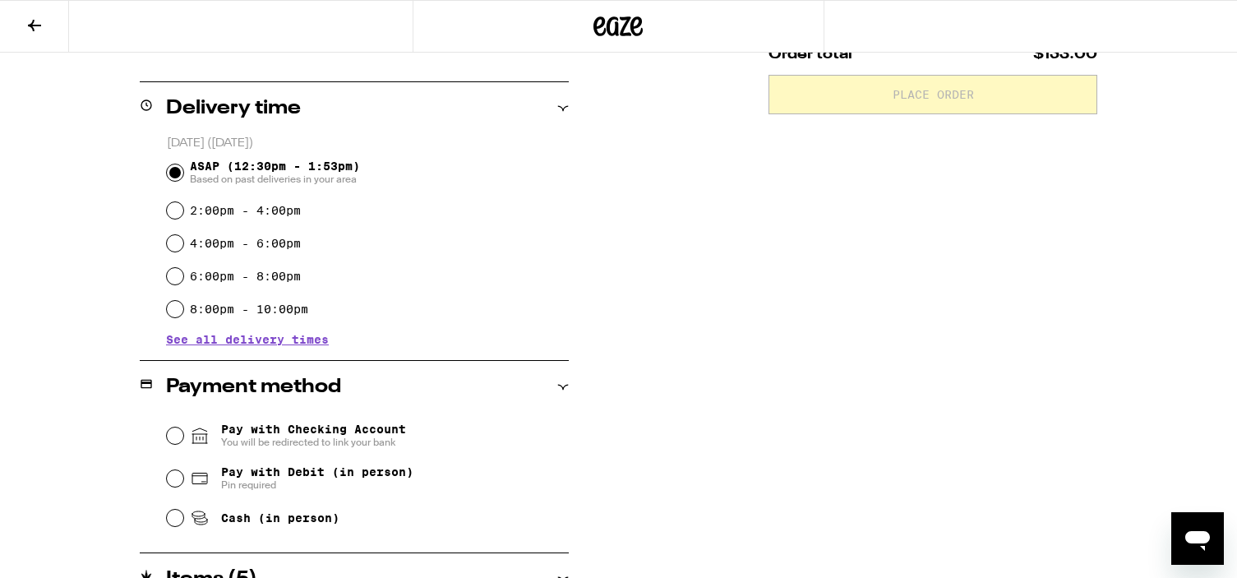
scroll to position [389, 0]
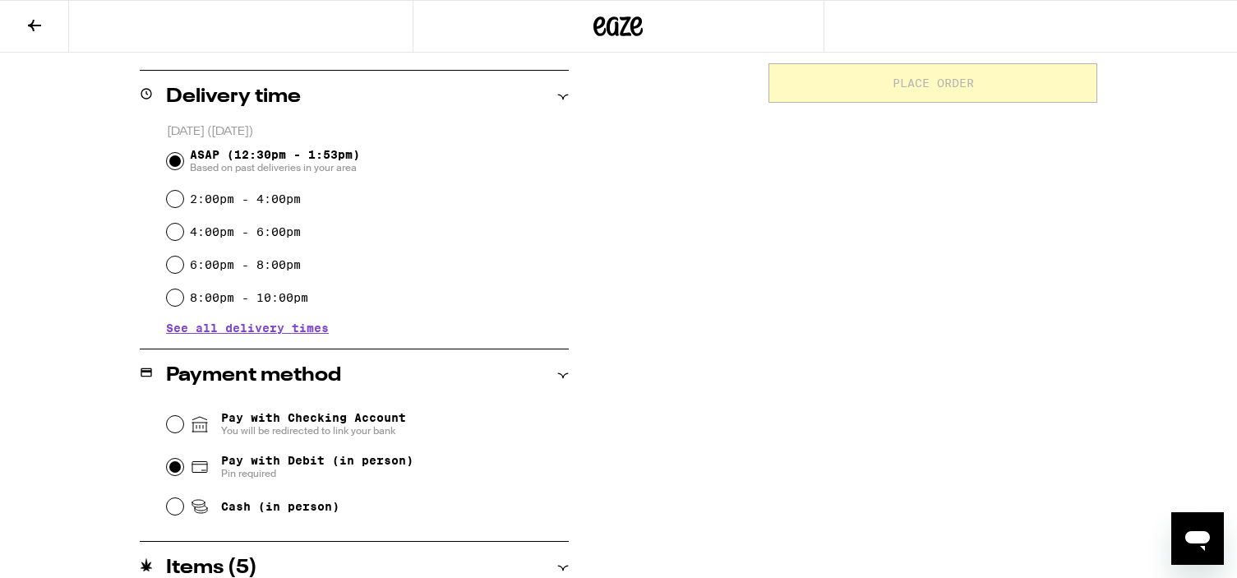
click at [183, 467] on input "Pay with Debit (in person) Pin required" at bounding box center [175, 467] width 16 height 16
radio input "true"
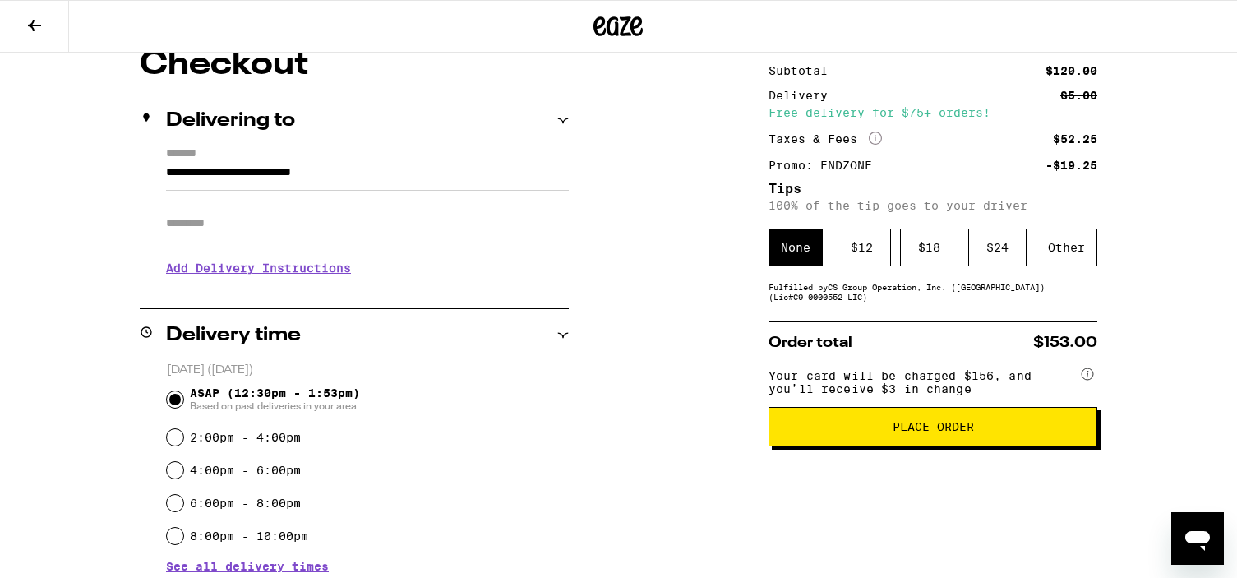
scroll to position [178, 0]
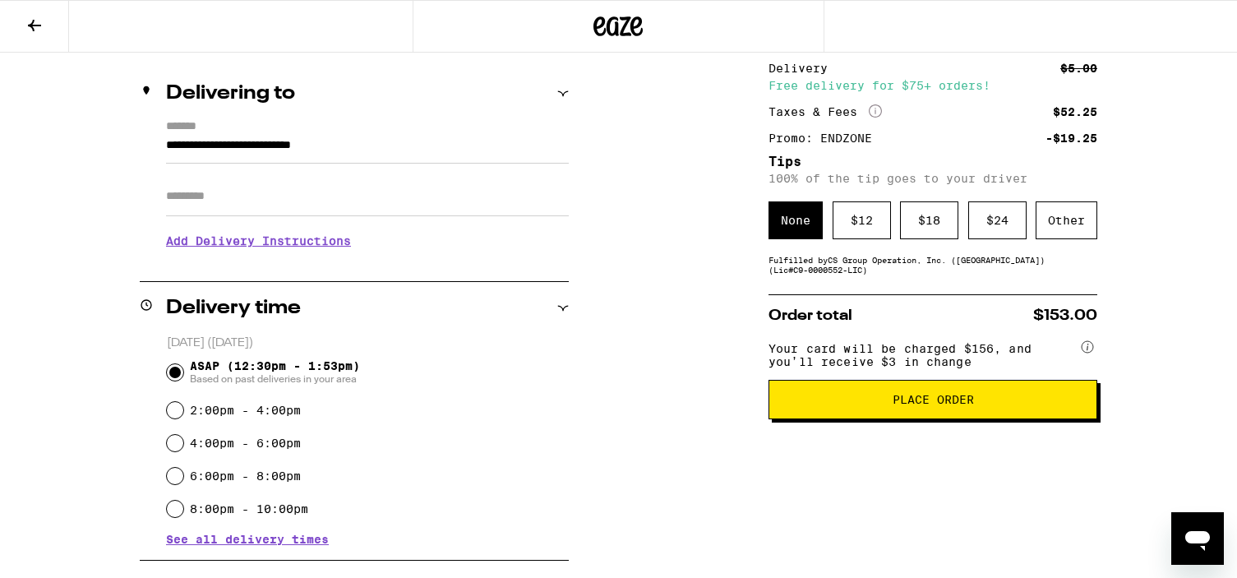
click at [915, 405] on span "Place Order" at bounding box center [933, 400] width 81 height 12
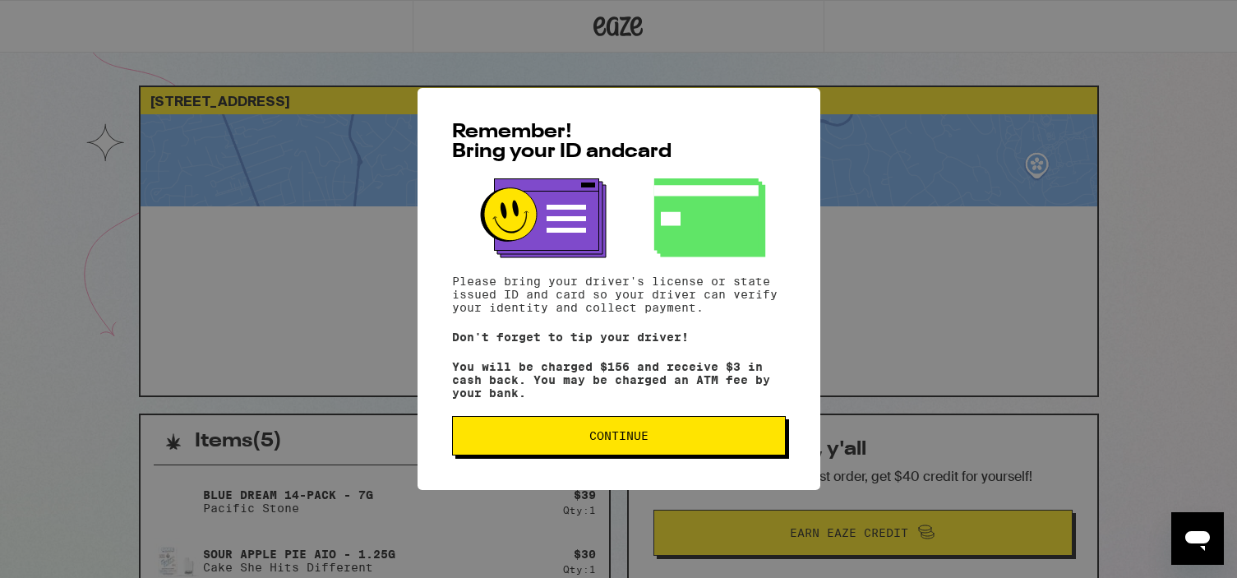
click at [639, 455] on button "Continue" at bounding box center [619, 435] width 334 height 39
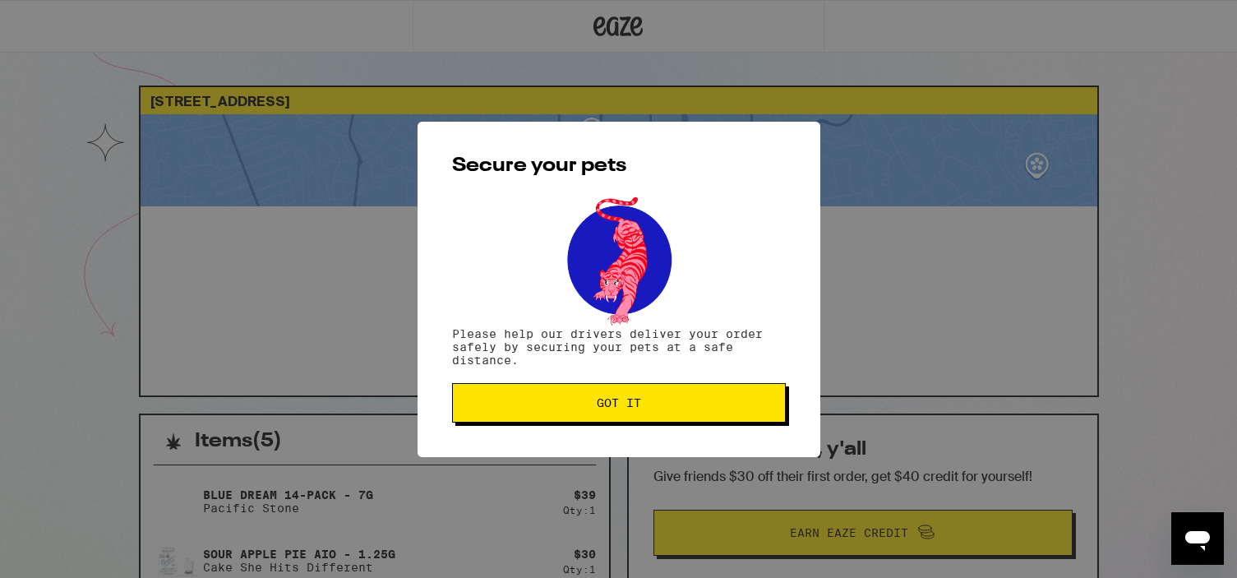
click at [586, 399] on button "Got it" at bounding box center [619, 402] width 334 height 39
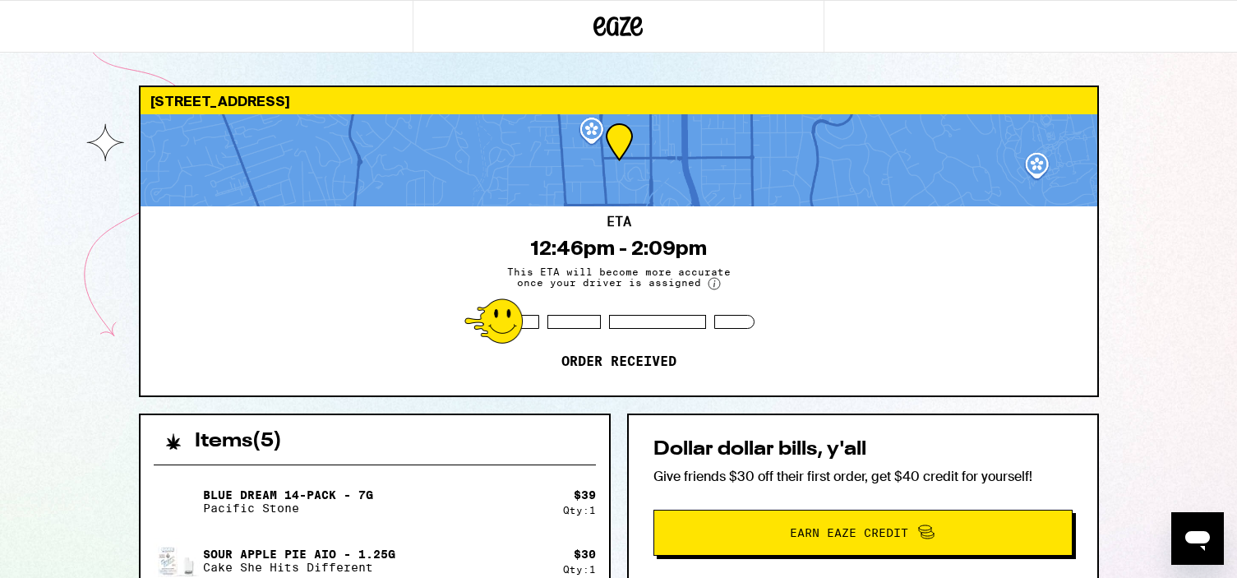
scroll to position [12, 0]
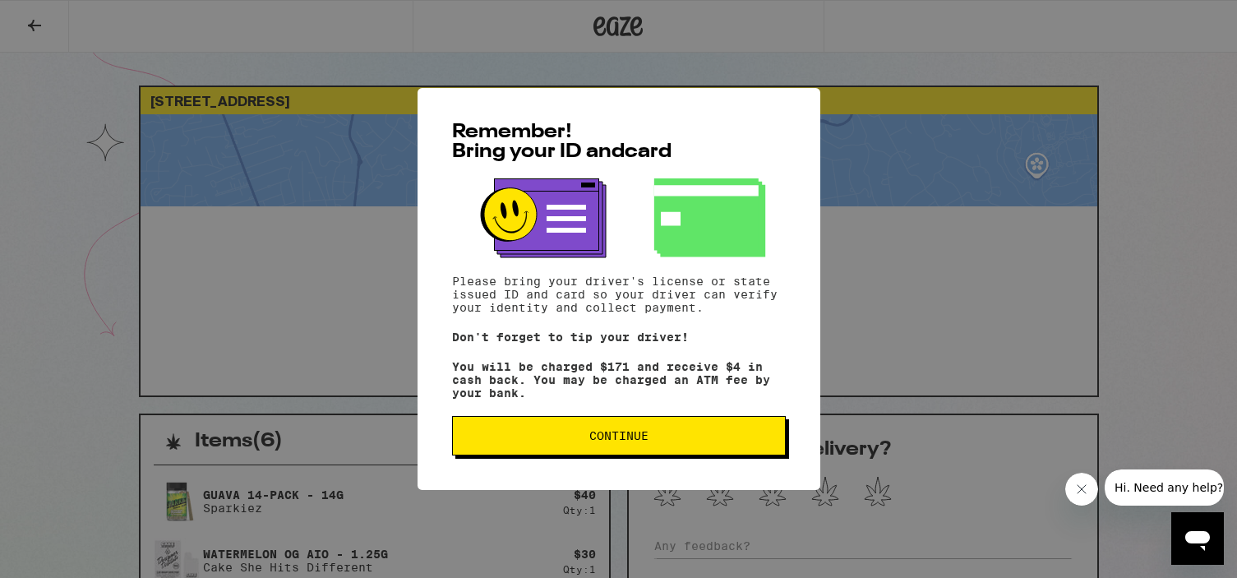
click at [672, 434] on button "Continue" at bounding box center [619, 435] width 334 height 39
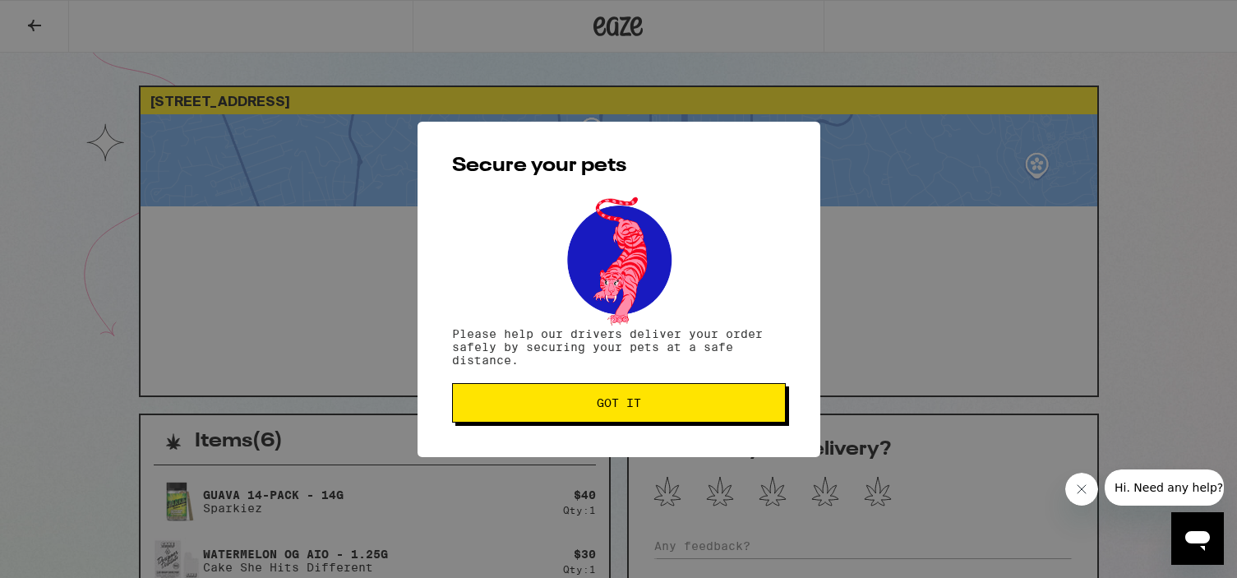
click at [677, 408] on span "Got it" at bounding box center [619, 403] width 306 height 12
